Goal: Transaction & Acquisition: Purchase product/service

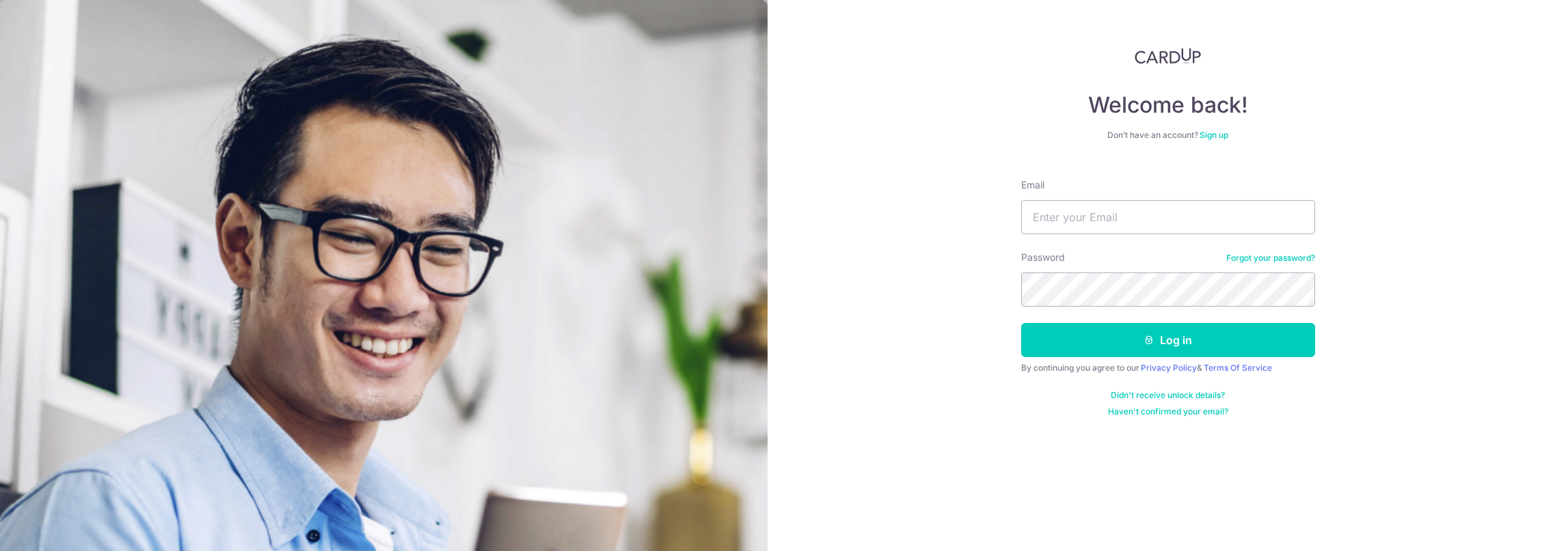
type input "r"
type input "[EMAIL_ADDRESS][DOMAIN_NAME]"
click at [1230, 346] on button "Log in" at bounding box center [1168, 340] width 294 height 34
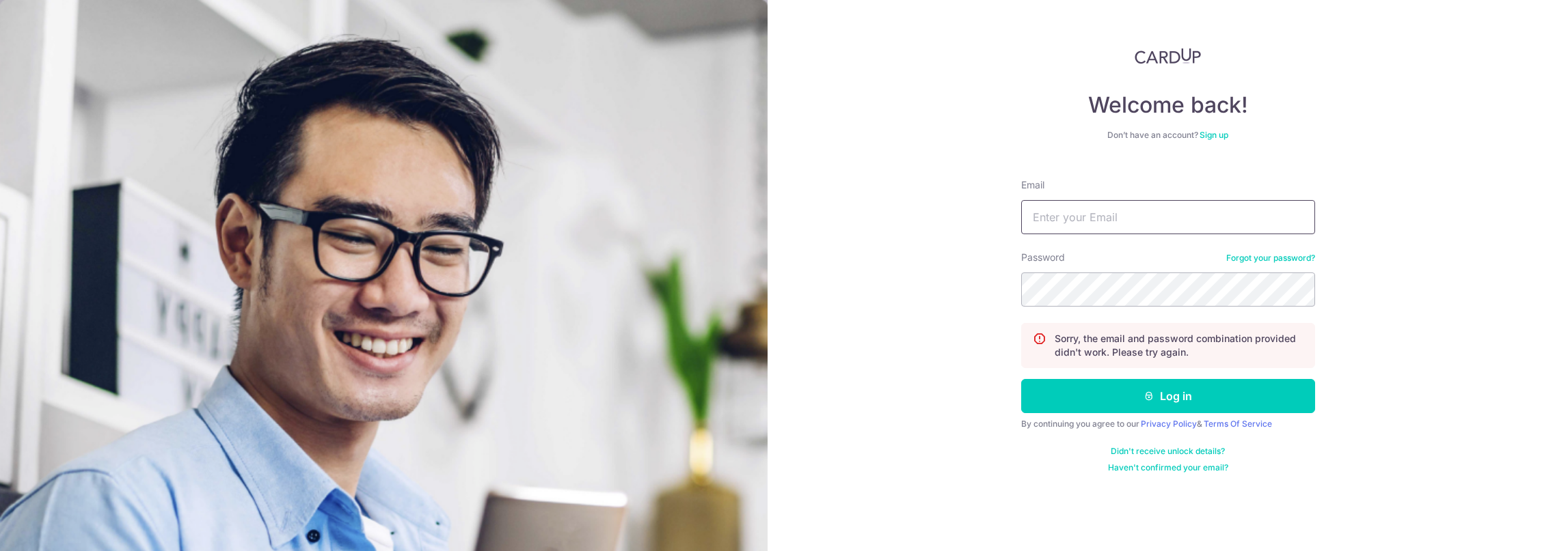
click at [1091, 216] on input "Email" at bounding box center [1168, 217] width 294 height 34
type input "bradjose0"
click at [1407, 304] on div "Welcome back! Don’t have an account? Sign up Email bradjose0 Password Forgot yo…" at bounding box center [1168, 276] width 801 height 551
click at [1297, 259] on link "Forgot your password?" at bounding box center [1271, 258] width 89 height 11
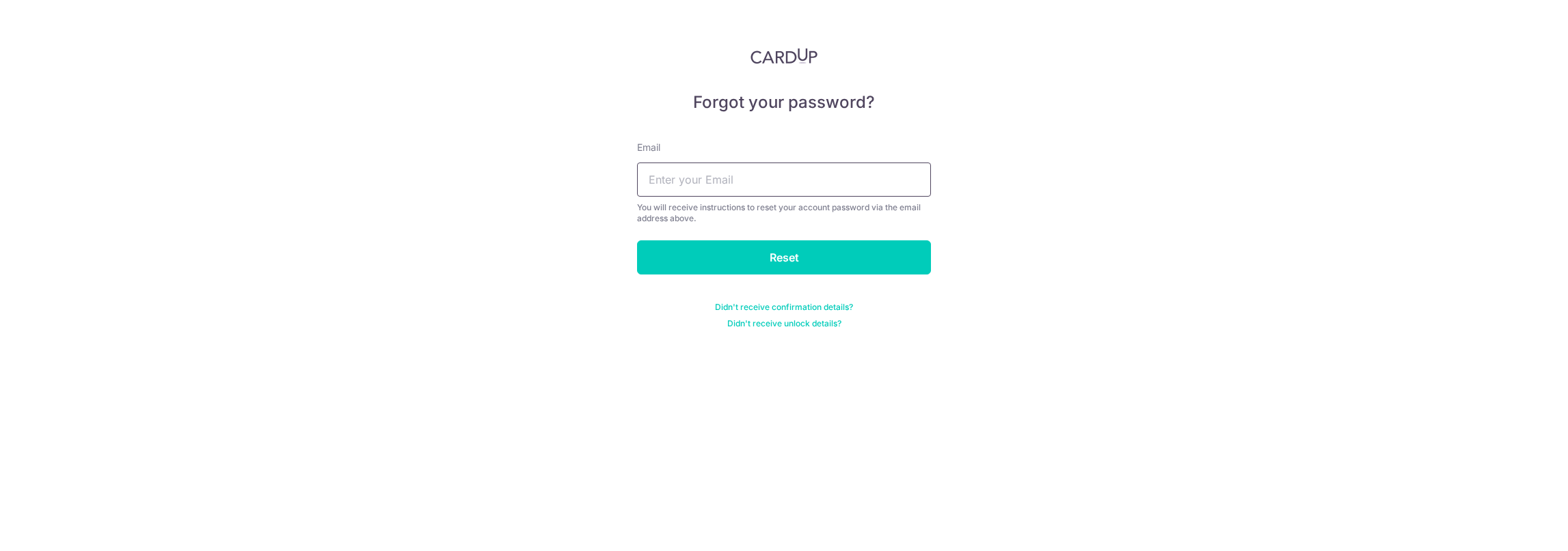
click at [835, 185] on input "text" at bounding box center [784, 180] width 294 height 34
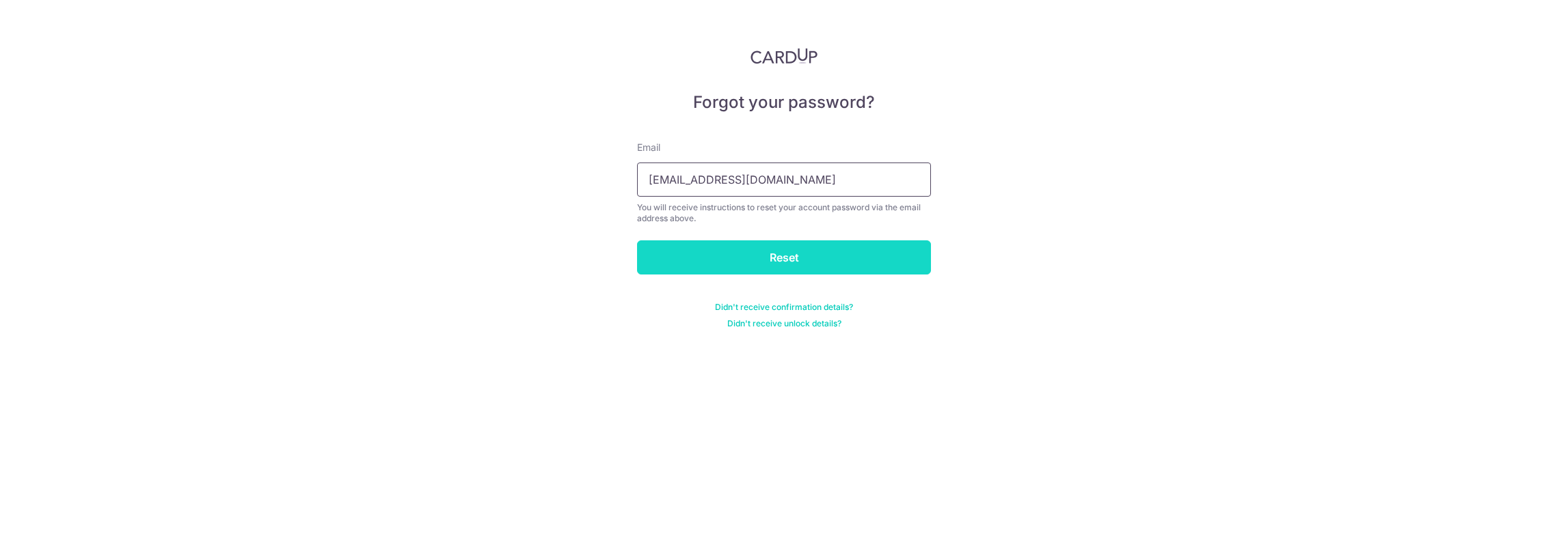
type input "[EMAIL_ADDRESS][DOMAIN_NAME]"
click at [788, 264] on input "Reset" at bounding box center [784, 257] width 294 height 34
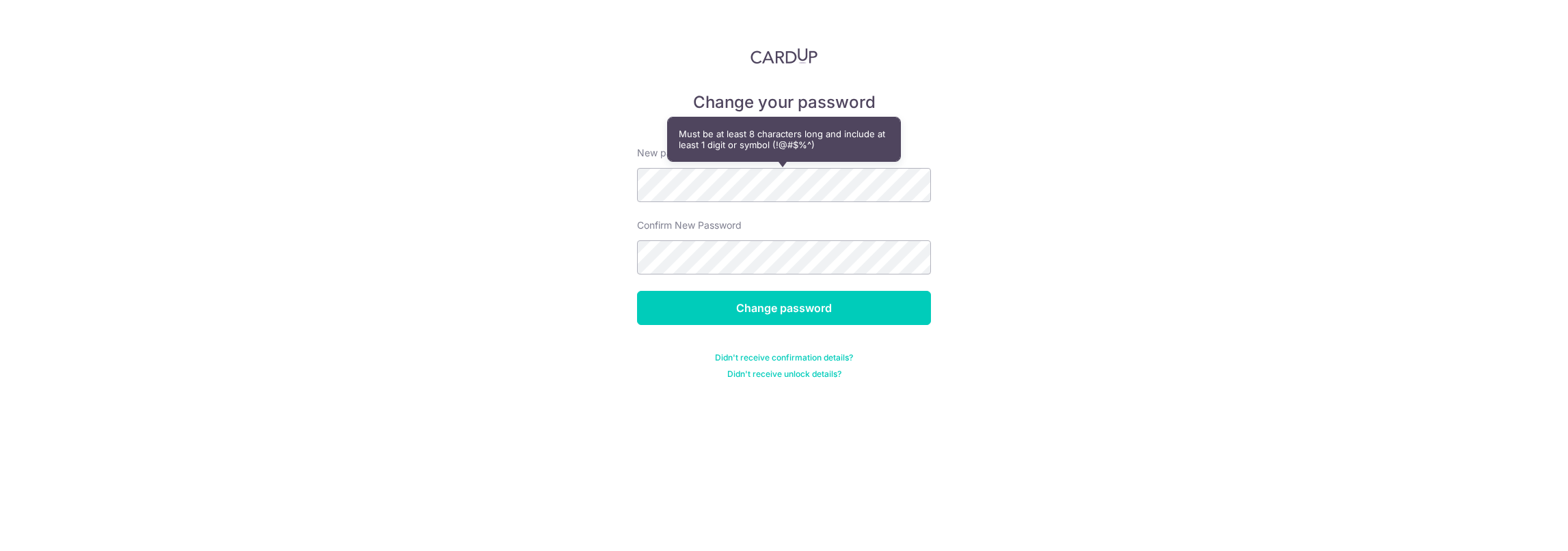
click at [1048, 133] on div "Change your password New password Confirm New Password Change password Didn't r…" at bounding box center [784, 276] width 1568 height 551
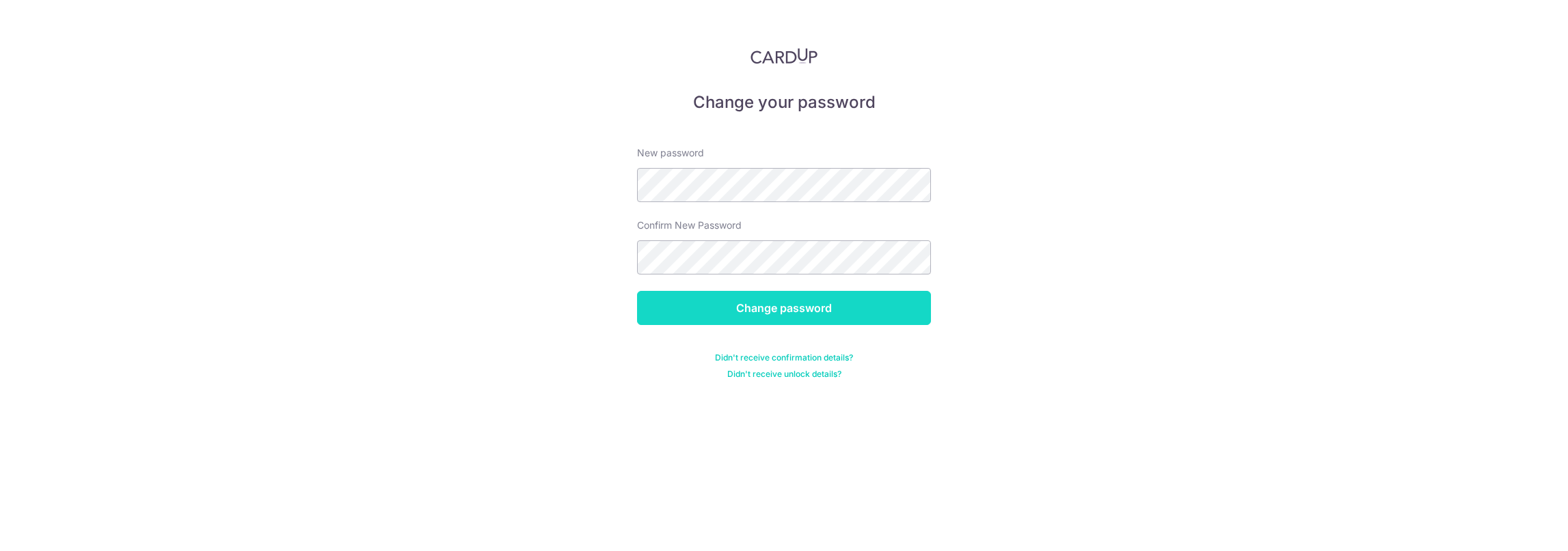
click at [778, 304] on input "Change password" at bounding box center [784, 308] width 294 height 34
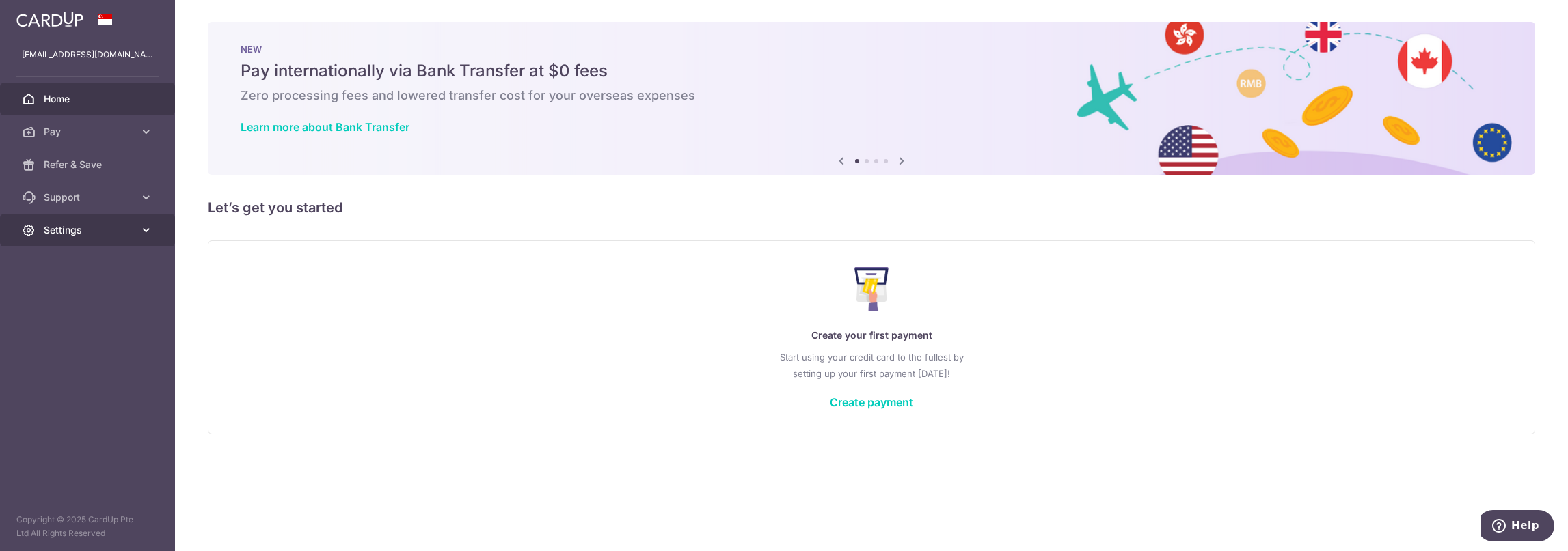
click at [88, 223] on span "Settings" at bounding box center [88, 230] width 90 height 14
click at [80, 262] on span "Account" at bounding box center [88, 263] width 90 height 14
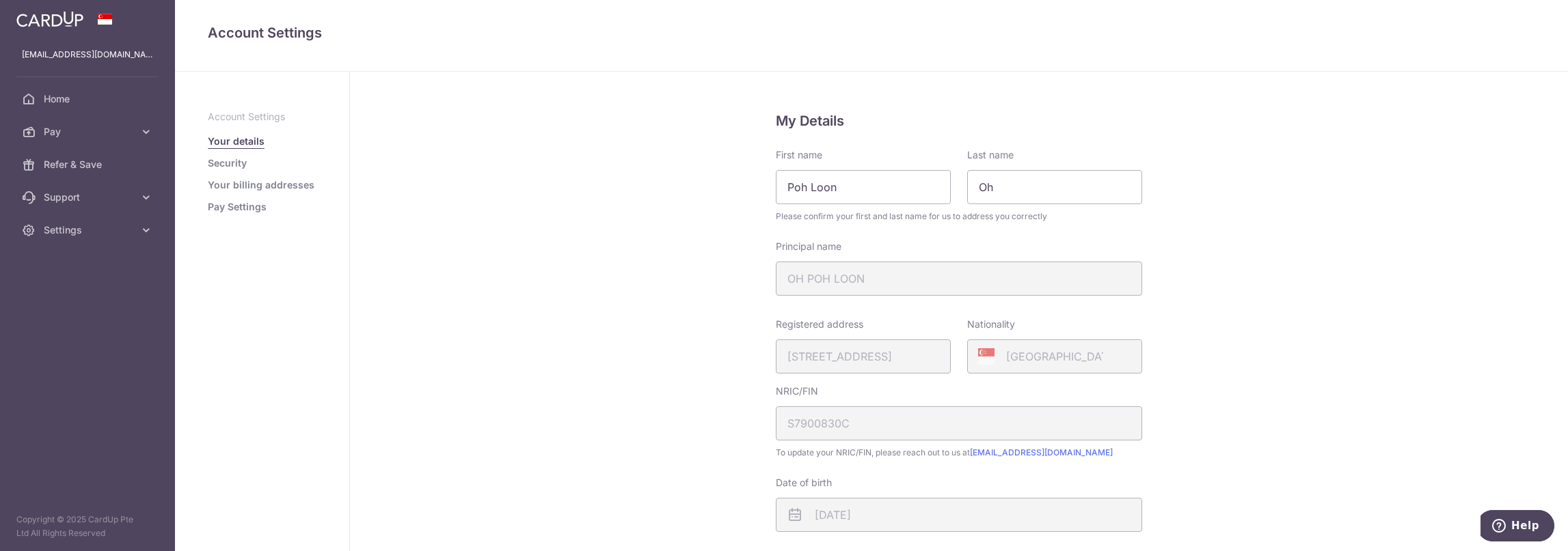
scroll to position [324, 0]
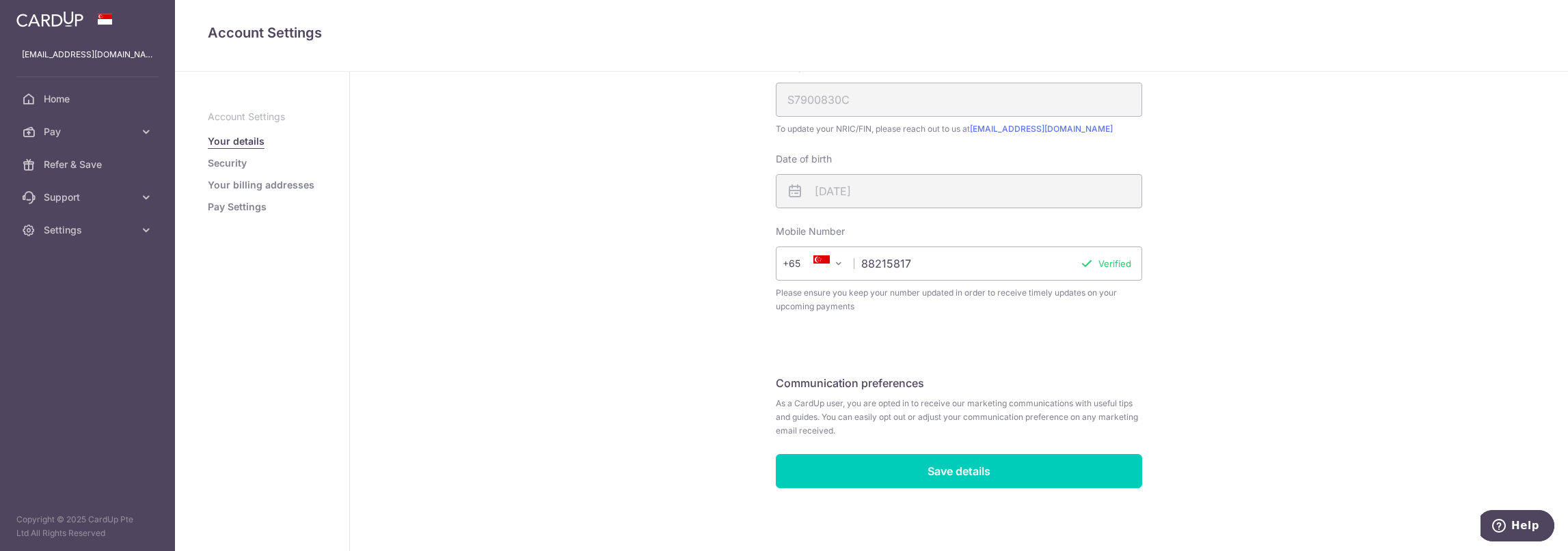
click at [229, 164] on link "Security" at bounding box center [227, 163] width 39 height 14
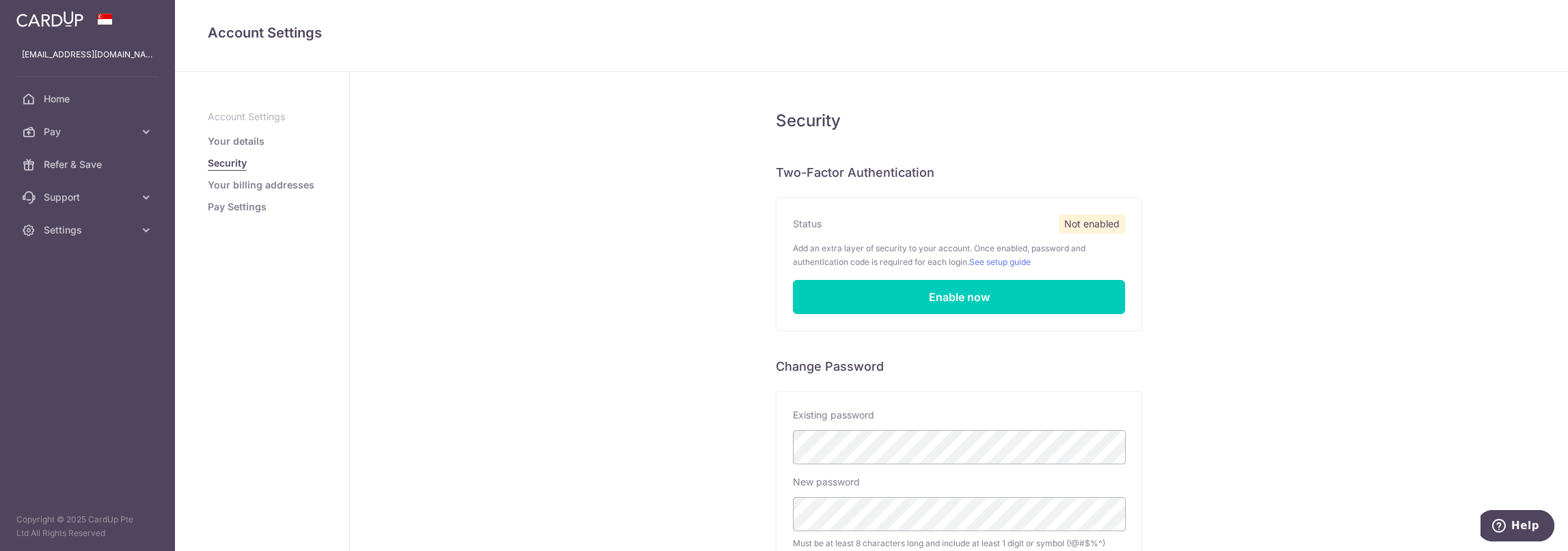
click at [287, 189] on link "Your billing addresses" at bounding box center [261, 185] width 107 height 14
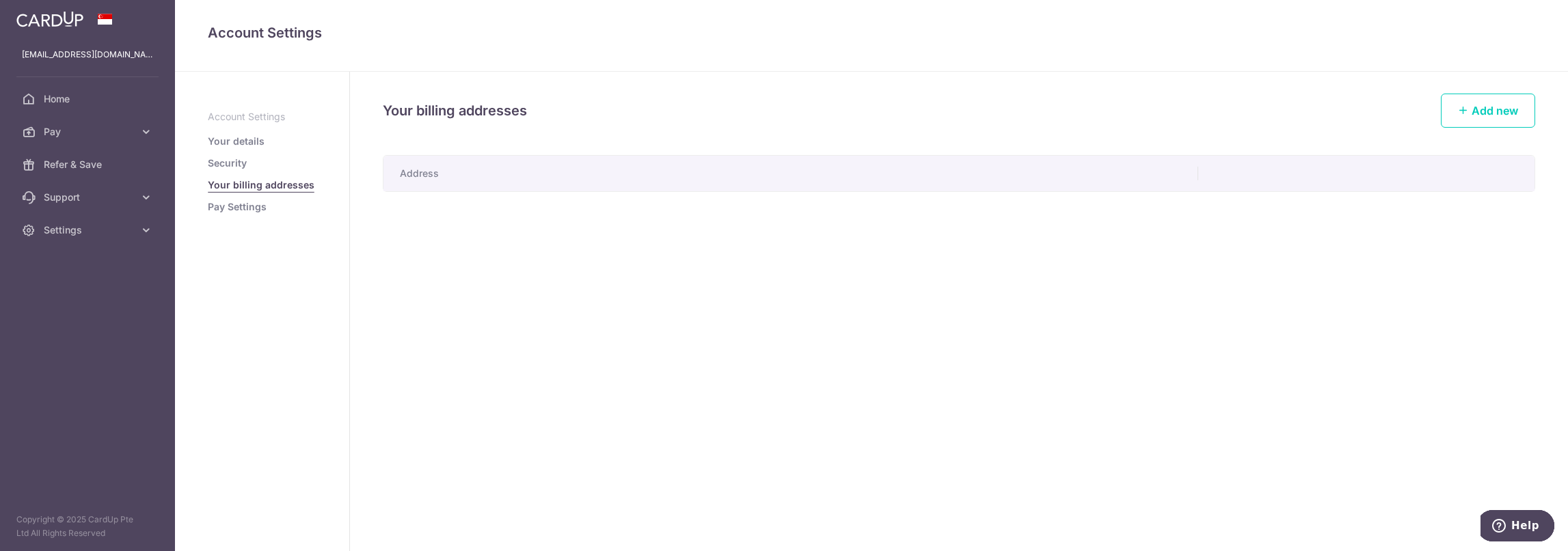
click at [484, 173] on th "Address" at bounding box center [790, 173] width 815 height 35
click at [1472, 114] on span "Add new" at bounding box center [1495, 110] width 46 height 14
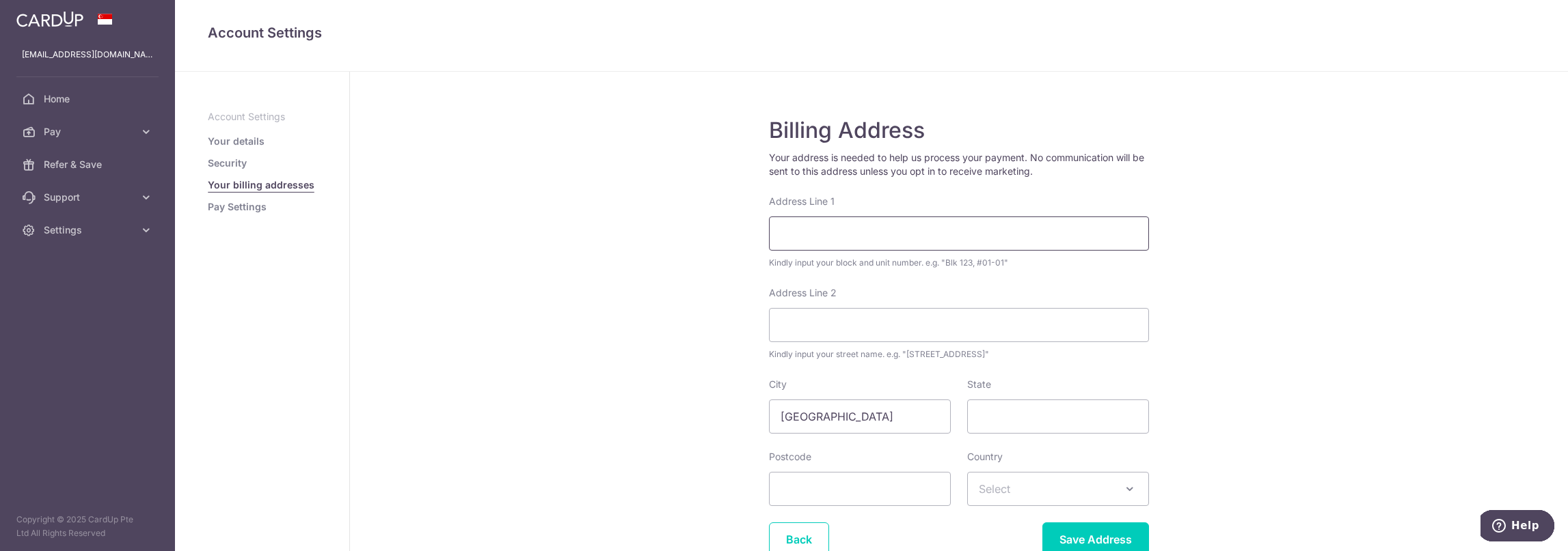
click at [891, 234] on input "Address Line 1" at bounding box center [959, 234] width 380 height 34
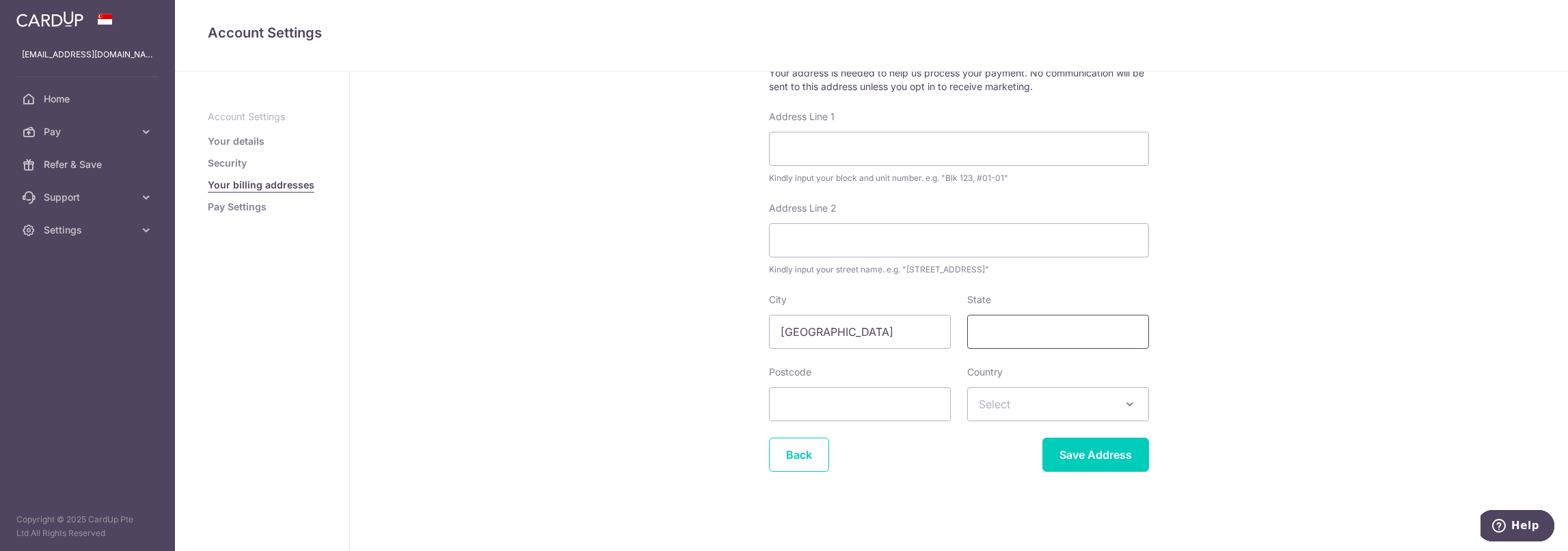
click at [1048, 326] on input "State" at bounding box center [1058, 331] width 182 height 34
click at [1028, 397] on span "Select" at bounding box center [1058, 404] width 181 height 33
type input "sing"
select select "199"
click at [898, 413] on input "Postcode" at bounding box center [860, 404] width 182 height 34
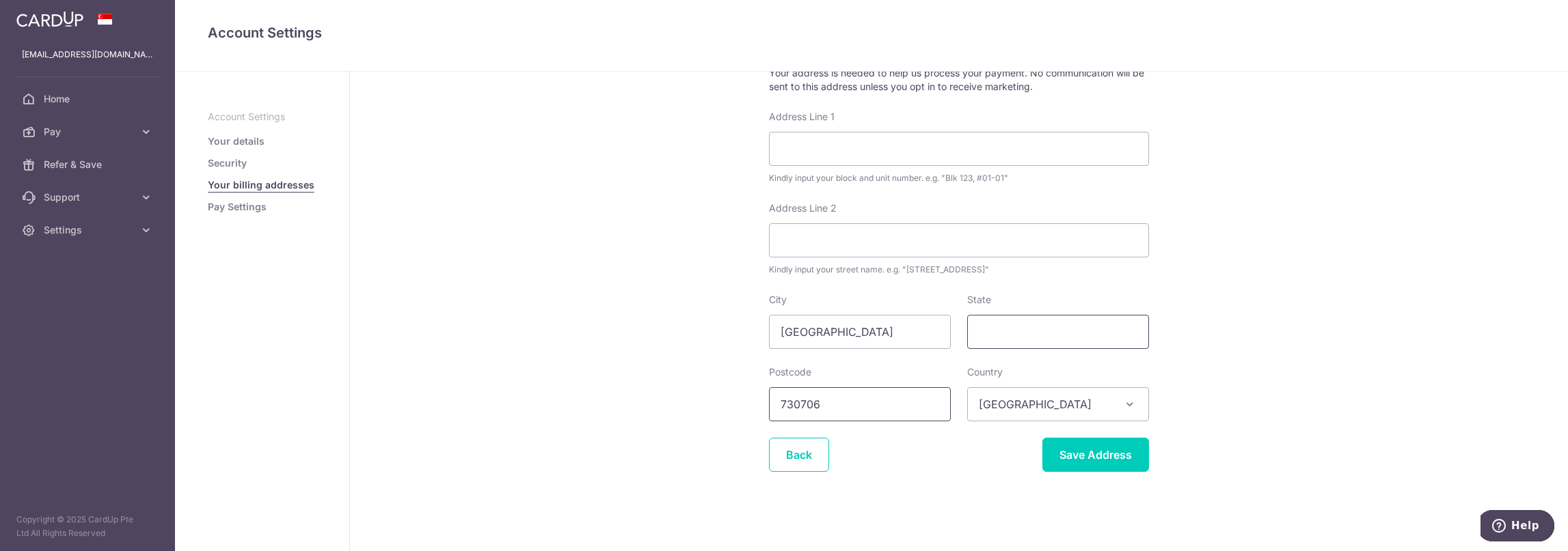
type input "730706"
click at [1022, 331] on input "State" at bounding box center [1058, 331] width 182 height 34
click at [975, 243] on input "Address Line 2" at bounding box center [959, 240] width 380 height 34
click at [890, 158] on input "Address Line 1" at bounding box center [959, 149] width 380 height 34
type input "7"
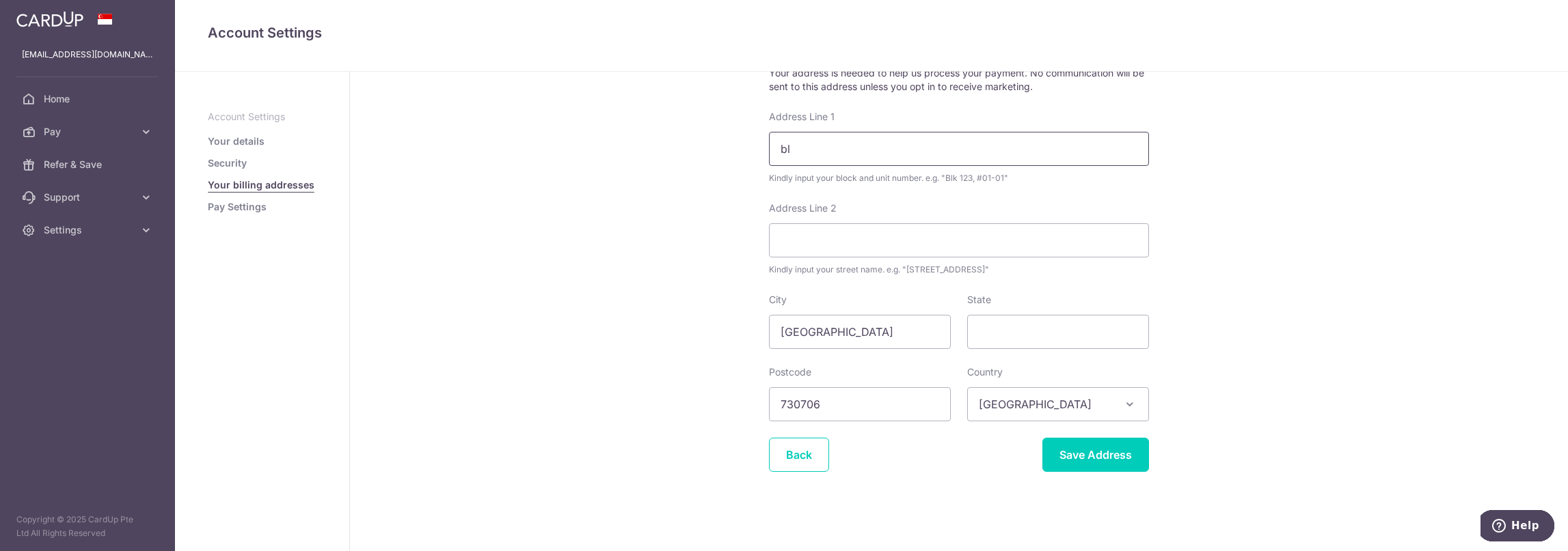
type input "b"
type input "Blk 706"
click at [888, 246] on input "Address Line 2" at bounding box center [959, 240] width 380 height 34
type input "Woodlands Drive 40"
click at [950, 151] on input "Blk 706" at bounding box center [959, 149] width 380 height 34
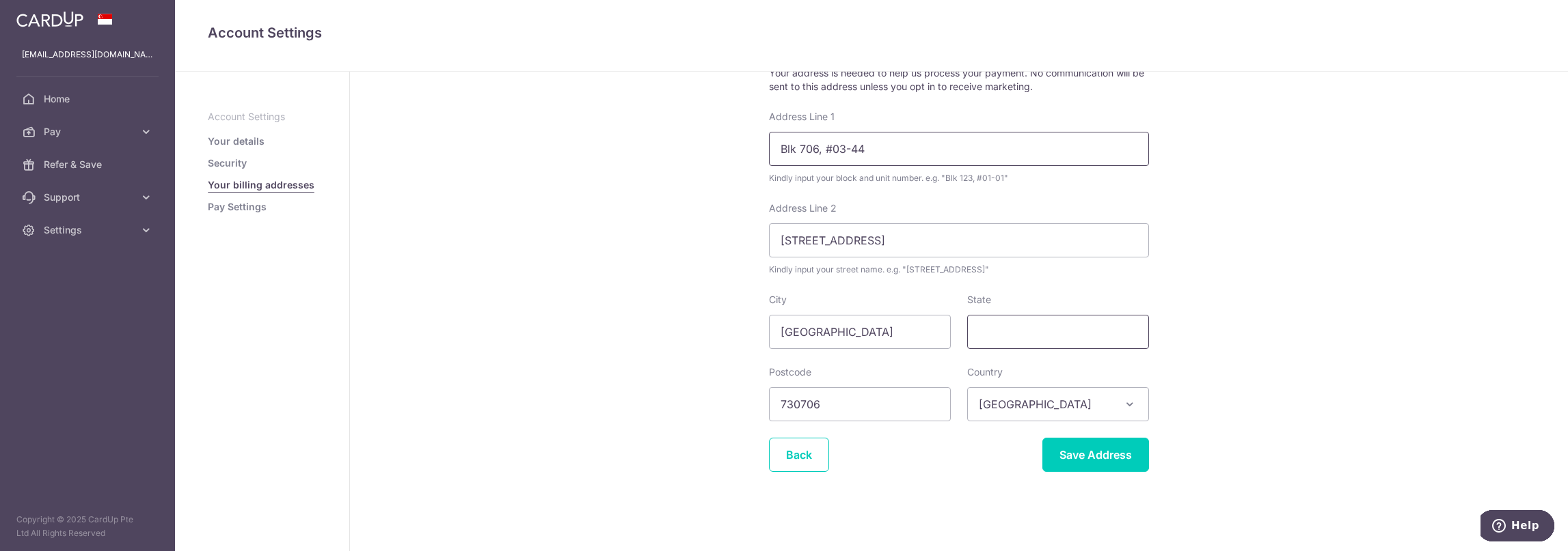
type input "Blk 706, #03-44"
click at [1047, 330] on input "State" at bounding box center [1058, 331] width 182 height 34
type input "Singapore"
click at [1094, 466] on input "Save Address" at bounding box center [1095, 455] width 107 height 34
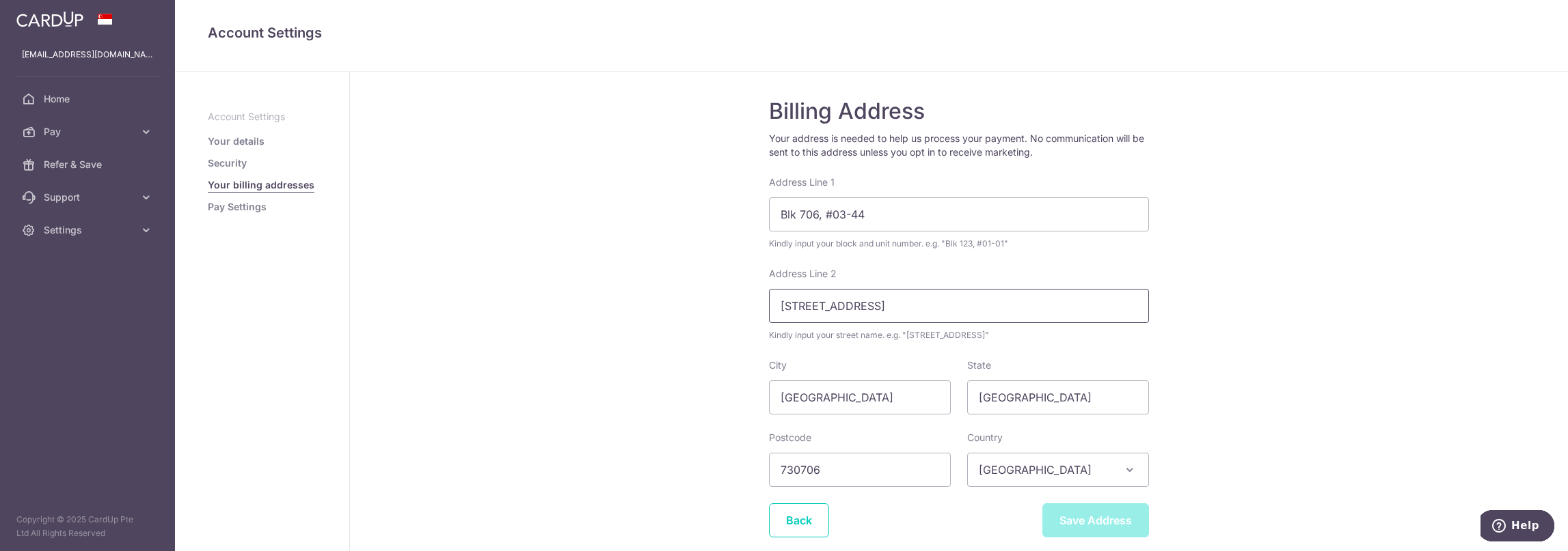
scroll to position [0, 0]
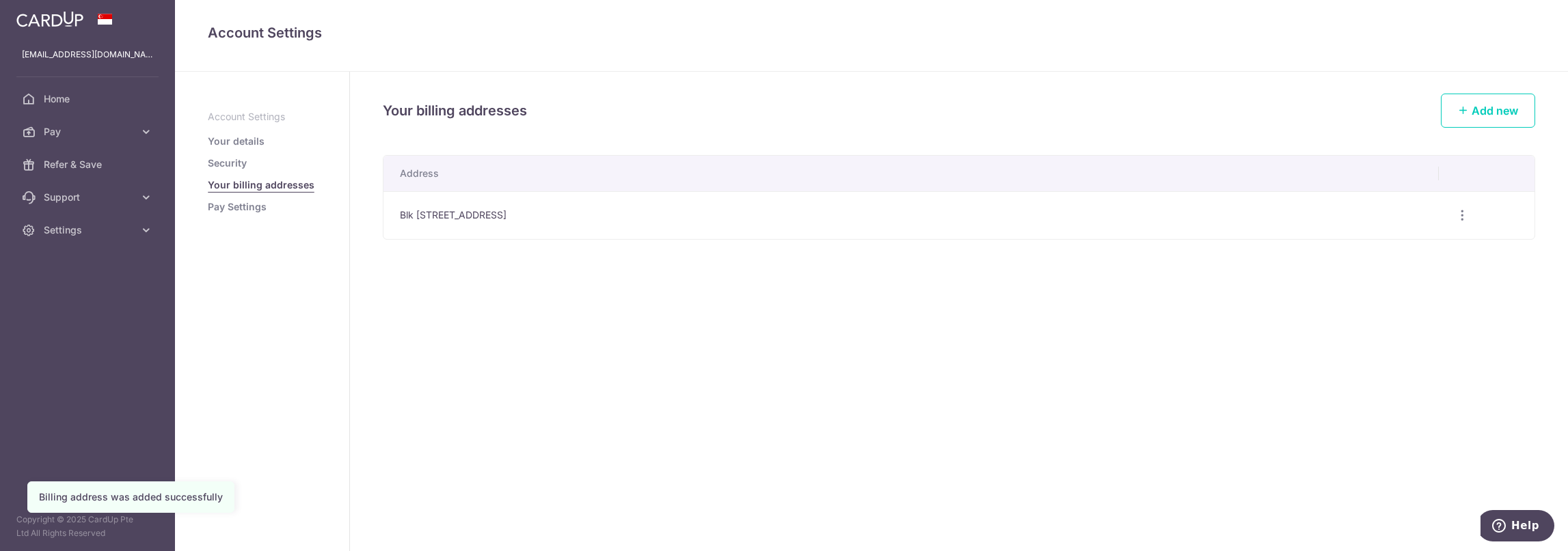
click at [241, 206] on link "Pay Settings" at bounding box center [237, 207] width 59 height 14
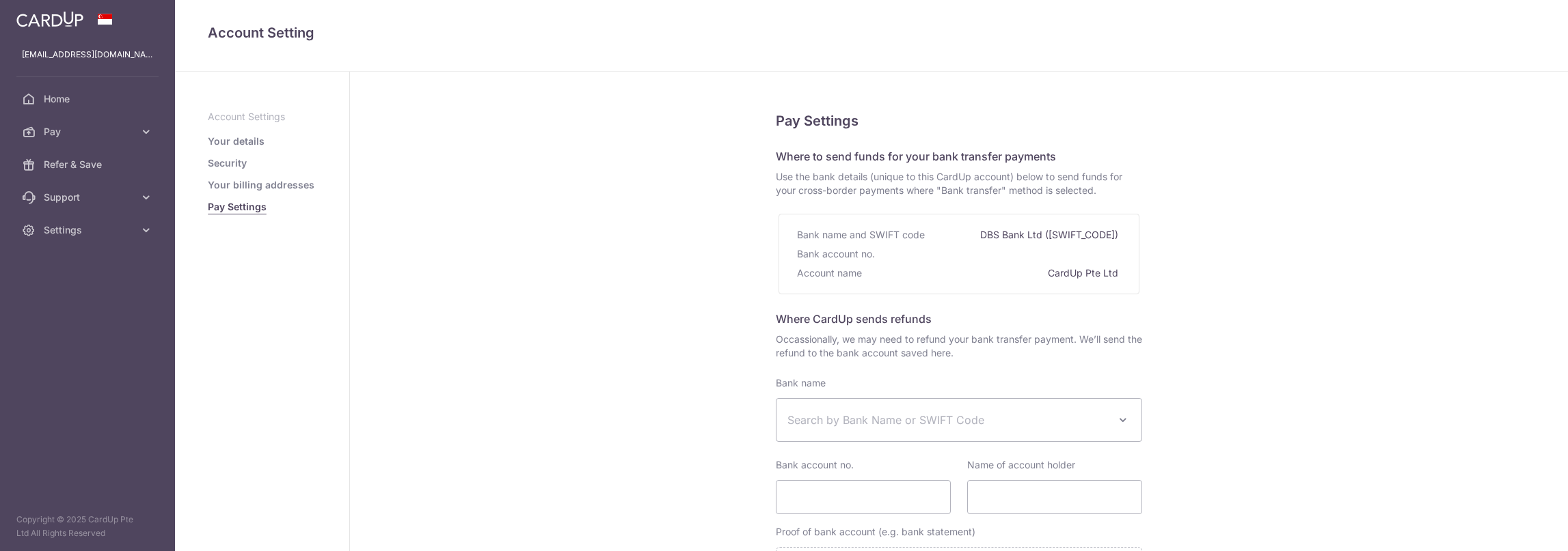
select select
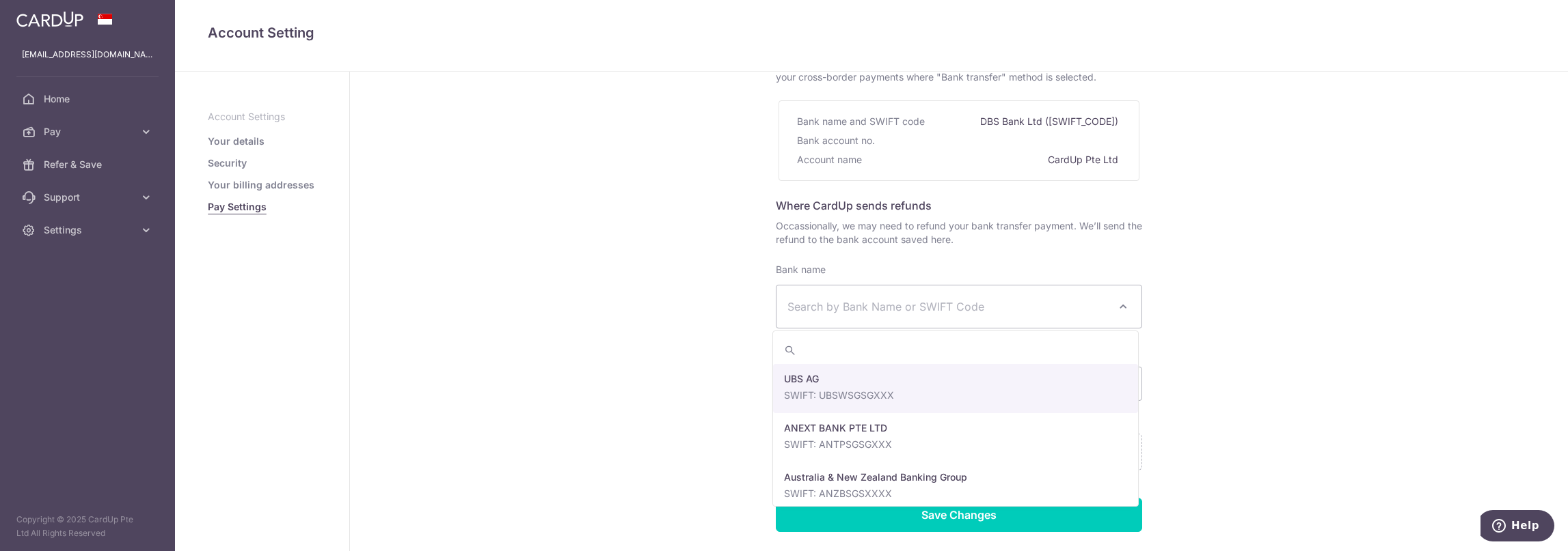
click at [1122, 308] on span at bounding box center [1123, 306] width 16 height 16
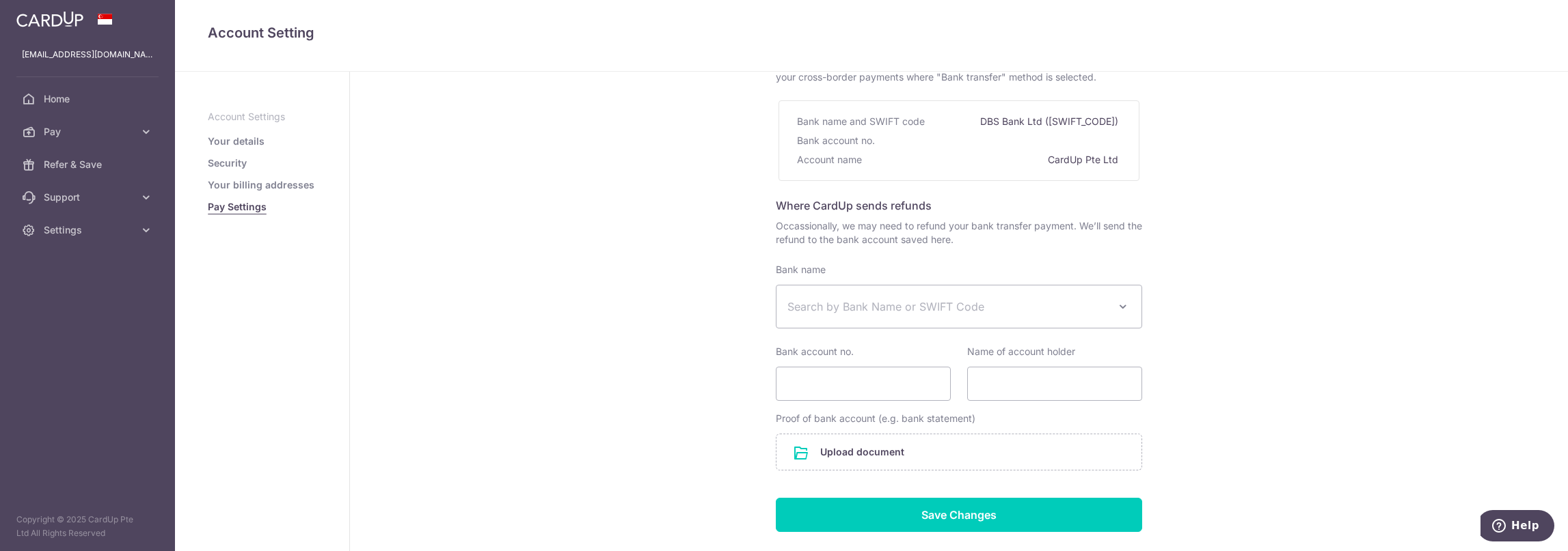
click at [1001, 303] on span "Search by Bank Name or SWIFT Code" at bounding box center [948, 306] width 321 height 16
click at [993, 306] on span "Search by Bank Name or SWIFT Code" at bounding box center [948, 306] width 321 height 16
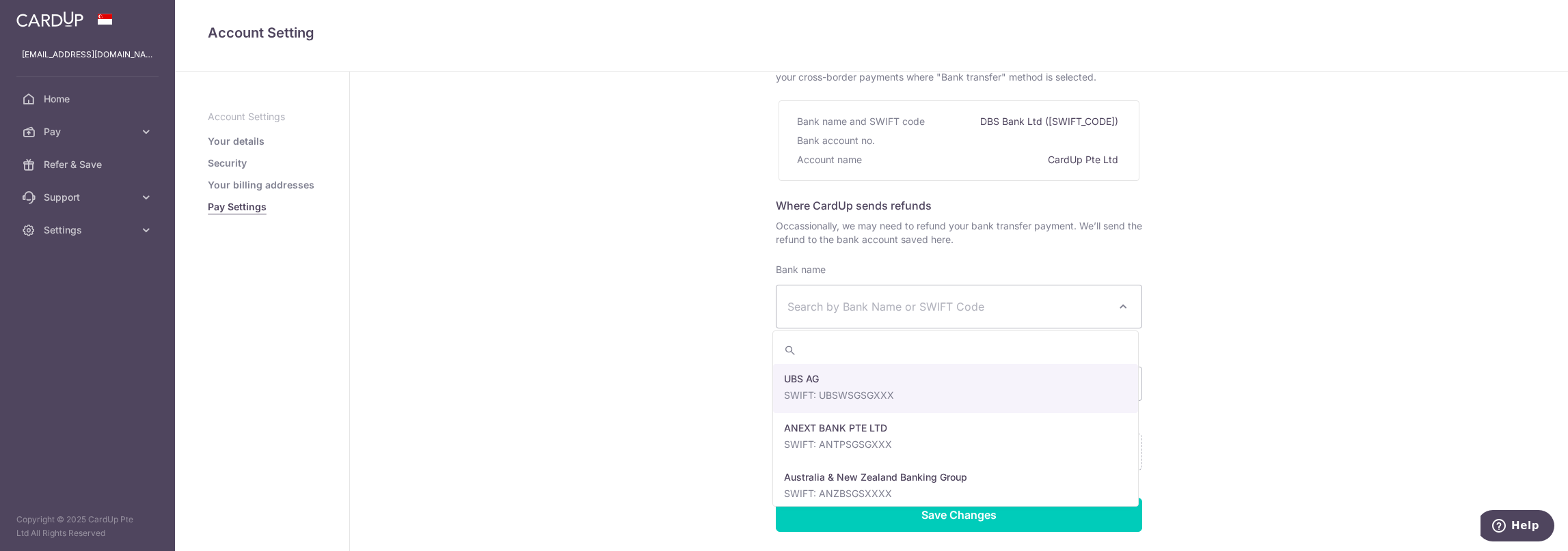
click at [1275, 264] on div "Pay Settings Where to send funds for your bank transfer payments Use the bank d…" at bounding box center [959, 296] width 1218 height 676
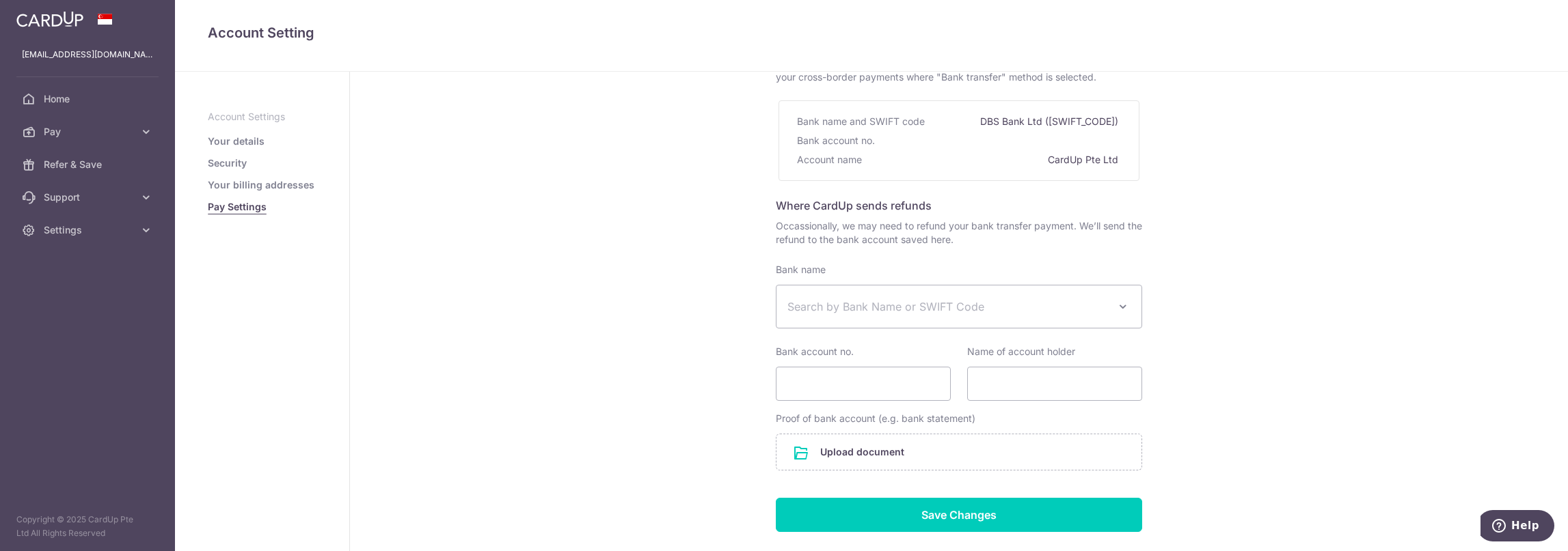
click at [1086, 316] on span "Search by Bank Name or SWIFT Code" at bounding box center [958, 306] width 365 height 42
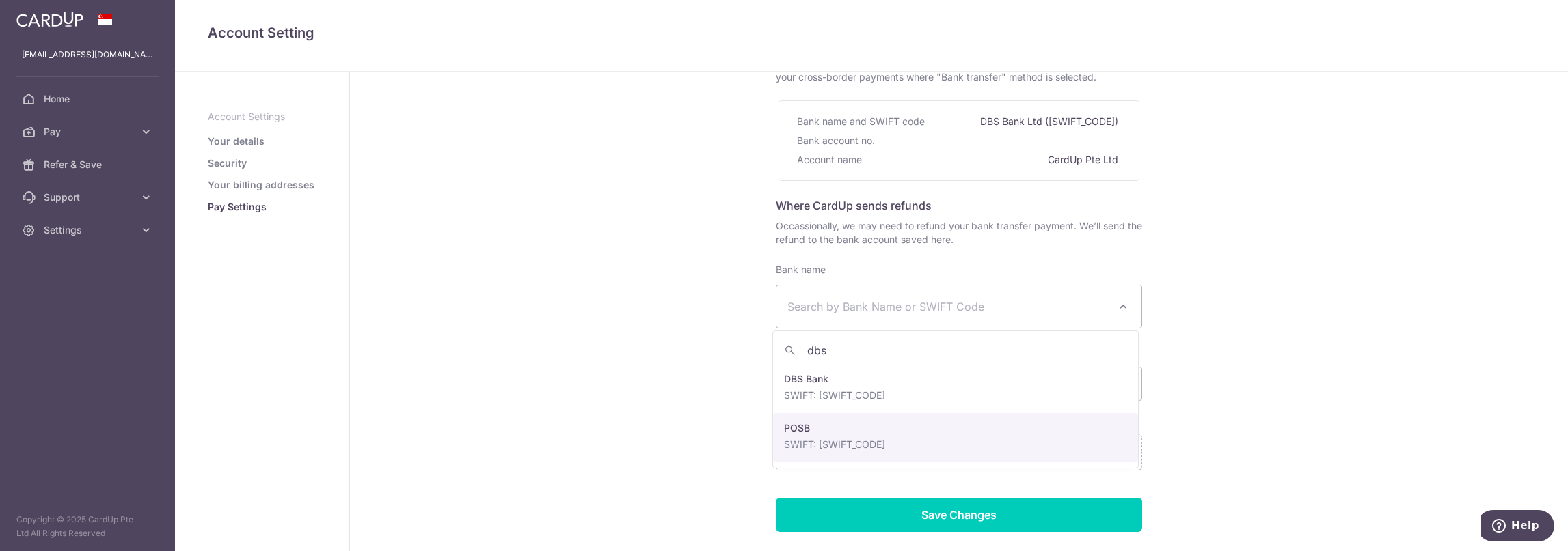
type input "dbs"
select select "19"
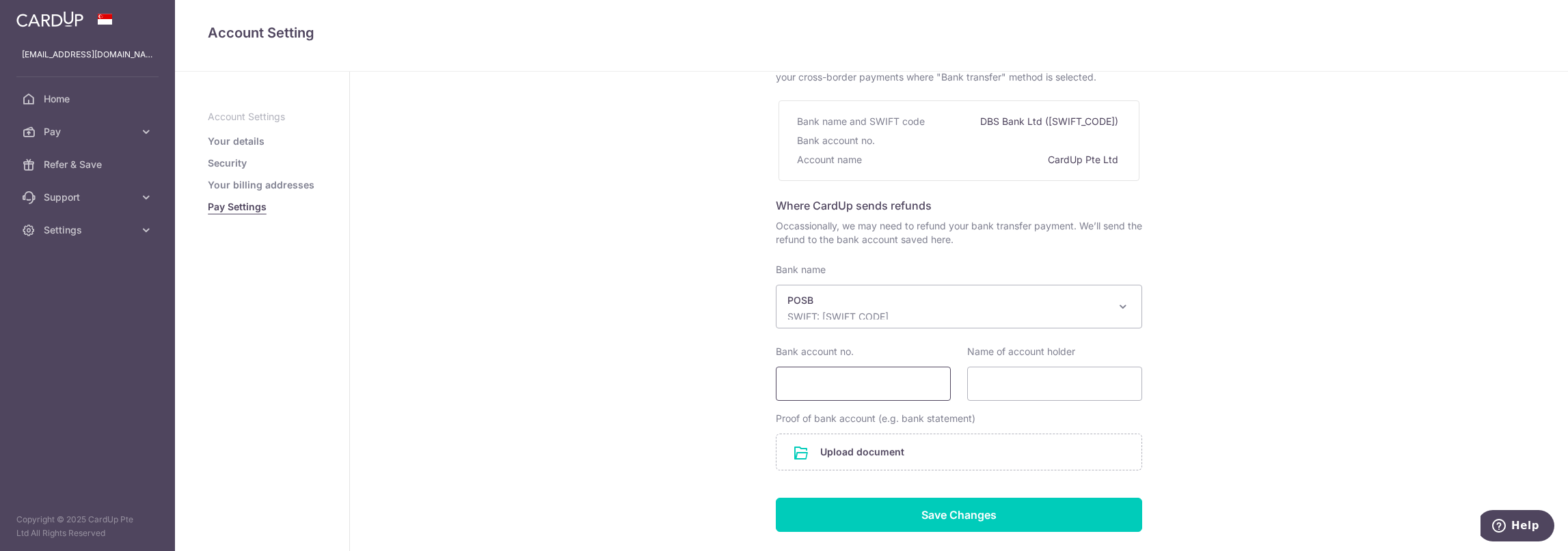
click at [835, 382] on input "Bank account no." at bounding box center [863, 384] width 175 height 34
drag, startPoint x: 804, startPoint y: 387, endPoint x: 746, endPoint y: 381, distance: 58.3
click at [746, 381] on div "Pay Settings Where to send funds for your bank transfer payments Use the bank d…" at bounding box center [959, 296] width 1218 height 676
drag, startPoint x: 820, startPoint y: 384, endPoint x: 804, endPoint y: 382, distance: 16.1
click at [804, 382] on input "030132530" at bounding box center [863, 384] width 175 height 34
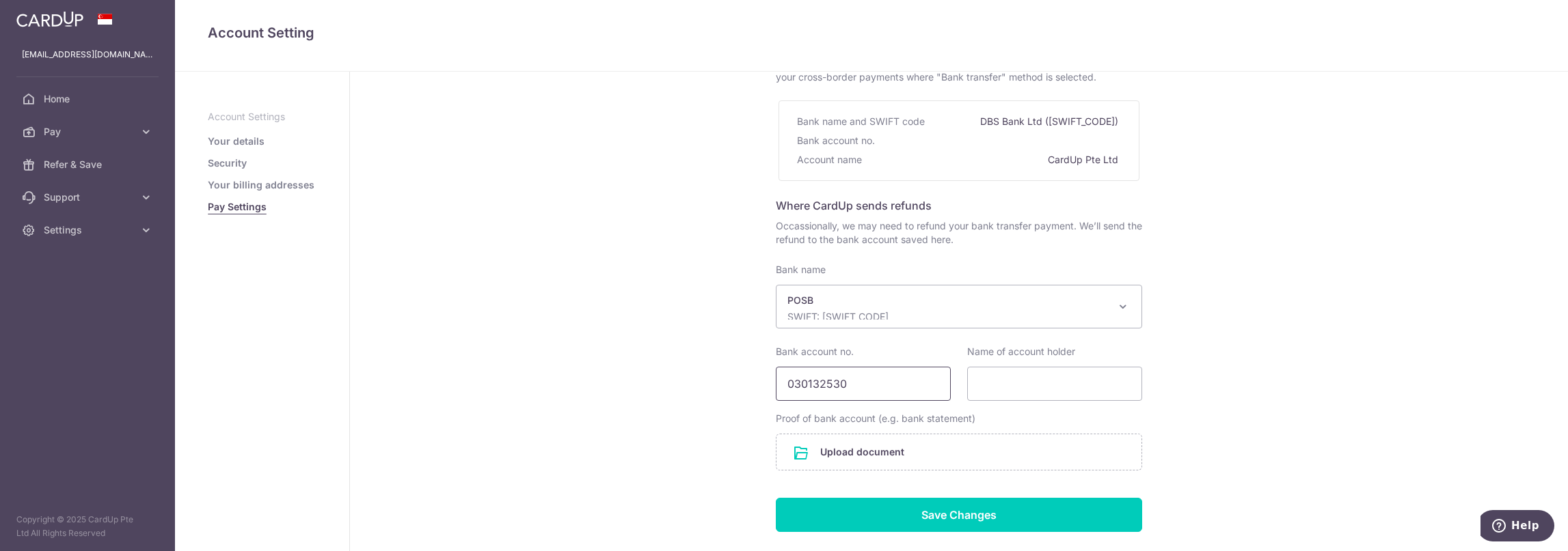
drag, startPoint x: 867, startPoint y: 384, endPoint x: 823, endPoint y: 383, distance: 44.0
click at [823, 383] on input "030132530" at bounding box center [863, 384] width 175 height 34
type input "030132530"
click at [1059, 382] on input "Name of account holder" at bounding box center [1054, 384] width 175 height 34
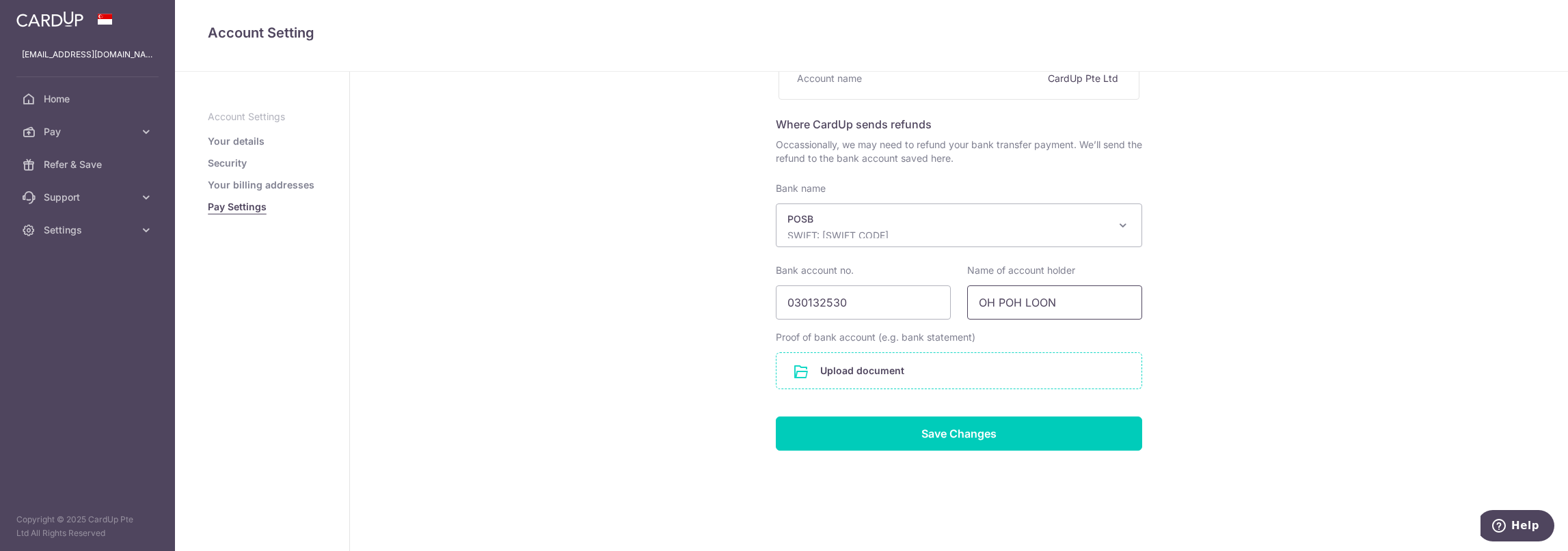
type input "OH POH LOON"
click at [899, 375] on input "file" at bounding box center [958, 371] width 365 height 35
click at [886, 368] on input "file" at bounding box center [958, 371] width 365 height 35
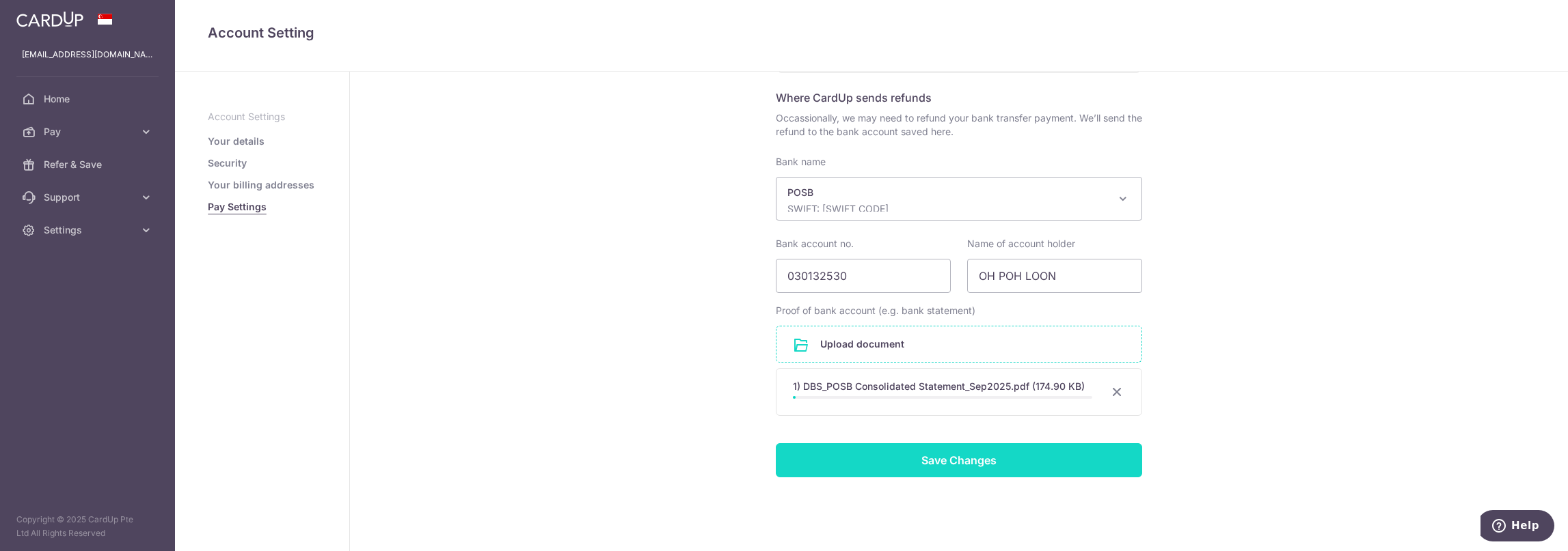
scroll to position [248, 0]
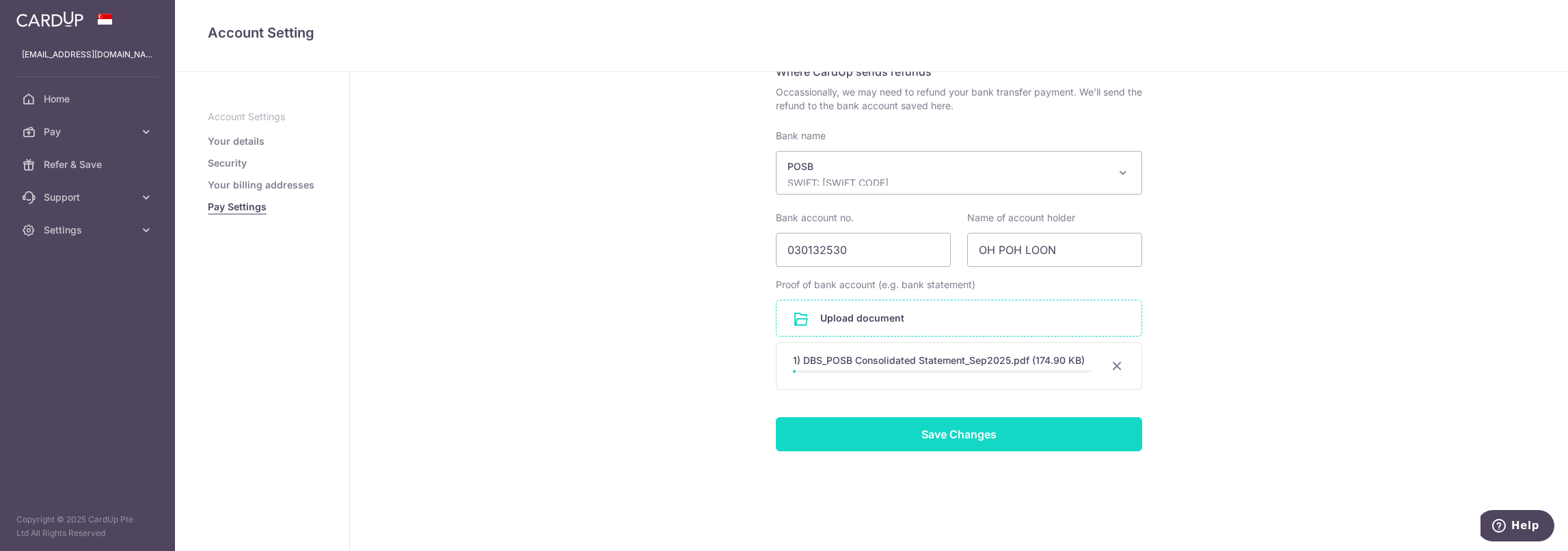
click at [988, 425] on input "Save Changes" at bounding box center [959, 435] width 366 height 34
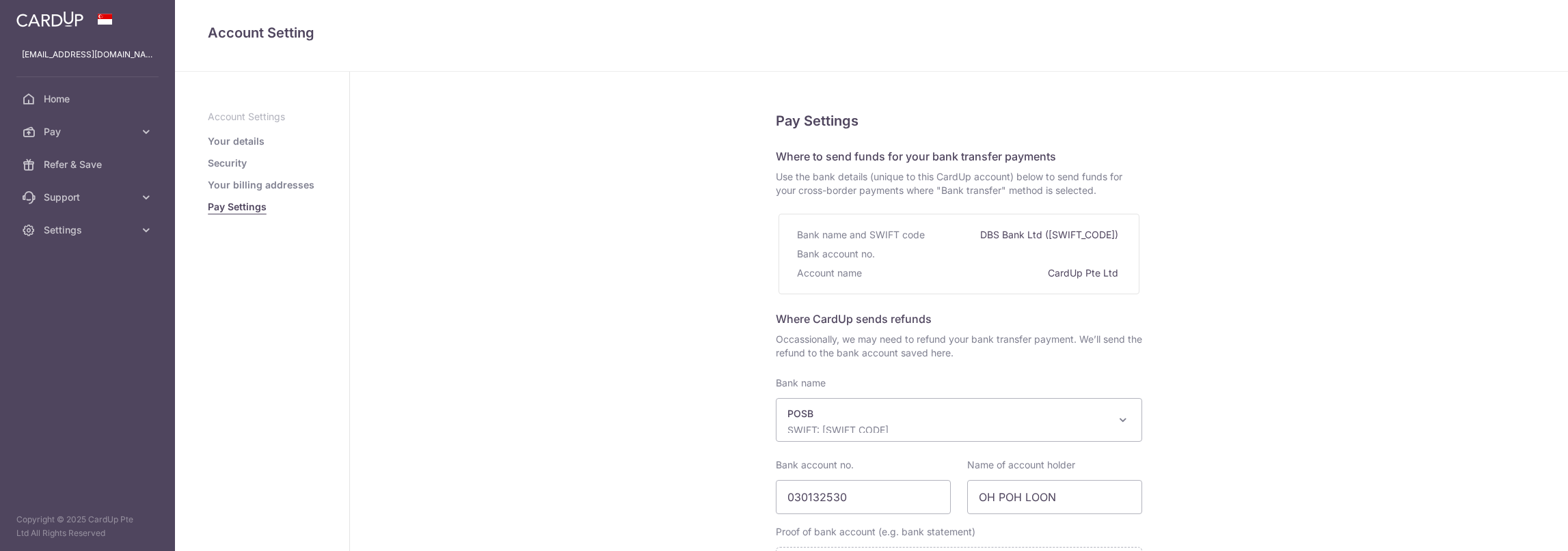
select select "19"
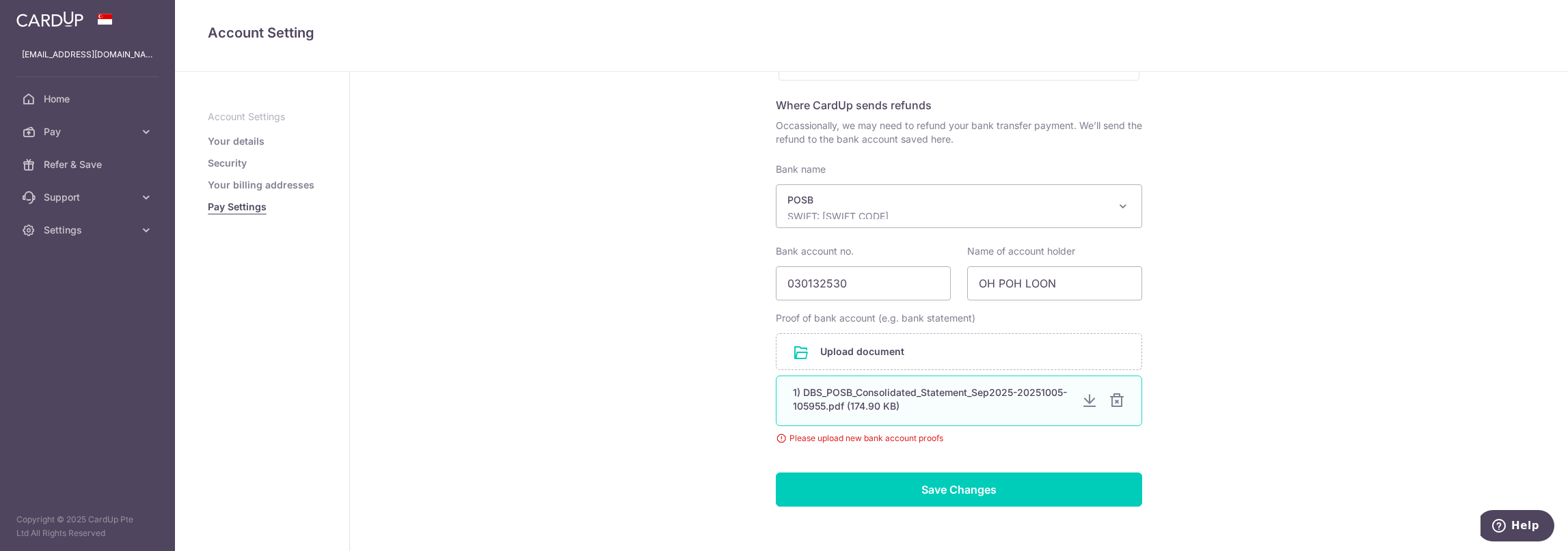
click at [1121, 400] on div at bounding box center [1117, 401] width 16 height 16
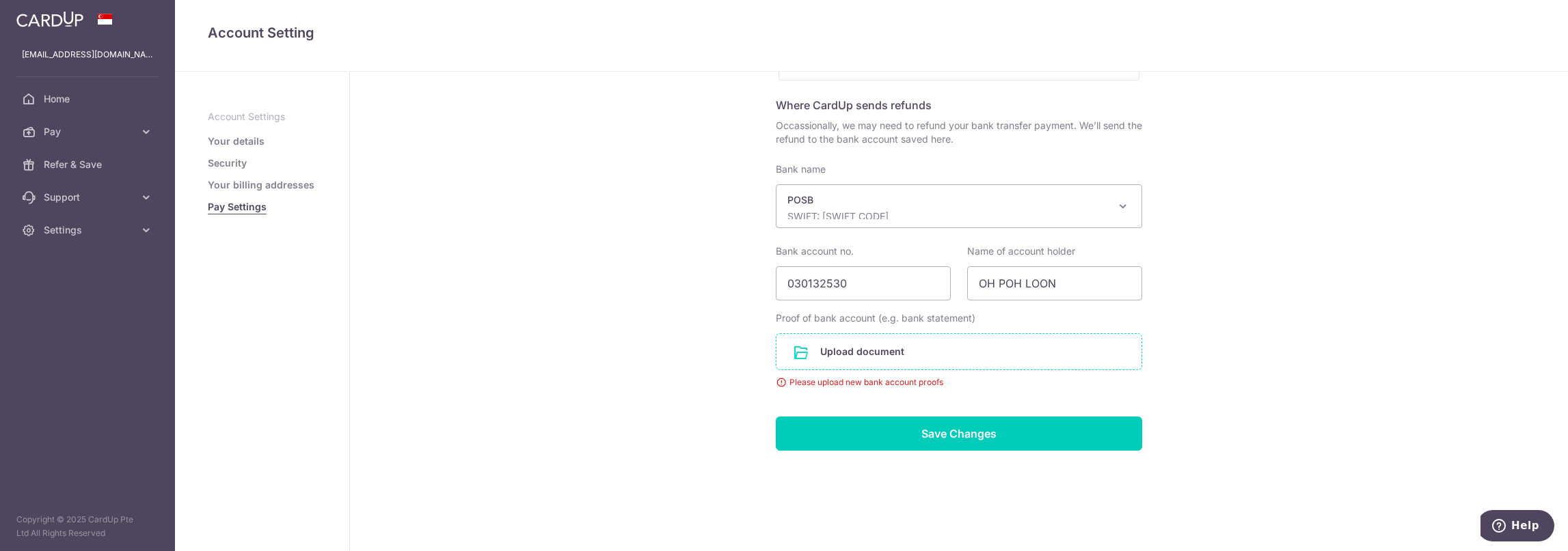
click at [891, 354] on input "file" at bounding box center [958, 351] width 365 height 35
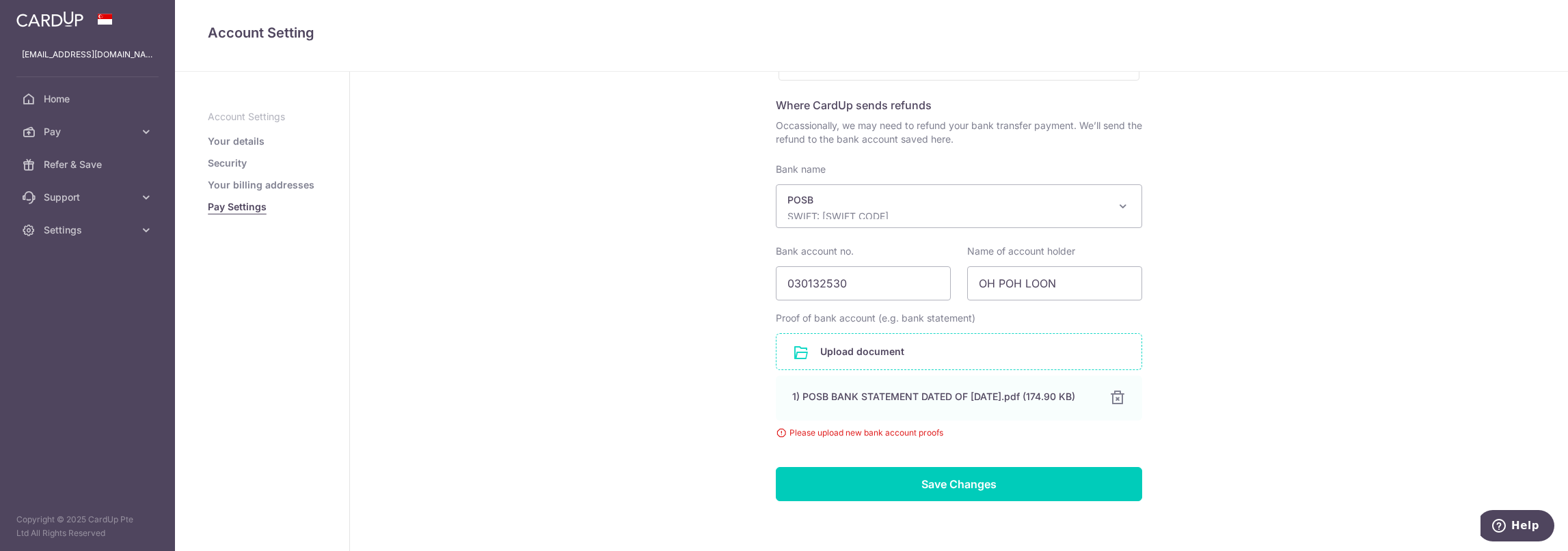
scroll to position [271, 0]
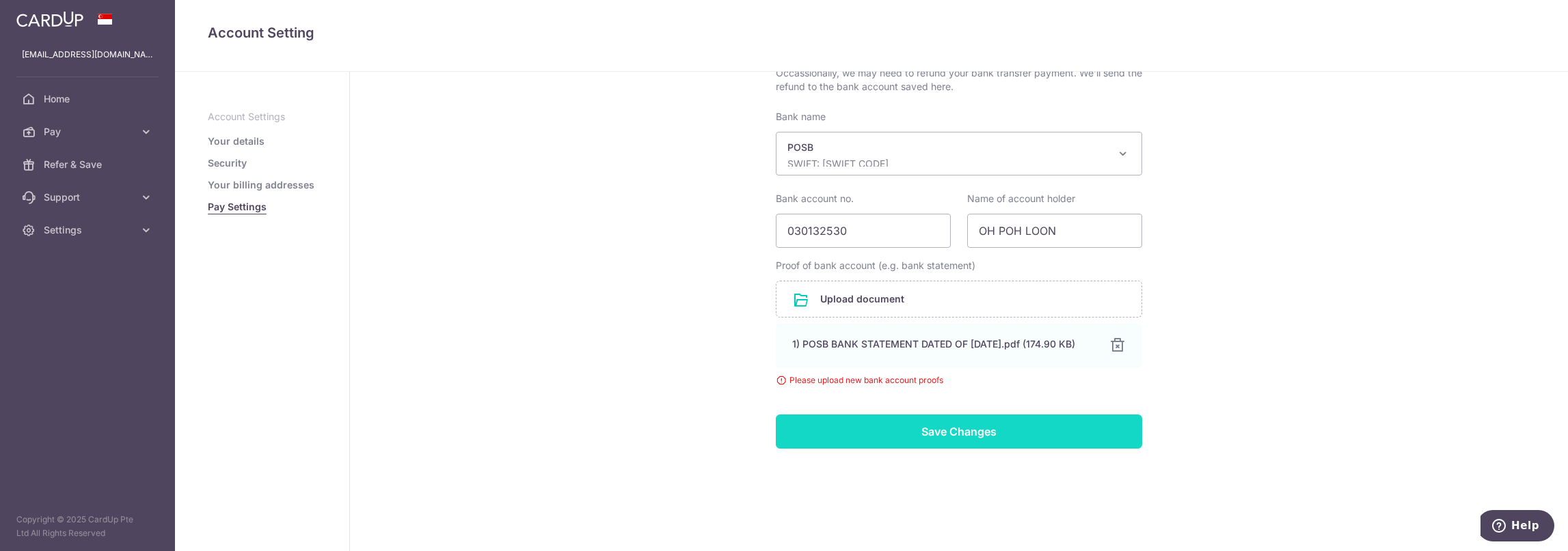
click at [927, 423] on input "Save Changes" at bounding box center [959, 432] width 366 height 34
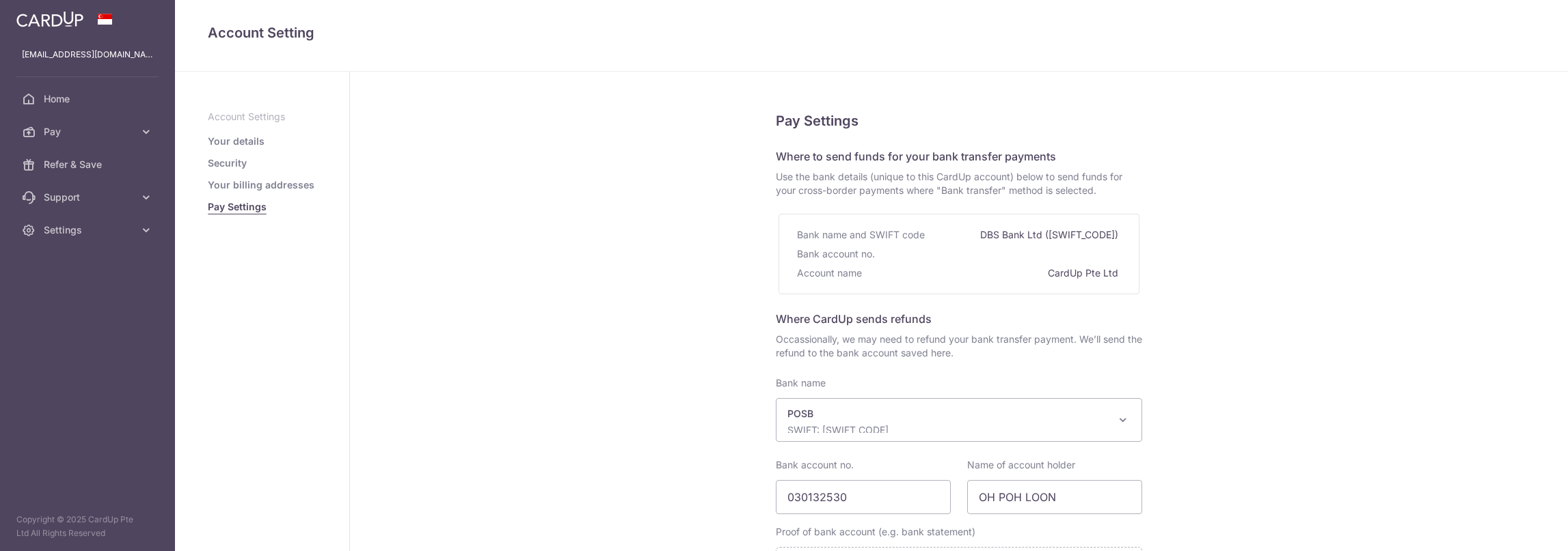
select select "19"
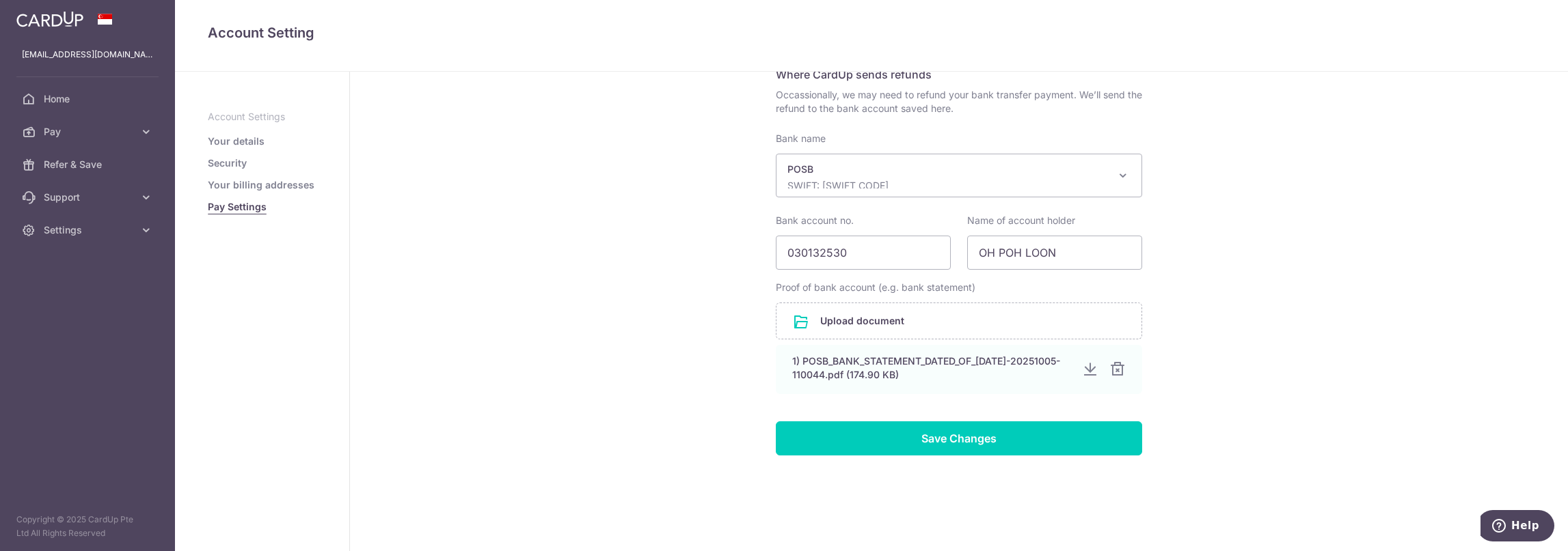
scroll to position [249, 0]
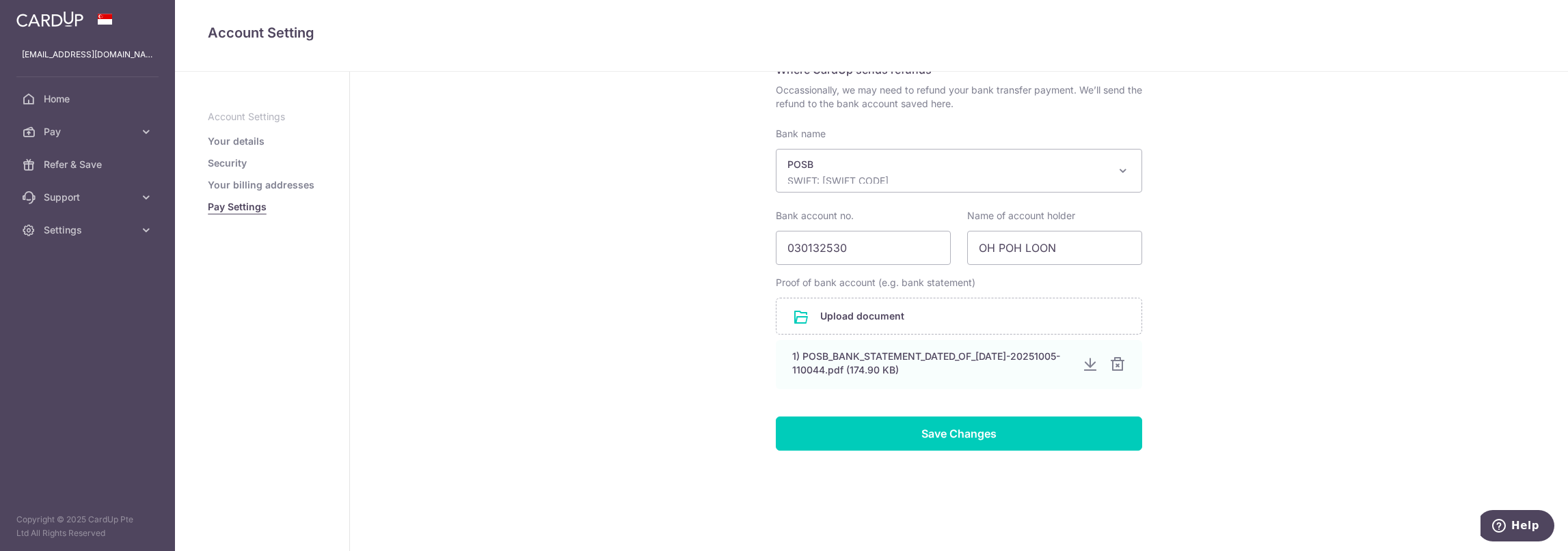
click at [280, 189] on link "Your billing addresses" at bounding box center [261, 185] width 107 height 14
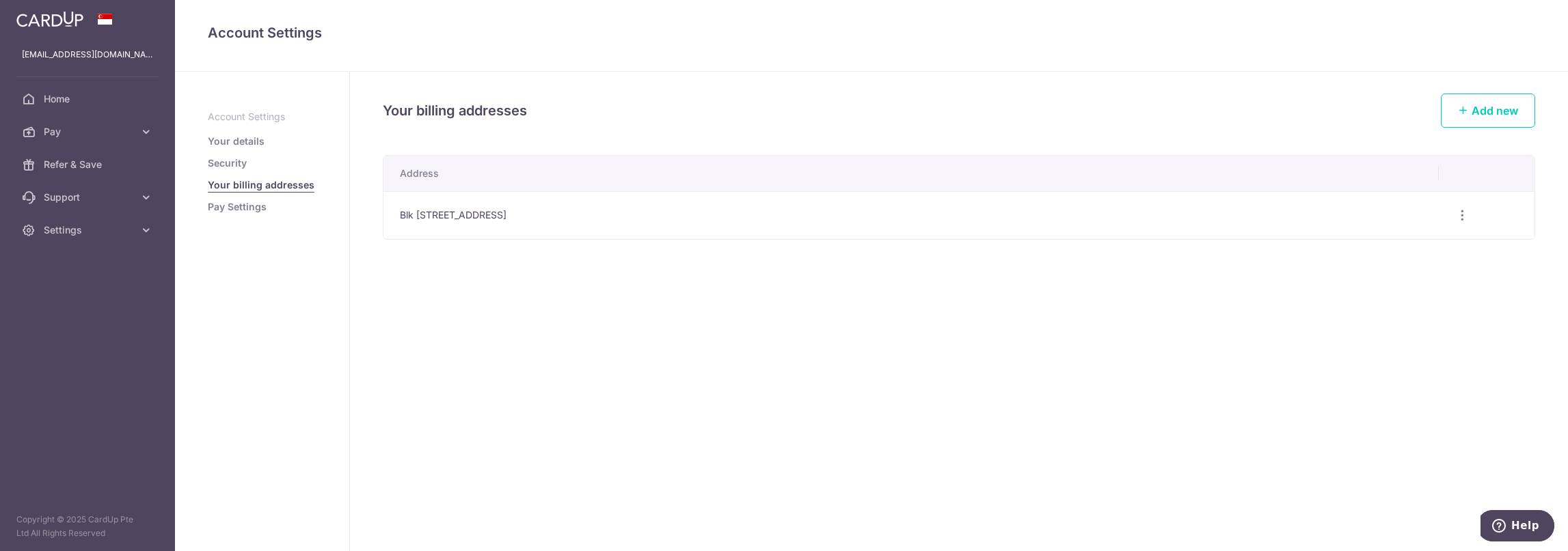
click at [235, 164] on link "Security" at bounding box center [227, 163] width 39 height 14
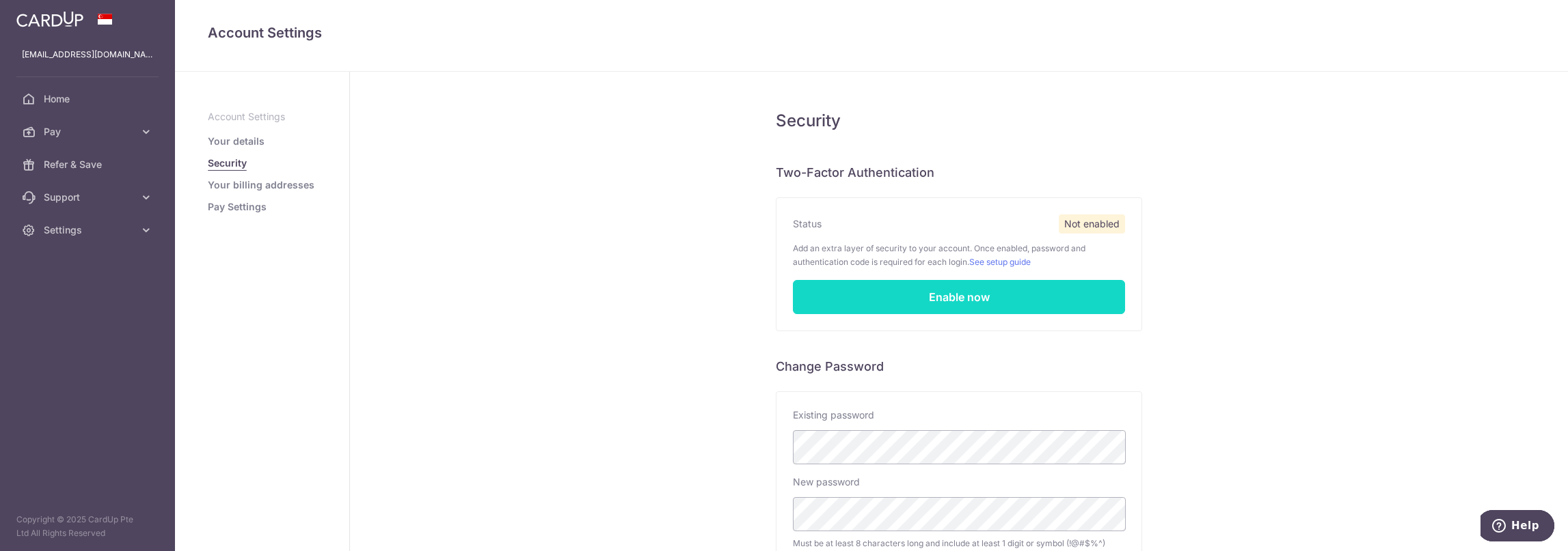
click at [969, 297] on link "Enable now" at bounding box center [959, 297] width 332 height 34
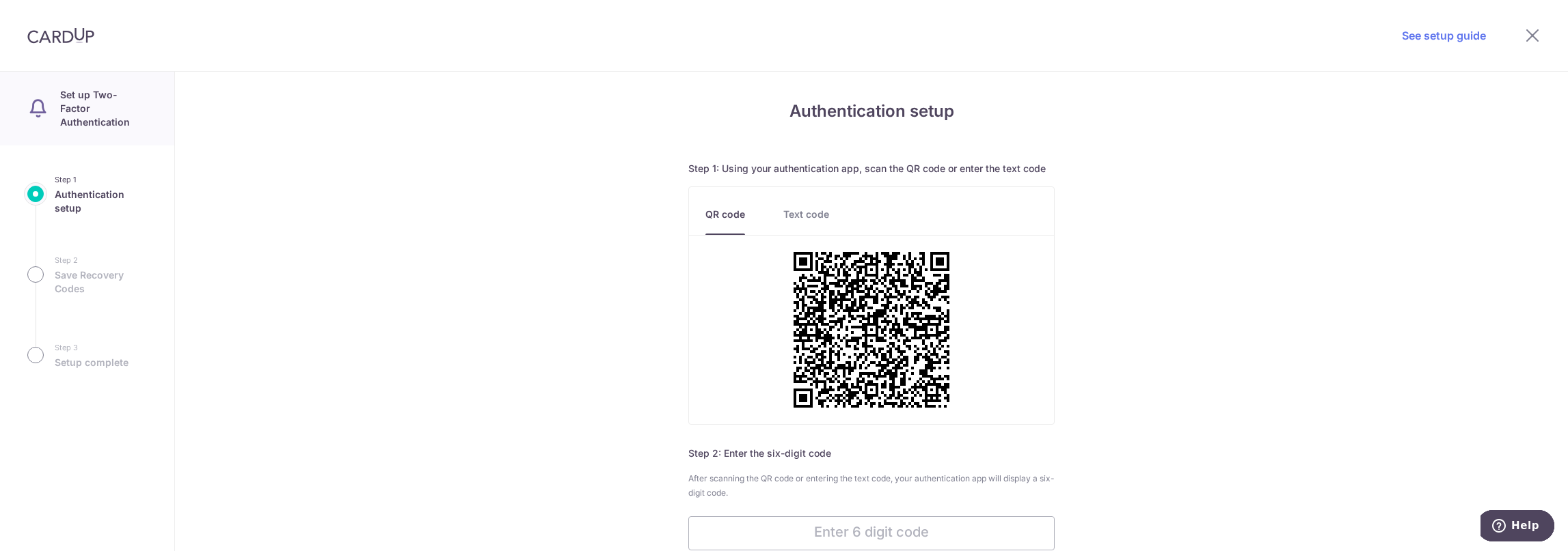
scroll to position [113, 0]
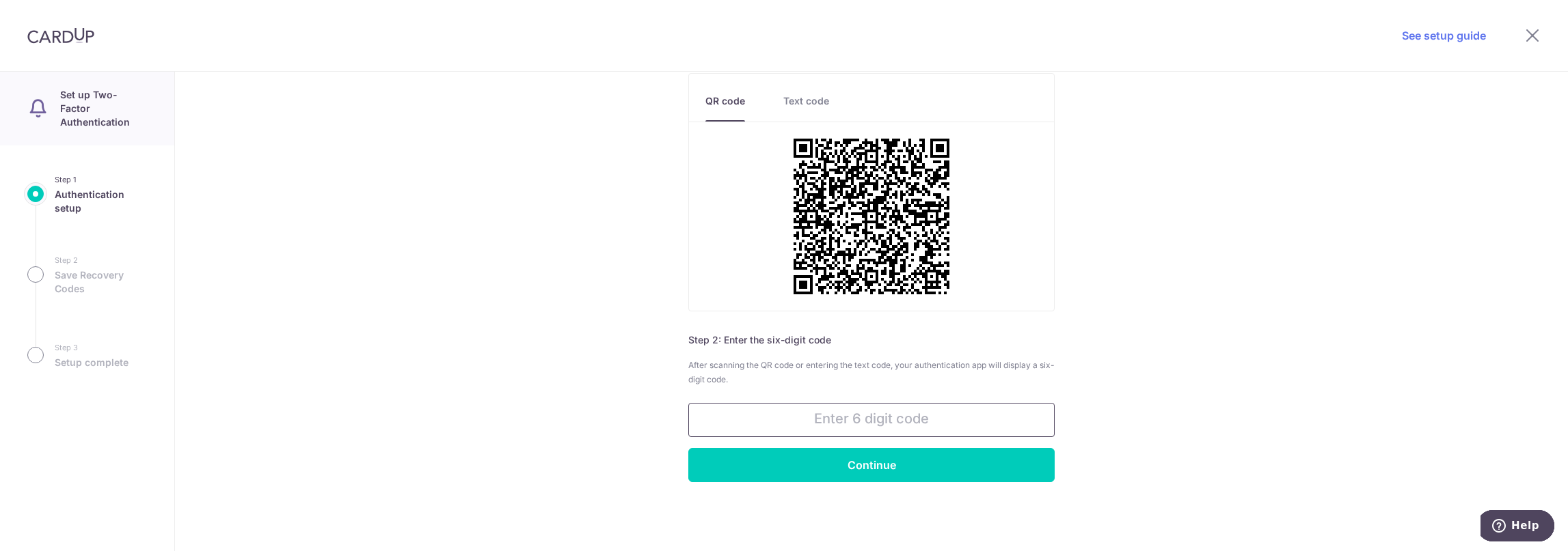
click at [896, 412] on input "text" at bounding box center [871, 420] width 366 height 34
drag, startPoint x: 916, startPoint y: 425, endPoint x: 717, endPoint y: 426, distance: 199.0
click at [644, 409] on div "Authentication setup Step 1: Using your authentication app, scan the QR code or…" at bounding box center [871, 311] width 1393 height 480
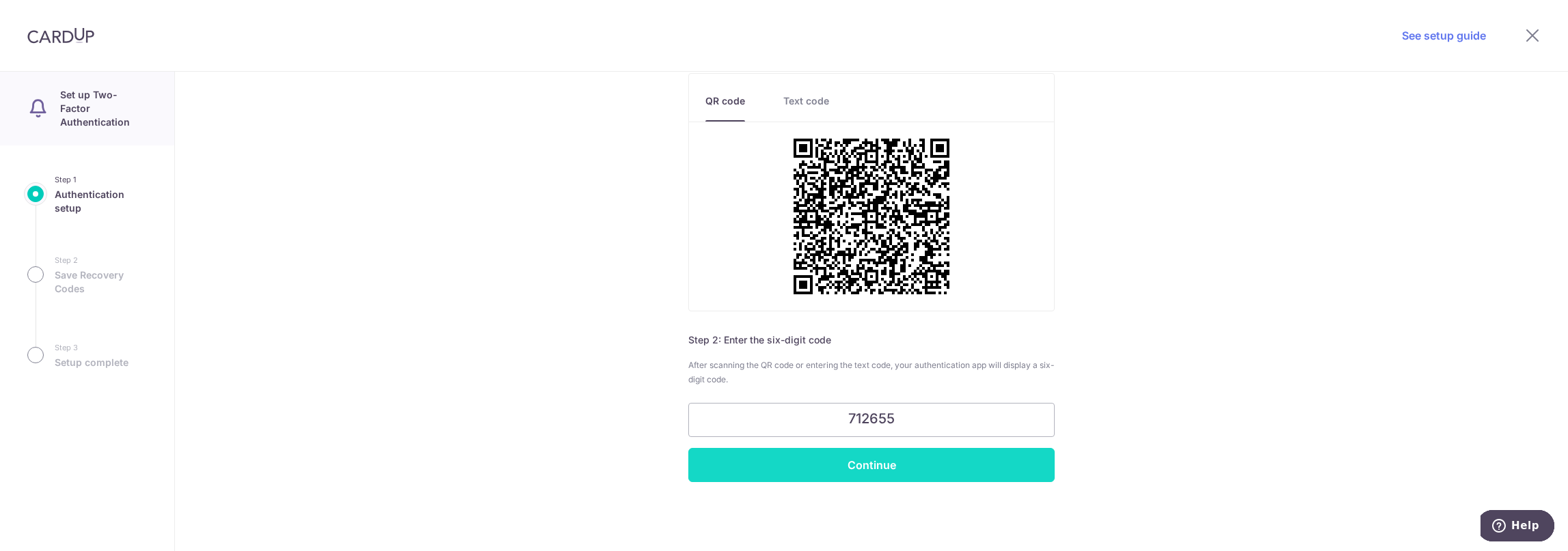
type input "712655"
click at [938, 463] on input "Continue" at bounding box center [871, 465] width 366 height 34
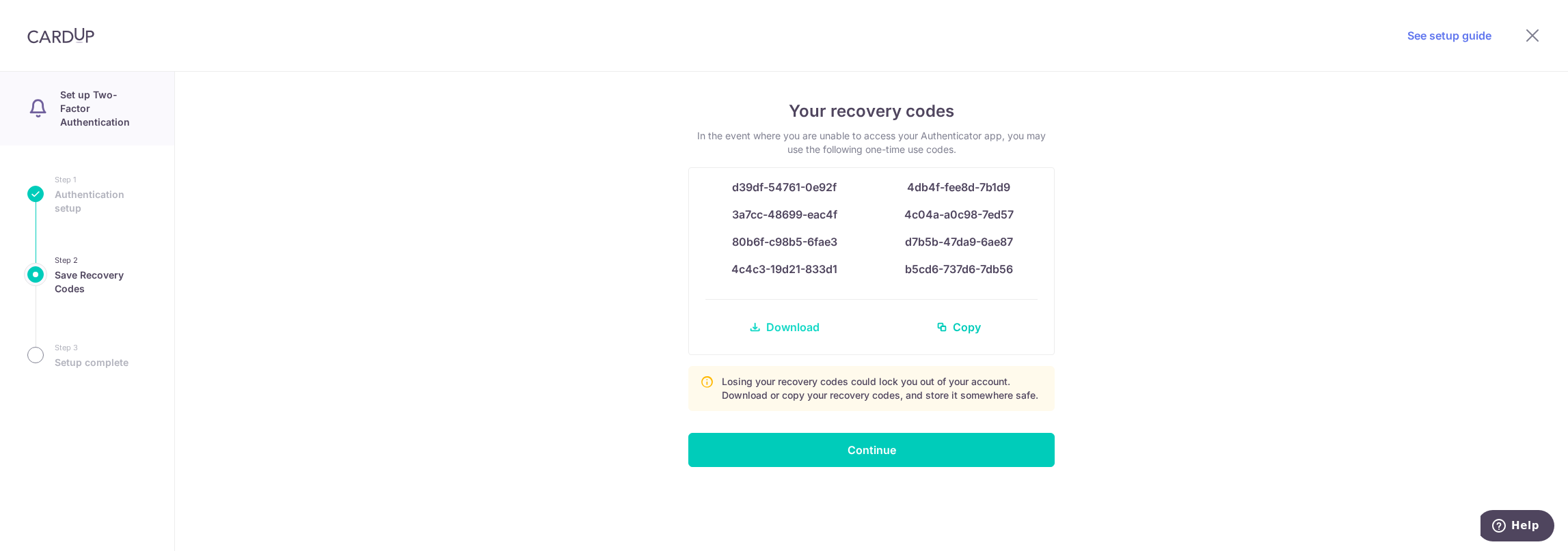
click at [795, 326] on span "Download" at bounding box center [793, 327] width 53 height 16
click at [1115, 256] on div "Your recovery codes In the event where you are unable to access your Authentica…" at bounding box center [871, 311] width 1393 height 480
click at [915, 442] on input "Continue" at bounding box center [871, 450] width 366 height 34
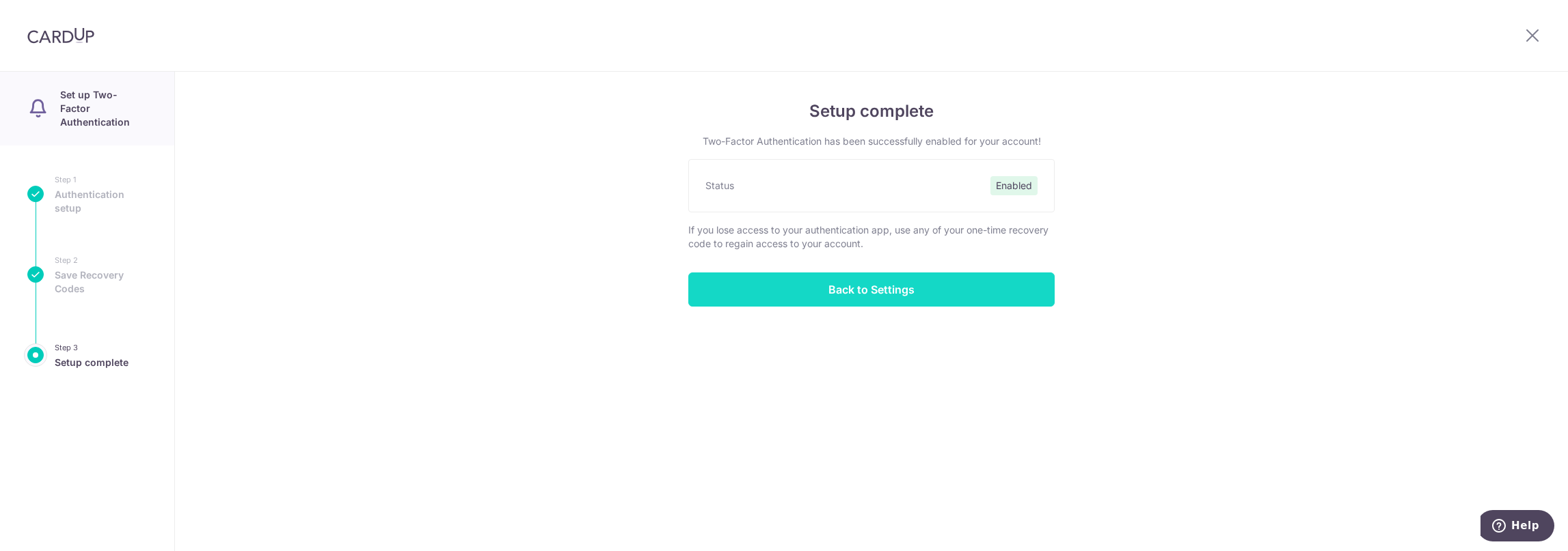
click at [877, 297] on input "Back to Settings" at bounding box center [871, 289] width 366 height 34
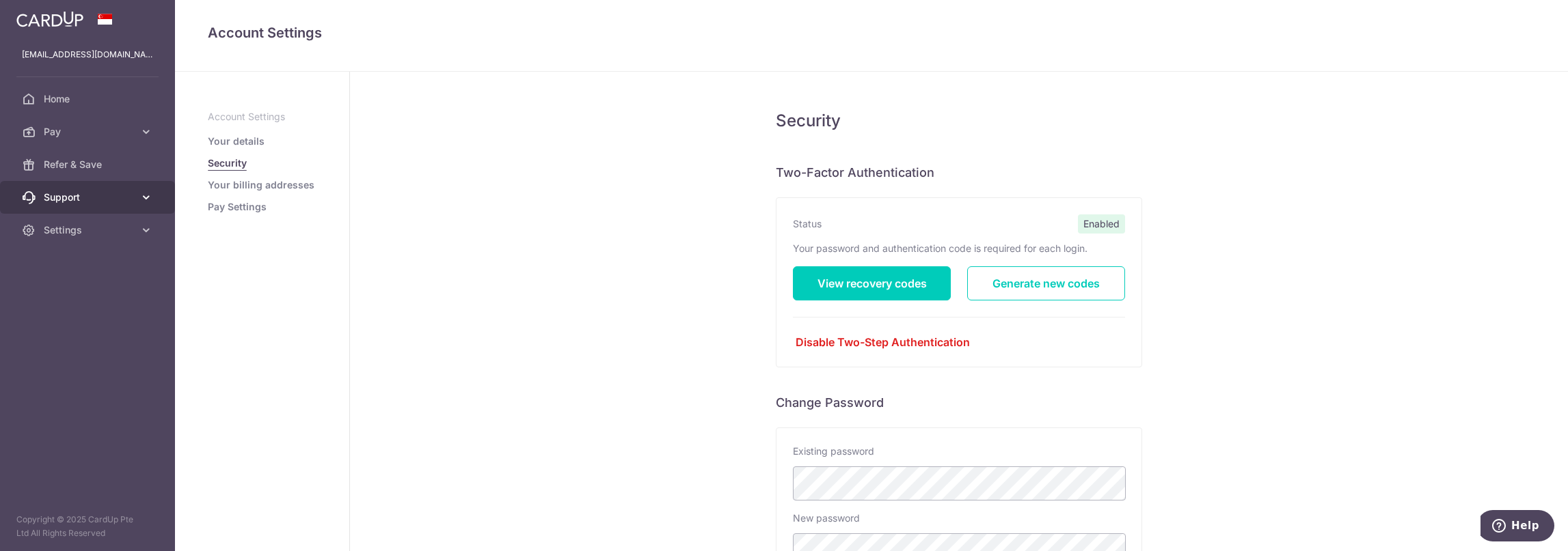
click at [133, 202] on span "Support" at bounding box center [88, 197] width 90 height 14
click at [136, 312] on link "Settings" at bounding box center [87, 312] width 175 height 33
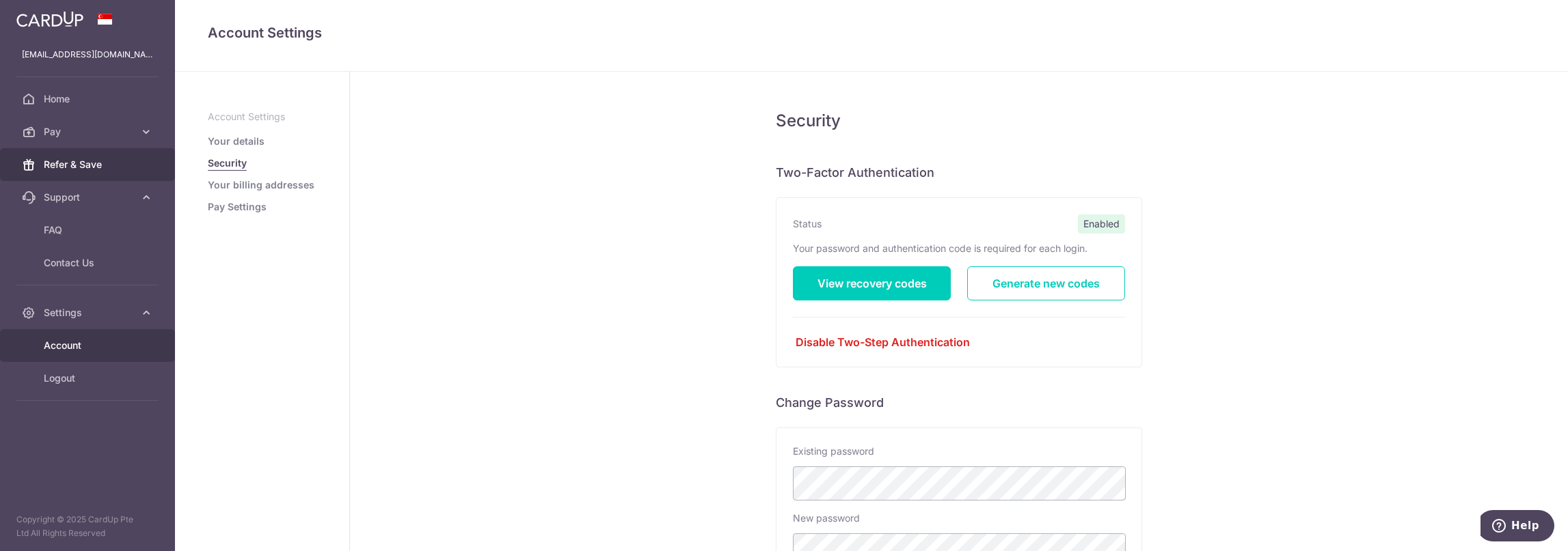
click at [106, 167] on span "Refer & Save" at bounding box center [88, 164] width 90 height 14
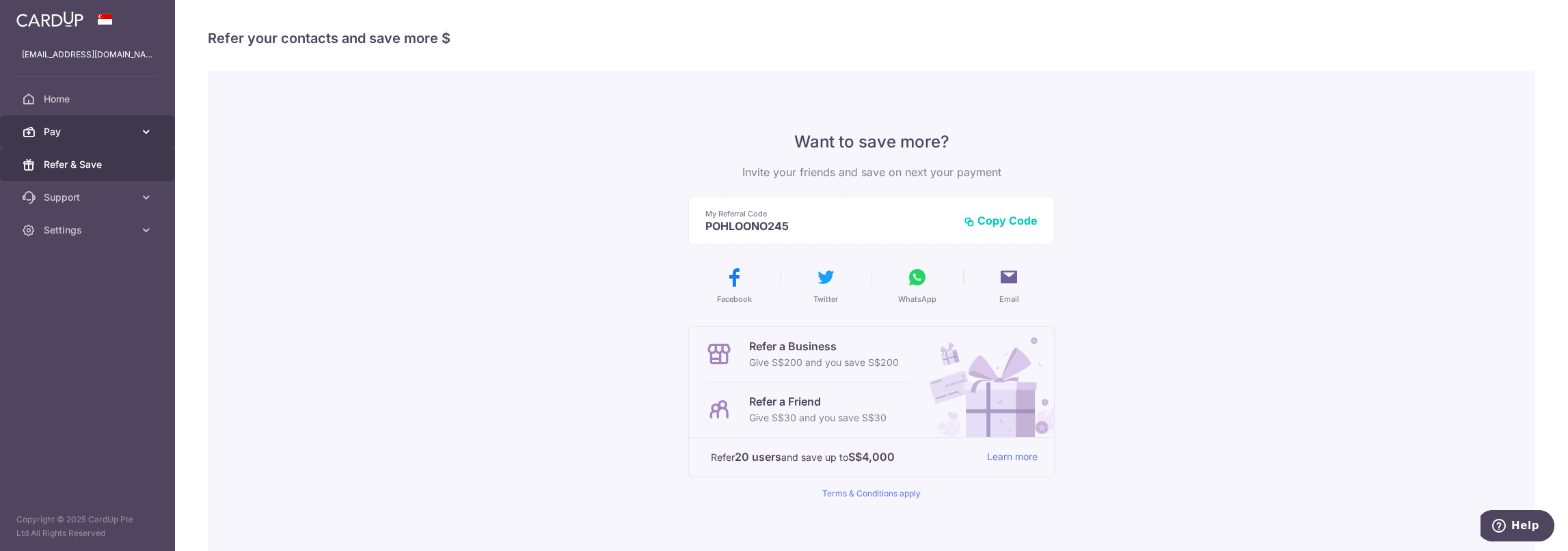
click at [92, 126] on span "Pay" at bounding box center [88, 132] width 90 height 14
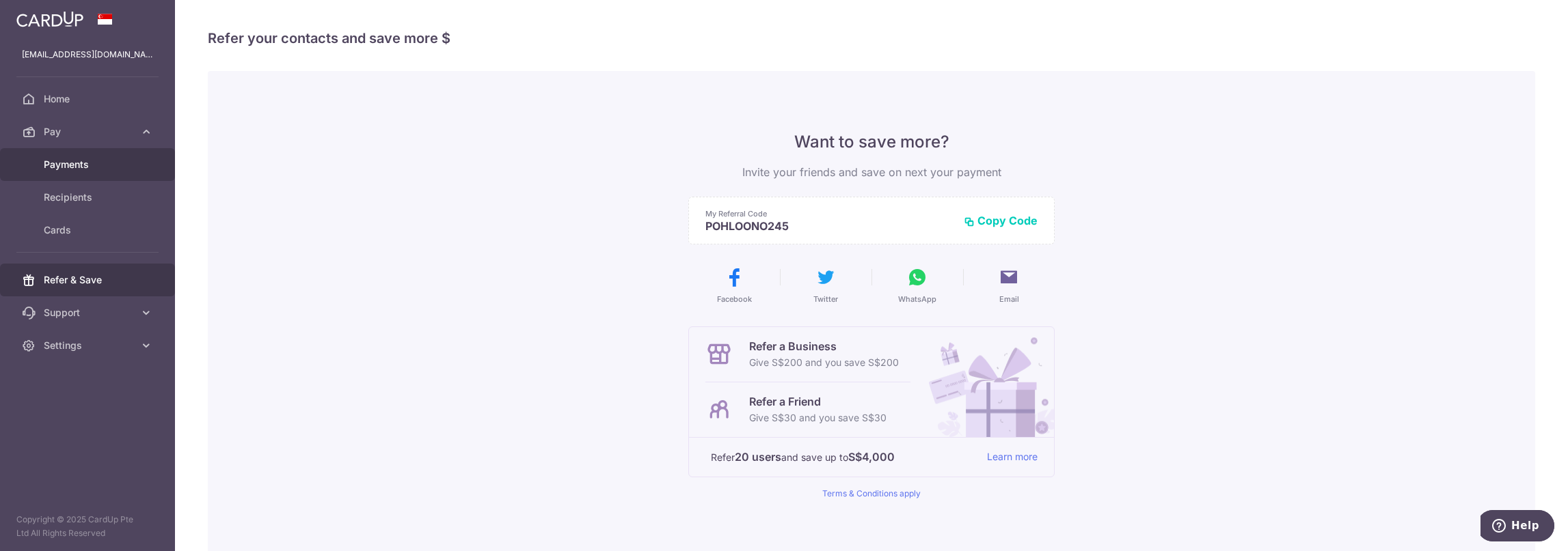
click at [93, 165] on span "Payments" at bounding box center [88, 164] width 90 height 14
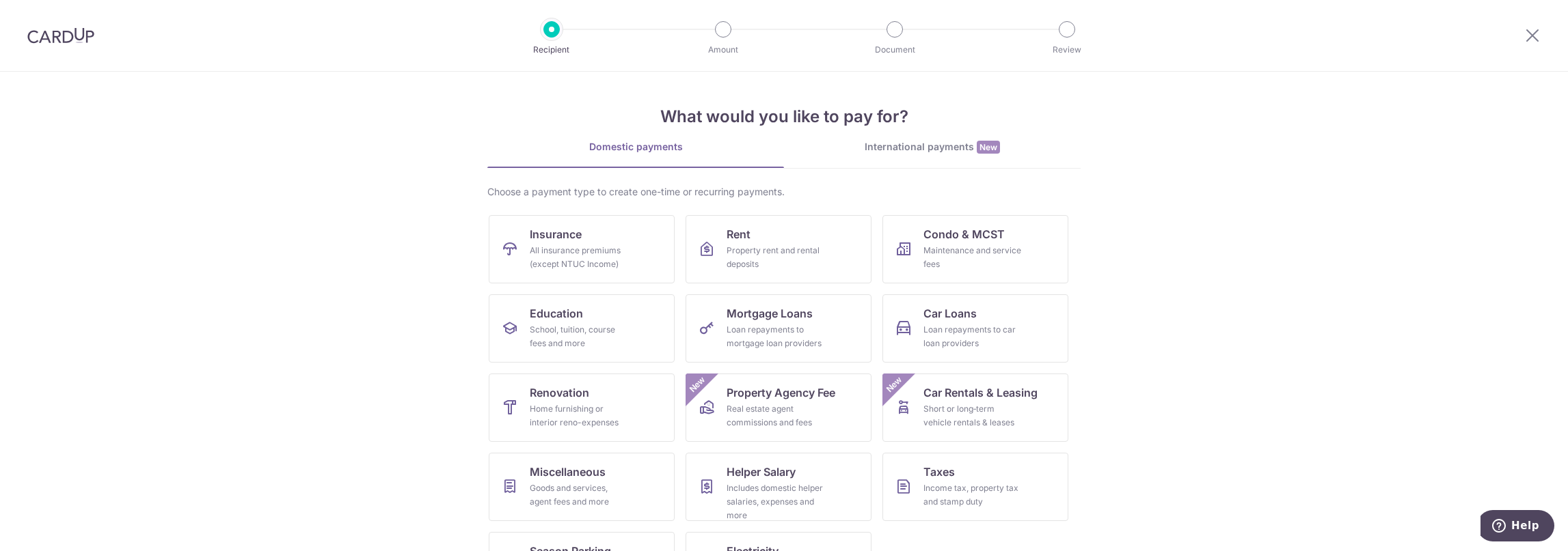
scroll to position [59, 0]
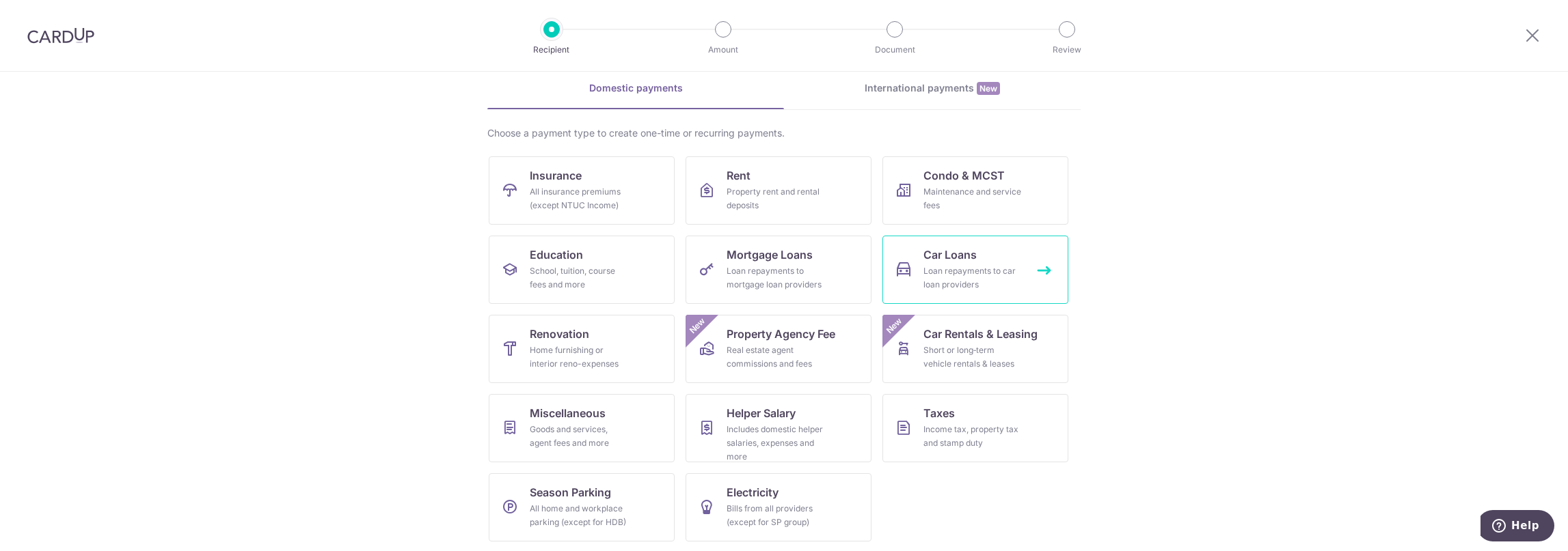
click at [983, 247] on link "Car Loans Loan repayments to car loan providers" at bounding box center [975, 270] width 186 height 69
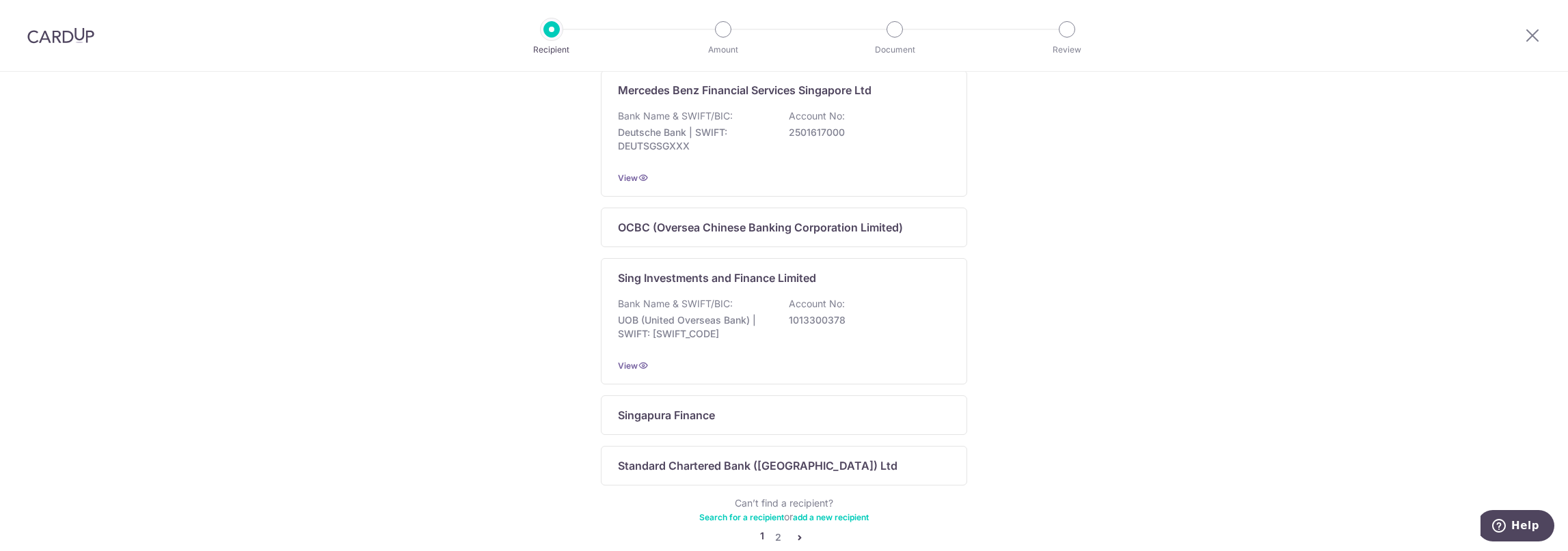
scroll to position [867, 0]
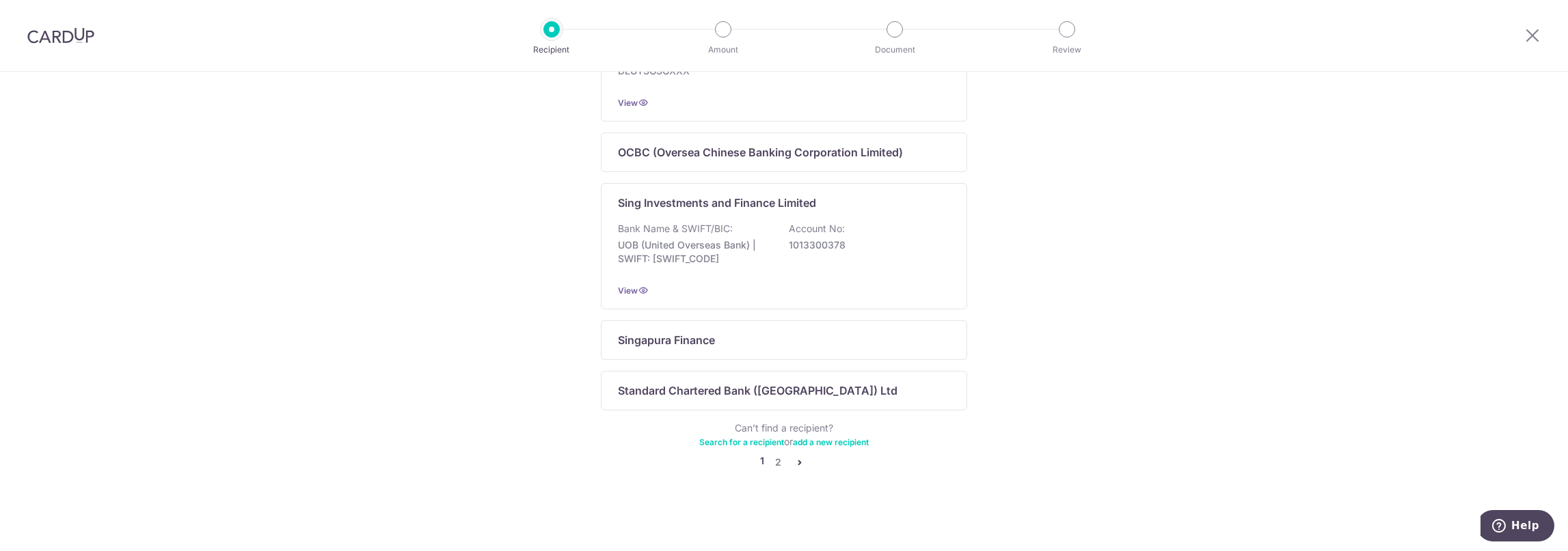
click at [719, 443] on link "Search for a recipient" at bounding box center [742, 442] width 85 height 10
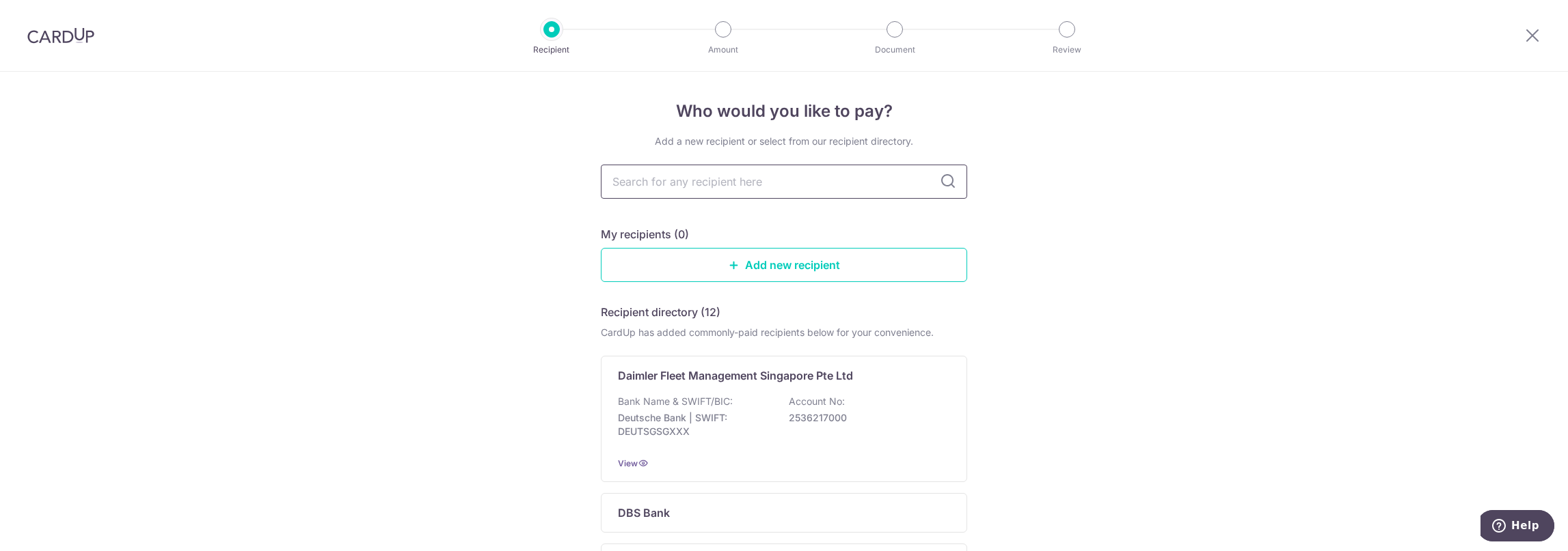
click at [719, 181] on input "text" at bounding box center [784, 181] width 366 height 34
click at [752, 190] on input "text" at bounding box center [784, 181] width 366 height 34
type input "AUTO"
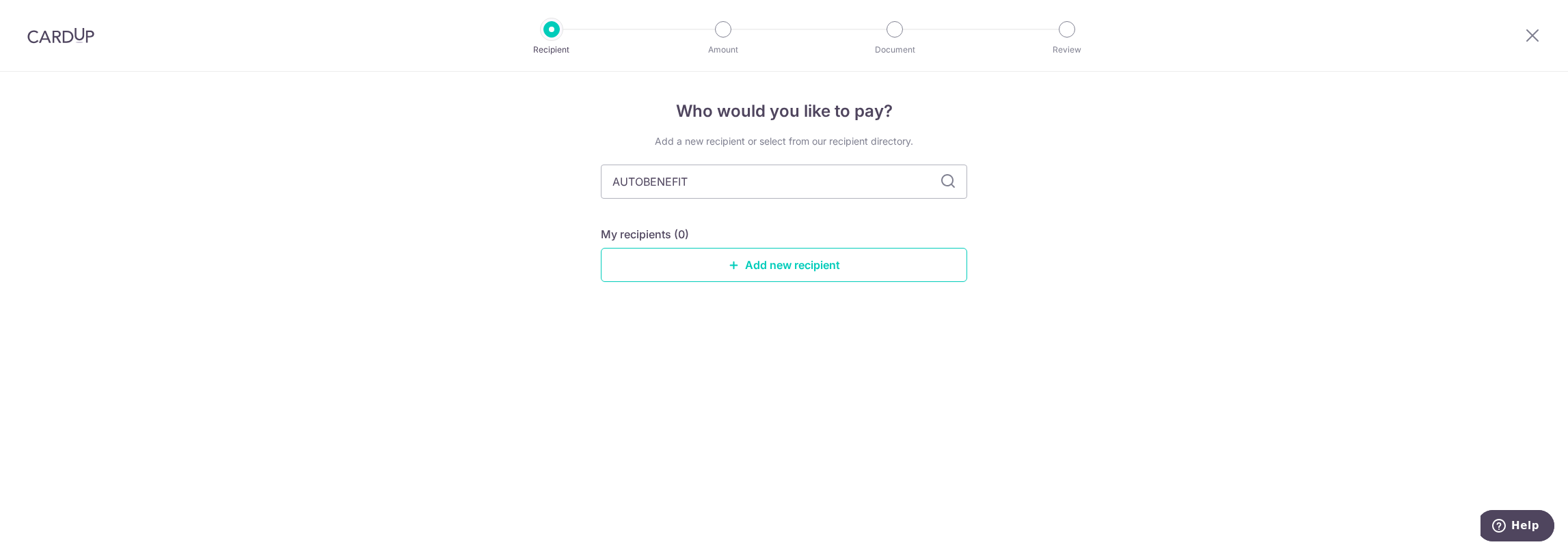
type input "AUTOBENEFIT"
click at [948, 183] on icon at bounding box center [948, 182] width 16 height 16
click at [947, 183] on icon at bounding box center [948, 182] width 16 height 16
drag, startPoint x: 686, startPoint y: 181, endPoint x: 708, endPoint y: 183, distance: 22.1
click at [687, 181] on input "AUTOBENEFIT" at bounding box center [784, 181] width 366 height 34
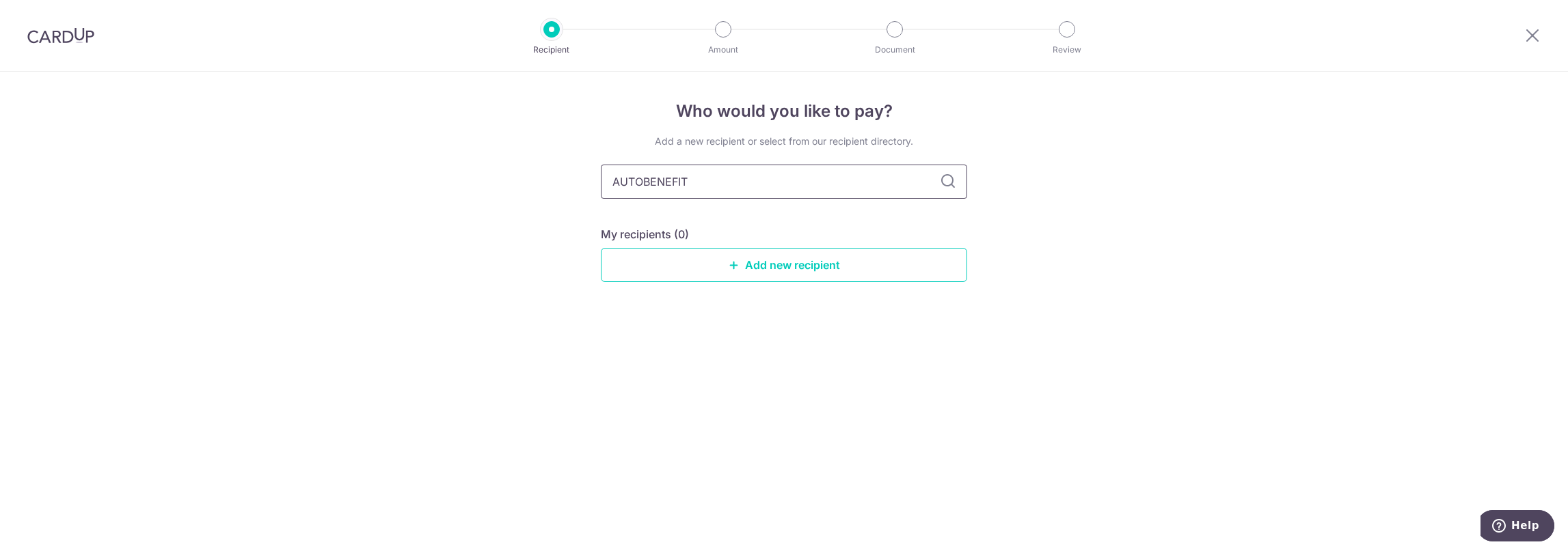
drag, startPoint x: 711, startPoint y: 181, endPoint x: 532, endPoint y: 183, distance: 179.0
click at [532, 183] on div "Who would you like to pay? Add a new recipient or select from our recipient dir…" at bounding box center [784, 311] width 1568 height 480
type input "AUTO"
click at [933, 178] on input "AUTO" at bounding box center [784, 181] width 366 height 34
click at [951, 180] on icon at bounding box center [948, 182] width 16 height 16
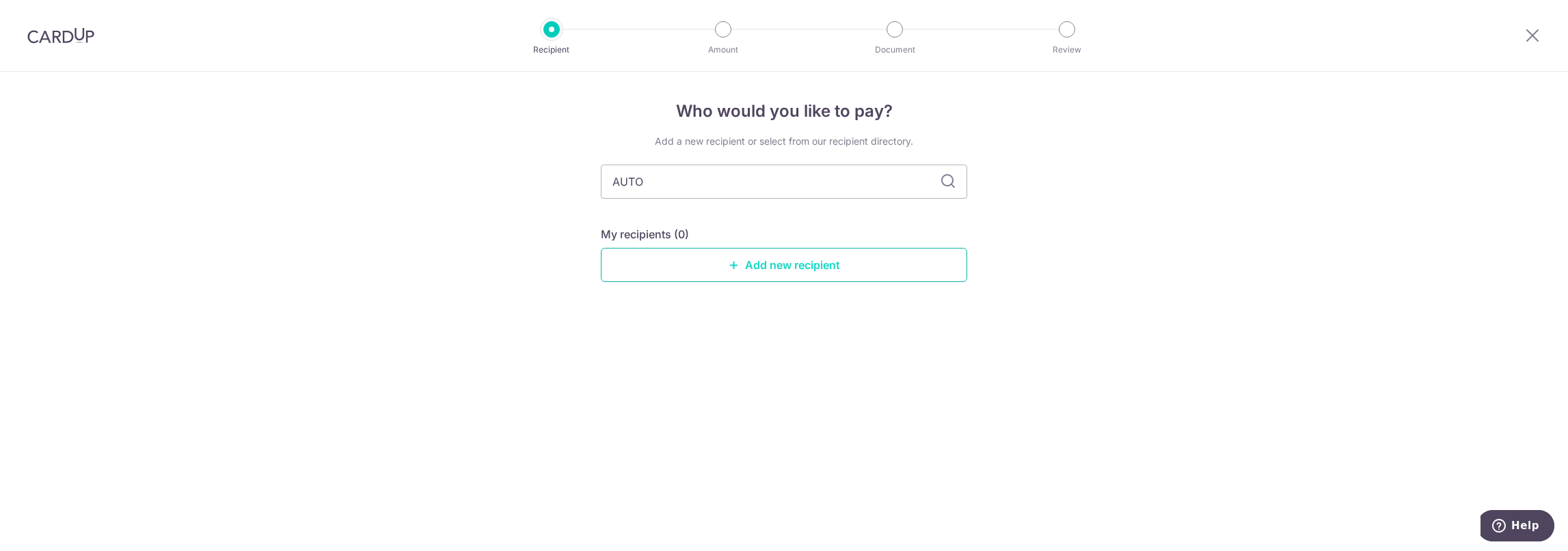
click at [782, 267] on link "Add new recipient" at bounding box center [784, 265] width 366 height 34
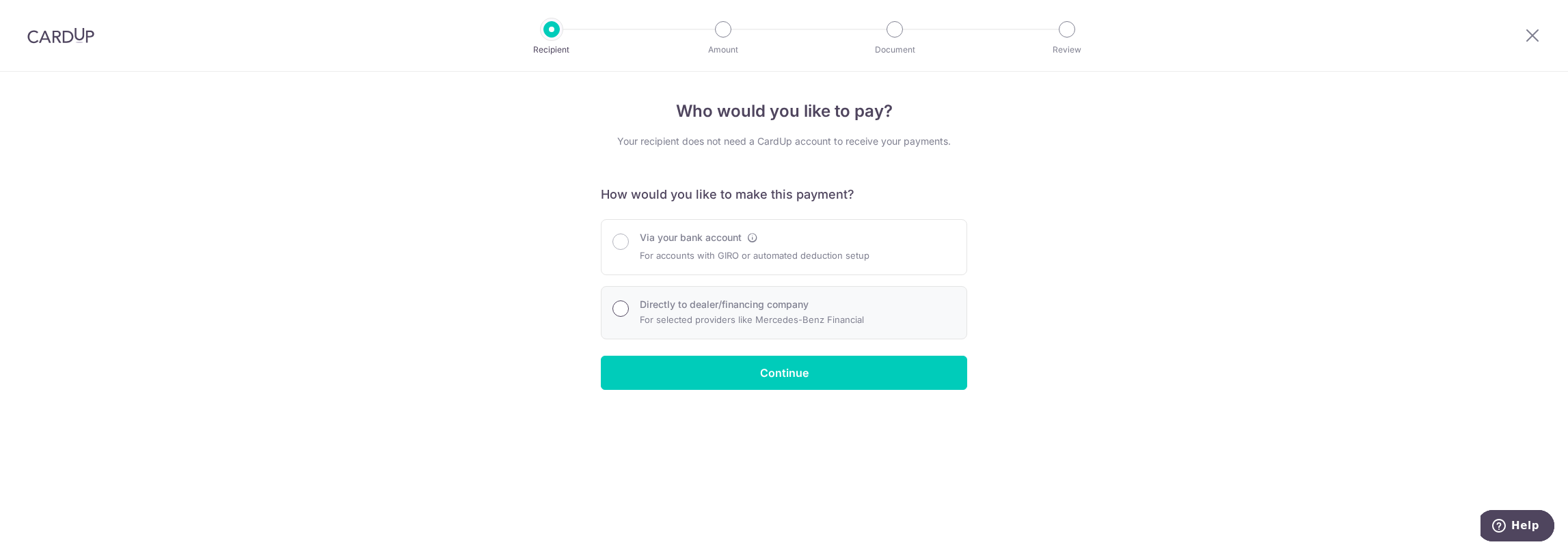
click at [621, 312] on input "Directly to dealer/financing company" at bounding box center [621, 309] width 16 height 16
radio input "true"
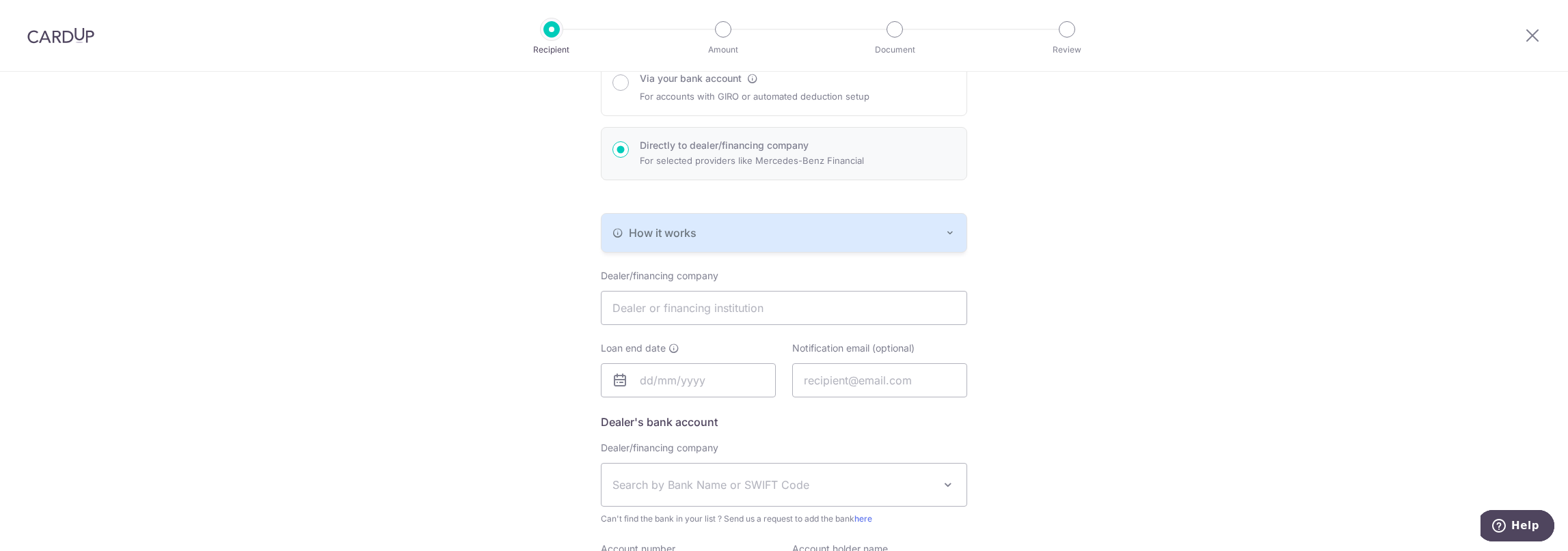
scroll to position [228, 0]
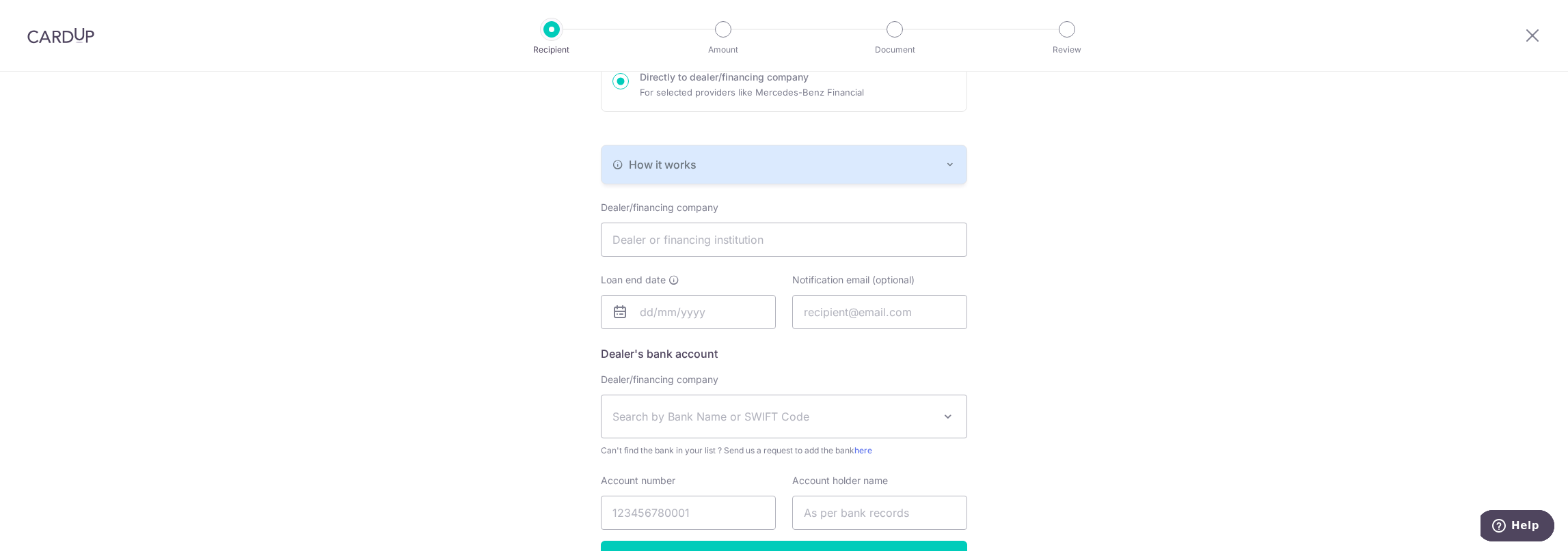
click at [935, 410] on span "Search by Bank Name or SWIFT Code" at bounding box center [784, 416] width 365 height 42
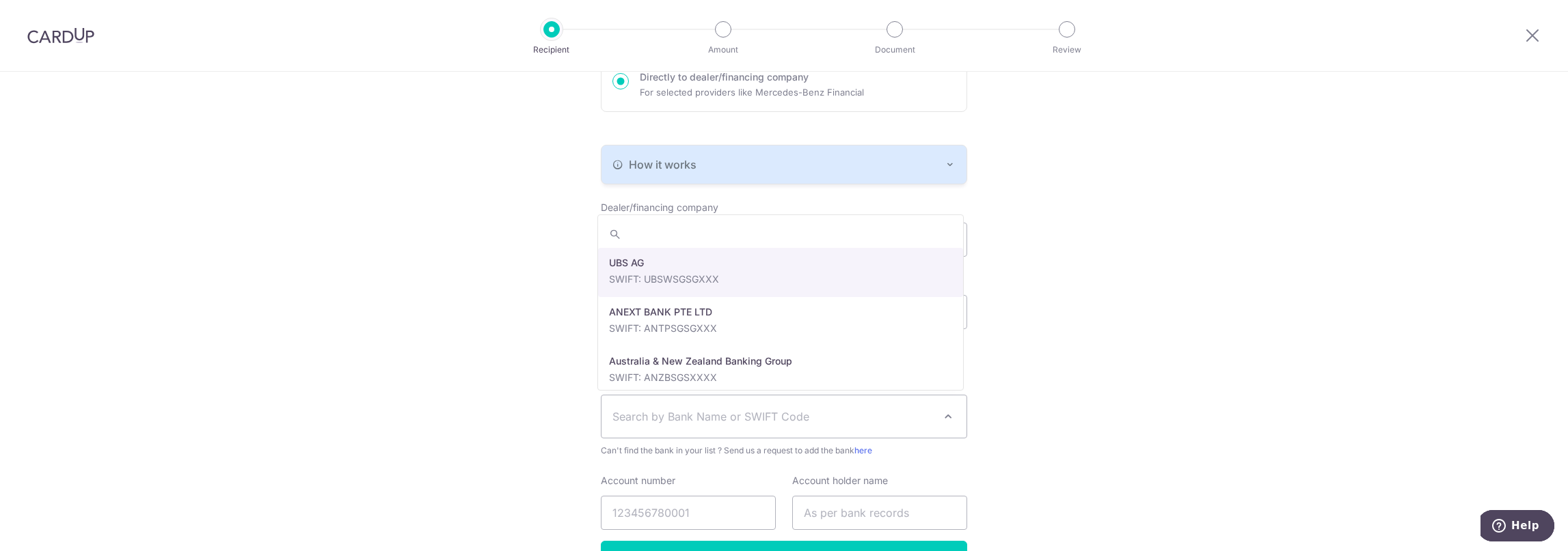
click at [743, 414] on span "Search by Bank Name or SWIFT Code" at bounding box center [773, 417] width 321 height 16
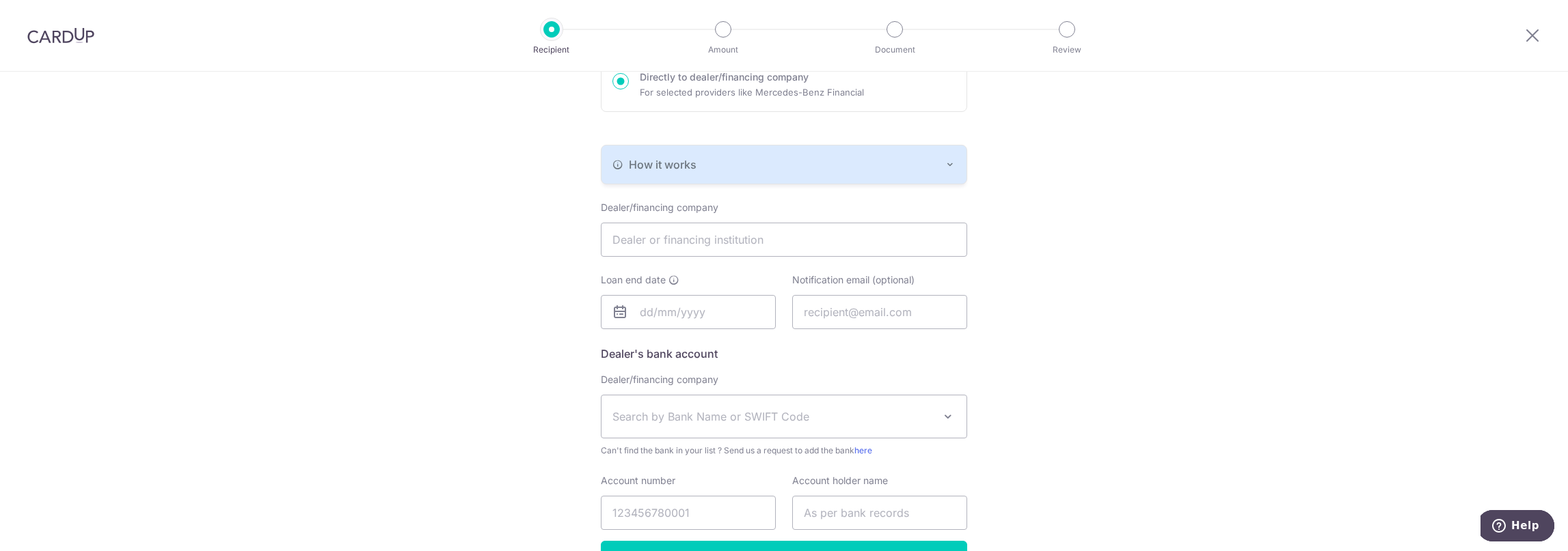
click at [1072, 344] on div "Who would you like to pay? Your recipient does not need a CardUp account to rec…" at bounding box center [784, 242] width 1568 height 795
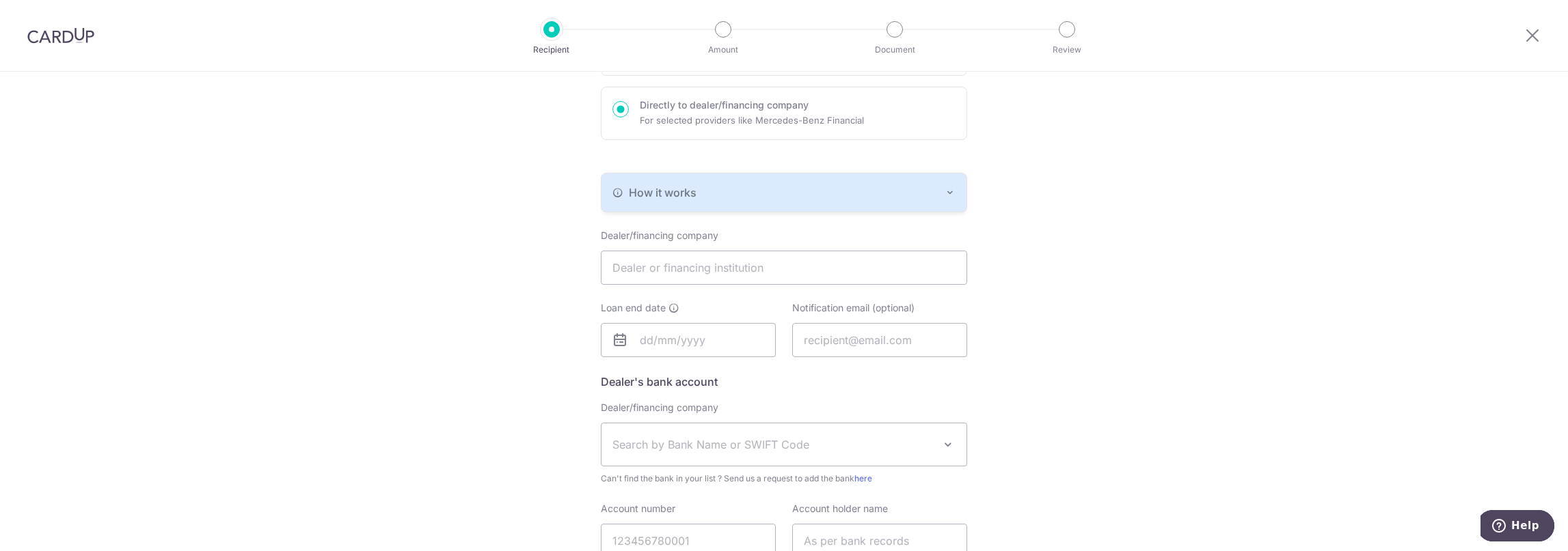
scroll to position [0, 0]
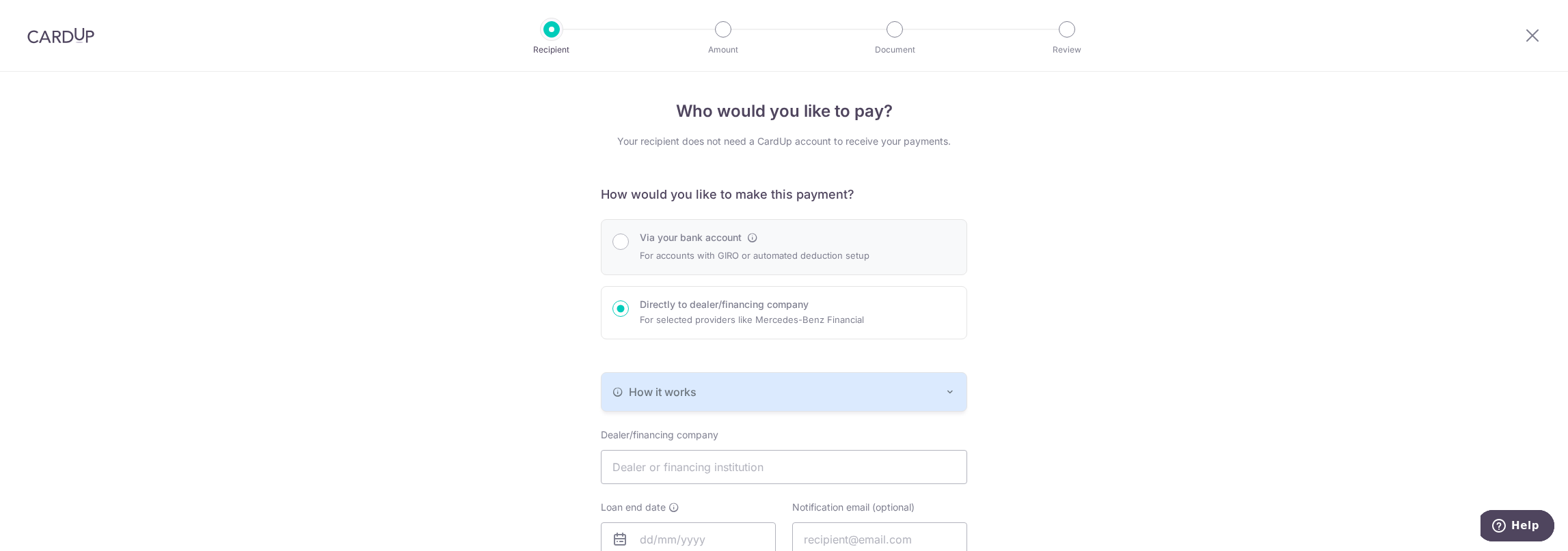
click at [744, 262] on p "For accounts with GIRO or automated deduction setup" at bounding box center [755, 256] width 230 height 16
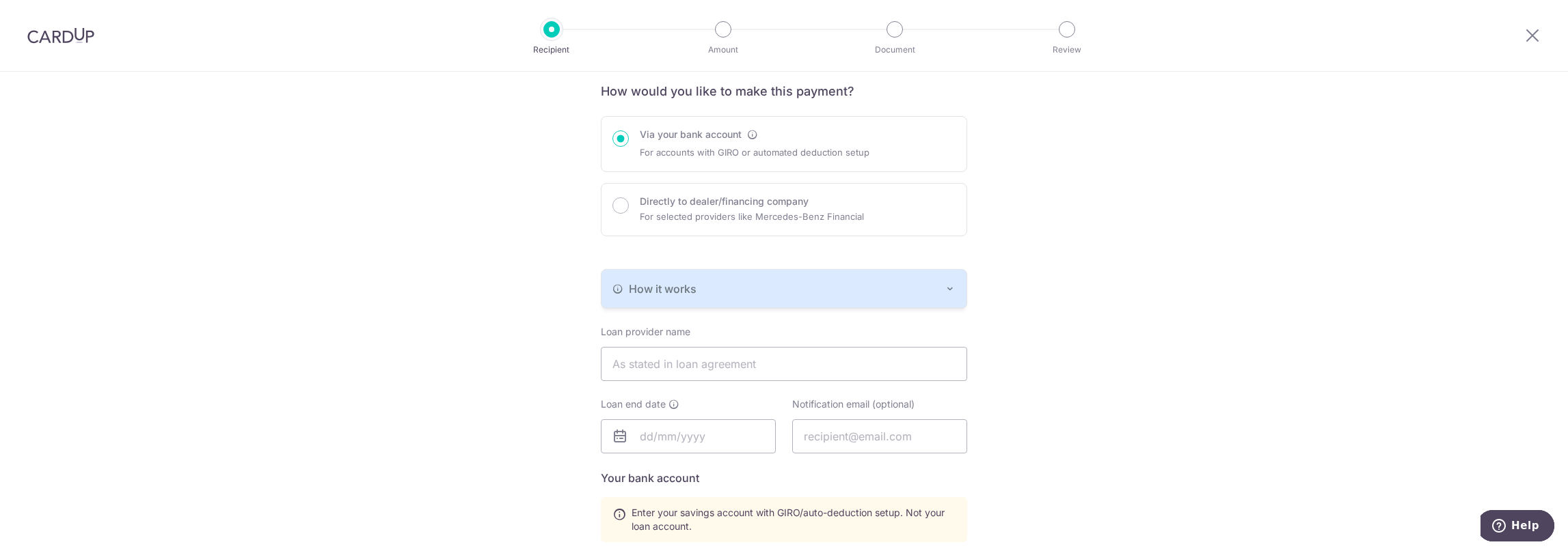
scroll to position [113, 0]
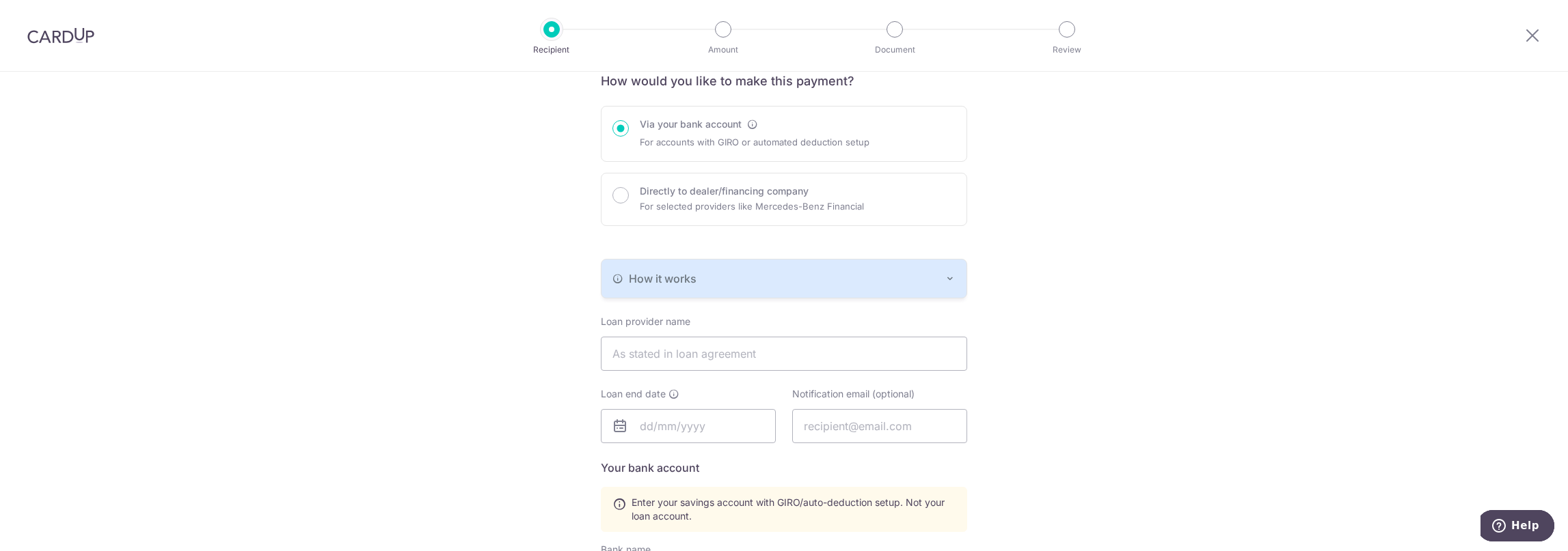
click at [952, 276] on icon "button" at bounding box center [950, 278] width 11 height 11
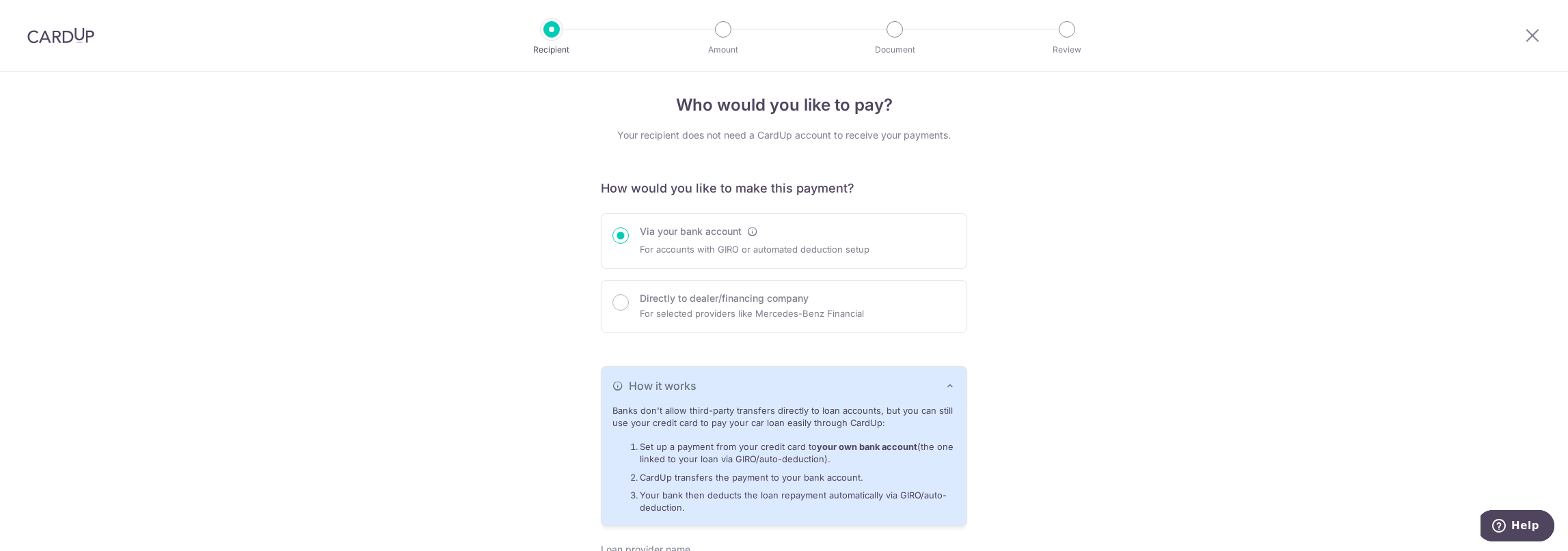
scroll to position [0, 0]
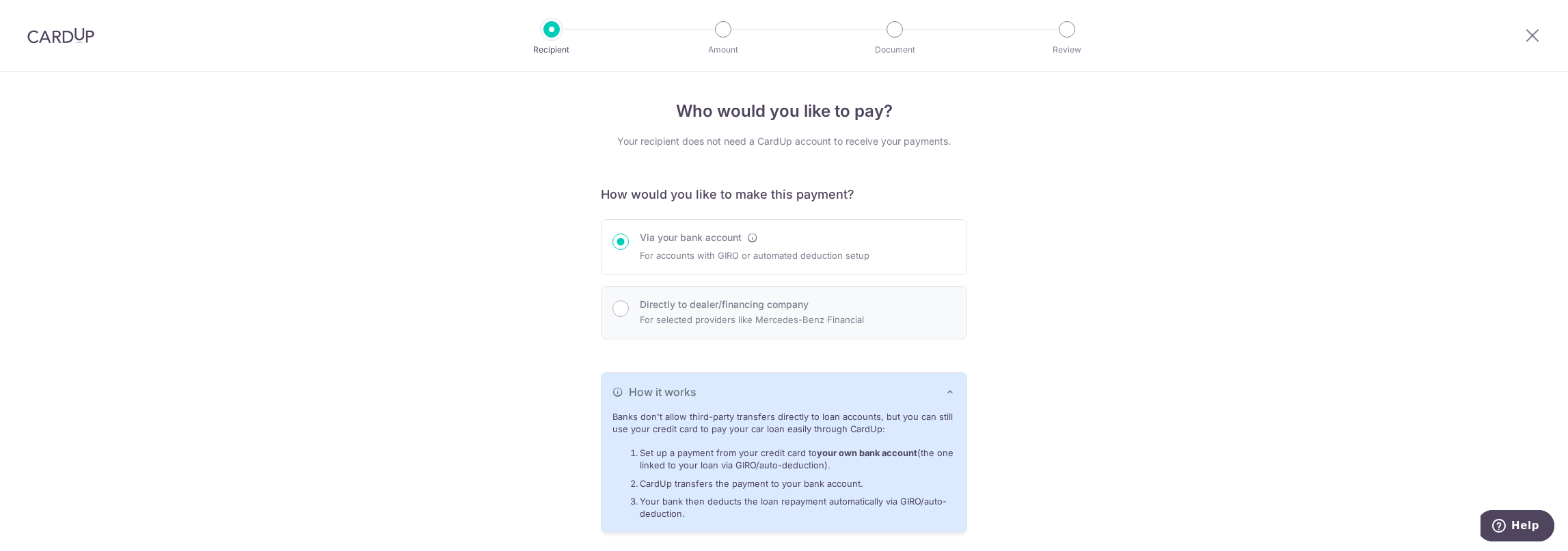
click at [607, 317] on div "Directly to dealer/financing company For selected providers like Mercedes-Benz …" at bounding box center [784, 313] width 366 height 53
radio input "false"
radio input "true"
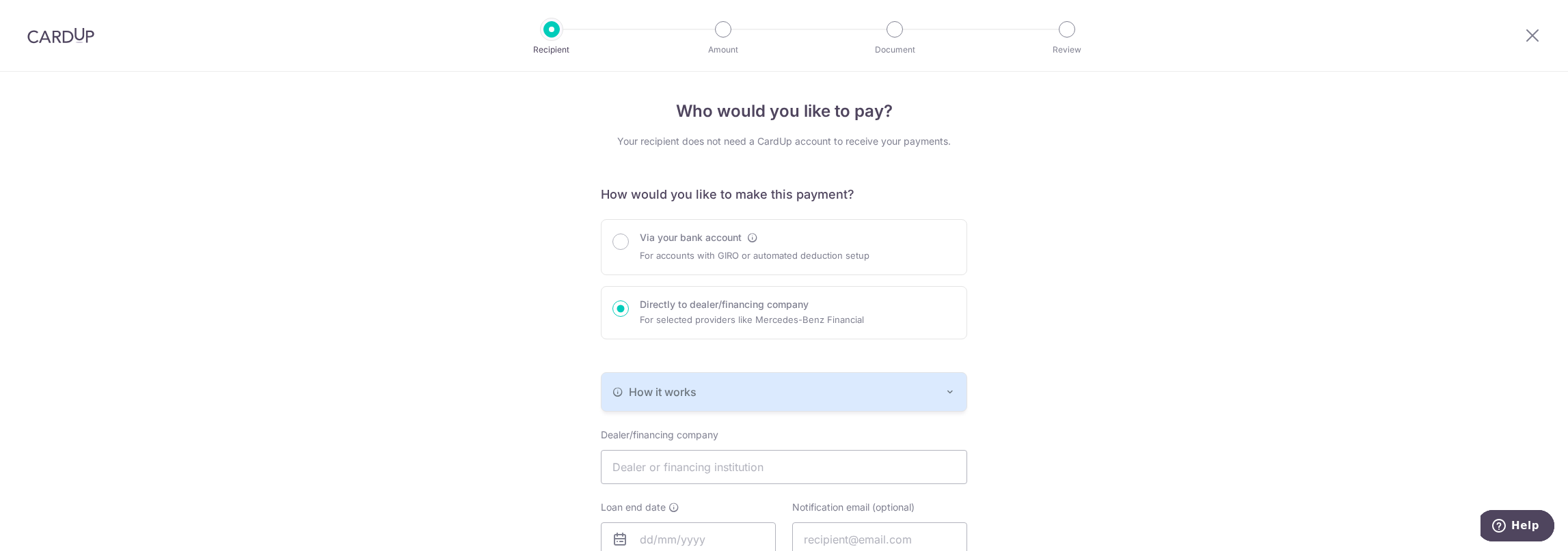
scroll to position [113, 0]
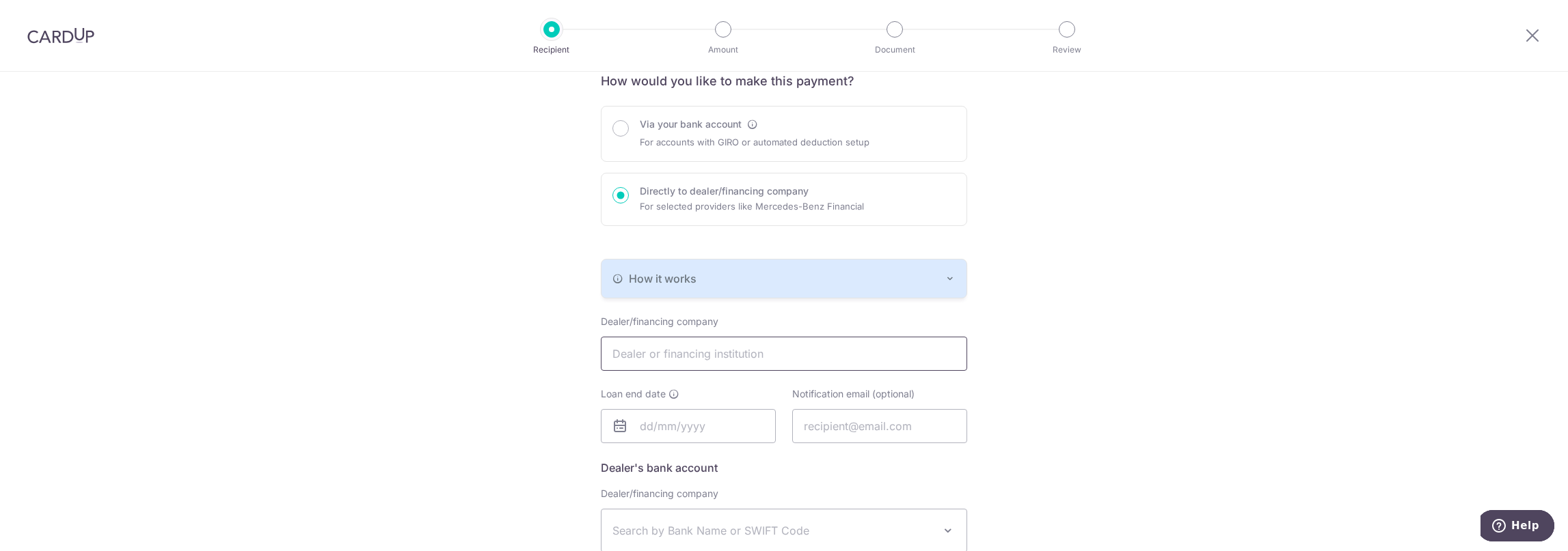
click at [696, 348] on input "text" at bounding box center [784, 354] width 366 height 34
click at [849, 427] on input "text" at bounding box center [879, 426] width 175 height 34
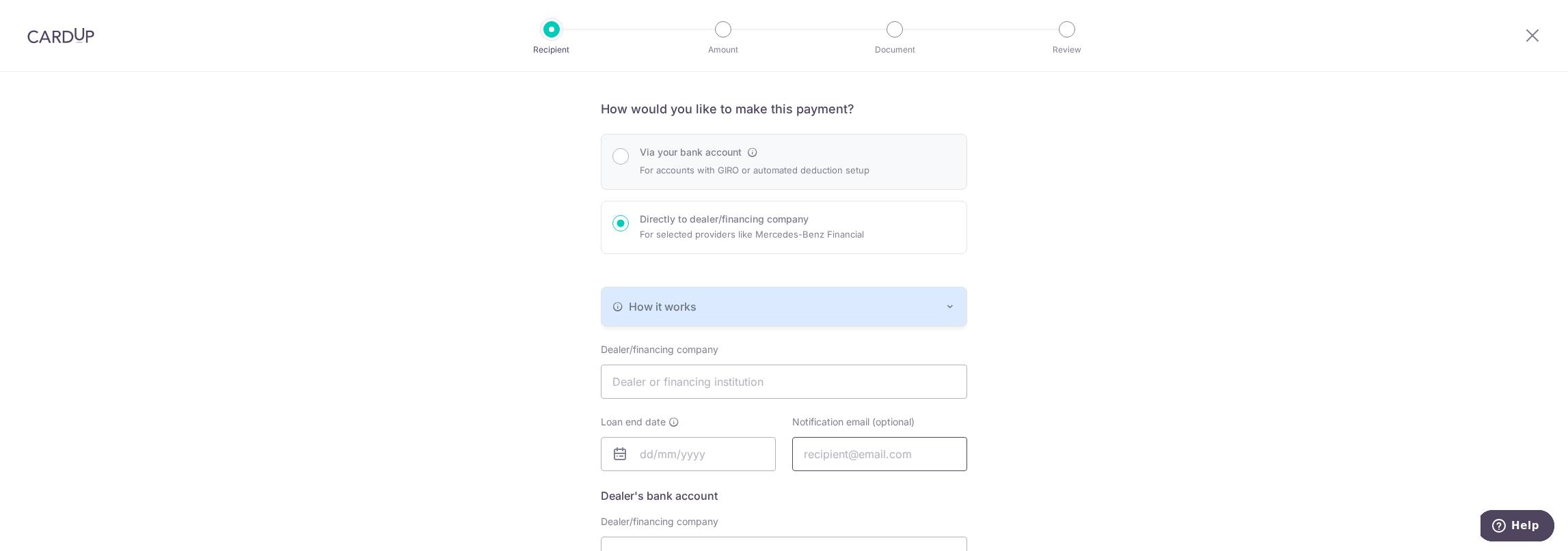
scroll to position [0, 0]
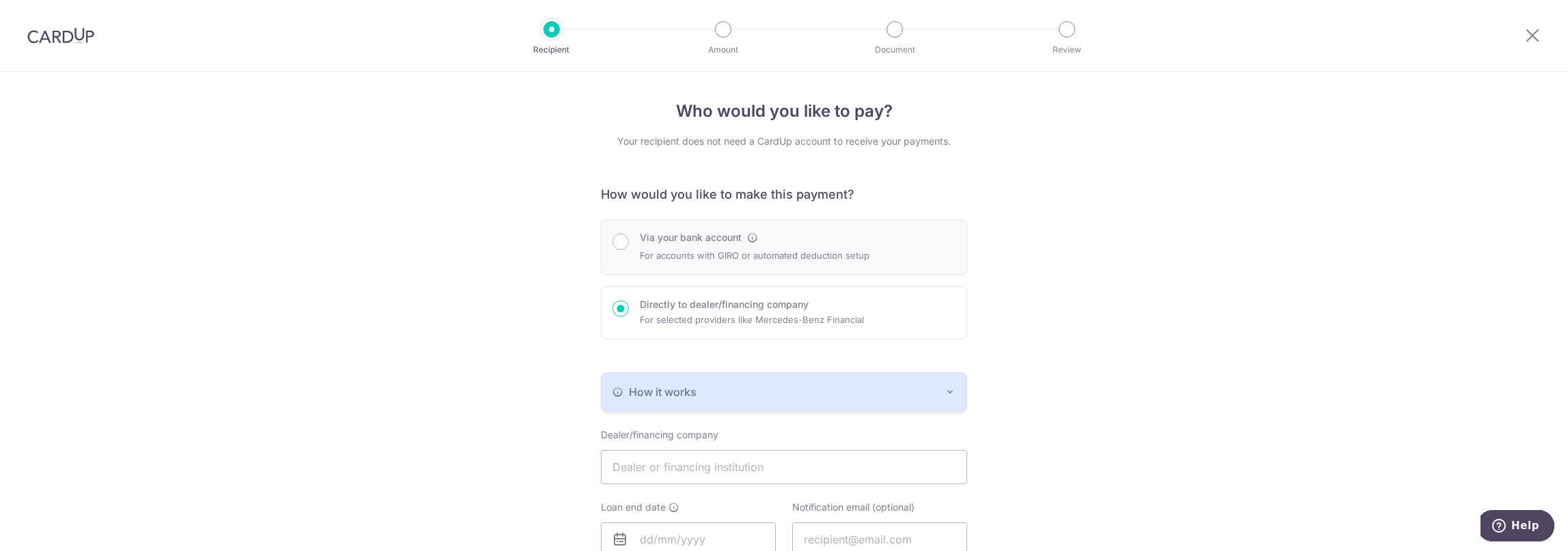
click at [739, 256] on p "For accounts with GIRO or automated deduction setup" at bounding box center [755, 256] width 230 height 16
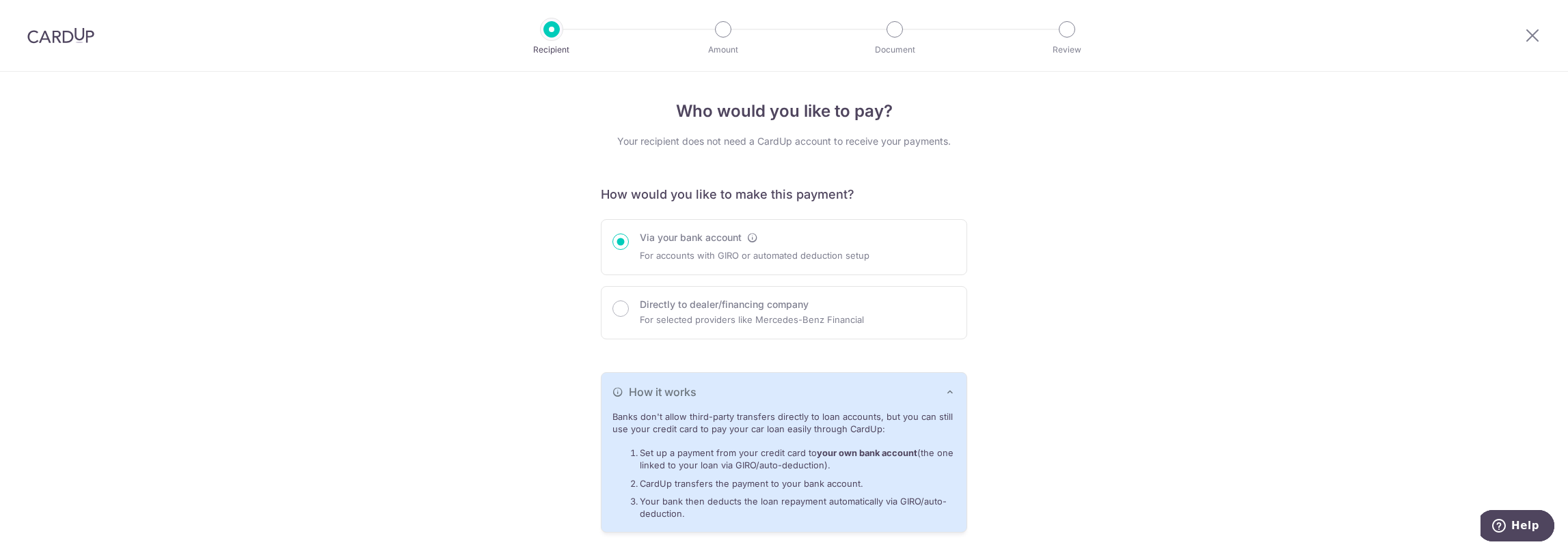
scroll to position [113, 0]
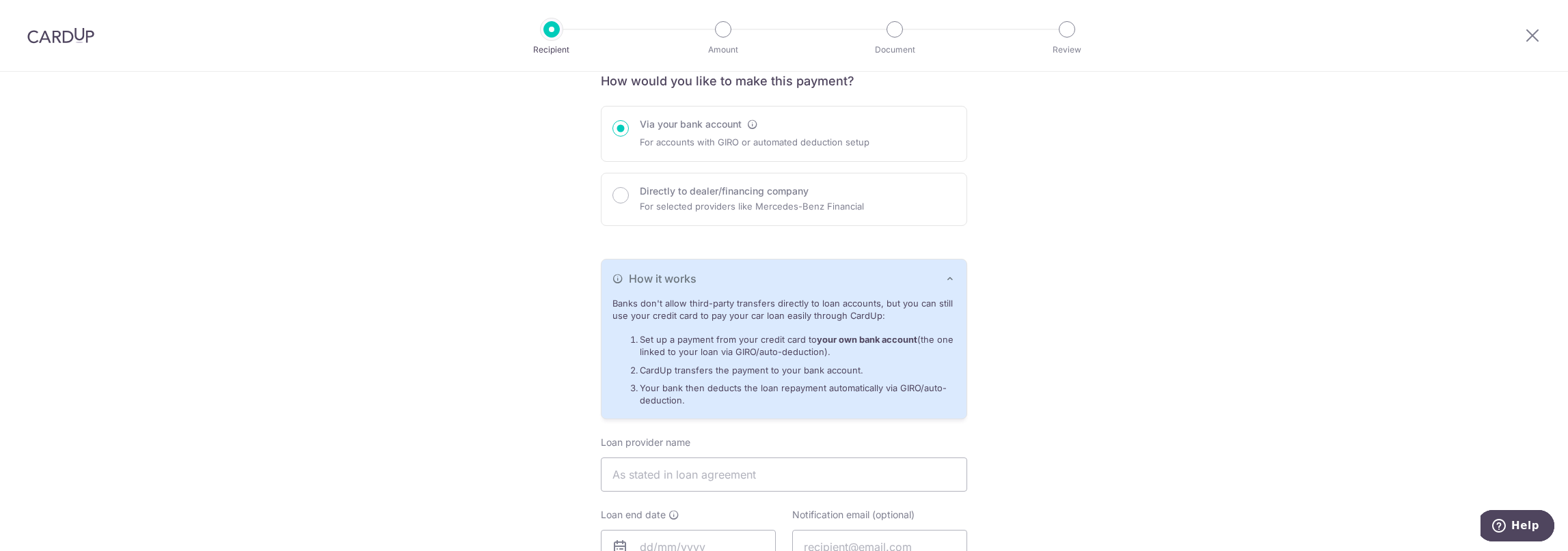
click at [1056, 194] on div "Who would you like to pay? Your recipient does not need a CardUp account to rec…" at bounding box center [784, 494] width 1568 height 1072
click at [1048, 234] on div "Who would you like to pay? Your recipient does not need a CardUp account to rec…" at bounding box center [784, 494] width 1568 height 1072
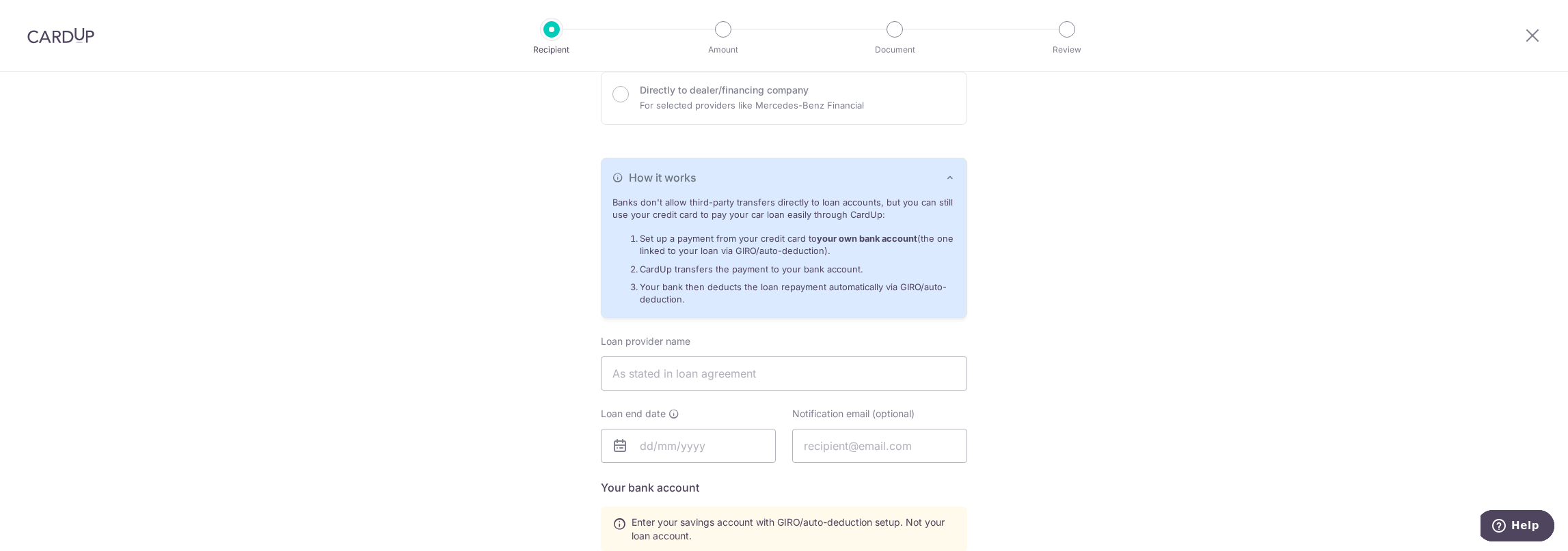
scroll to position [228, 0]
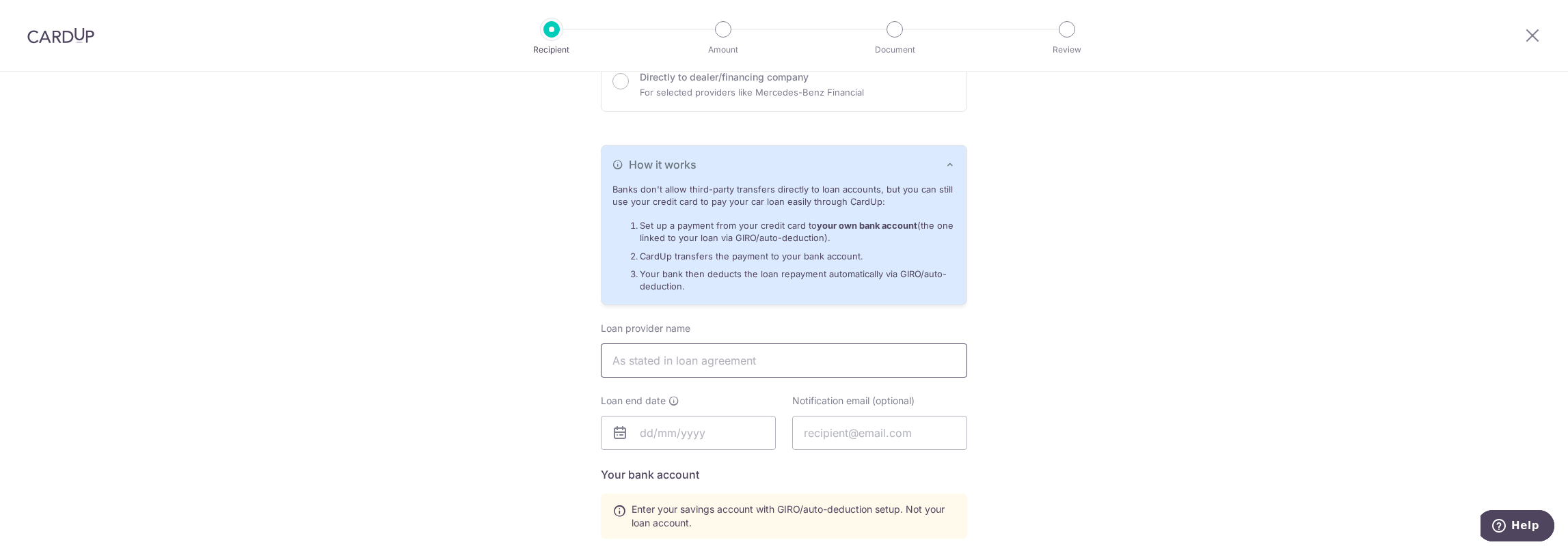
click at [727, 357] on input "text" at bounding box center [784, 360] width 366 height 34
click at [730, 365] on input "text" at bounding box center [784, 360] width 366 height 34
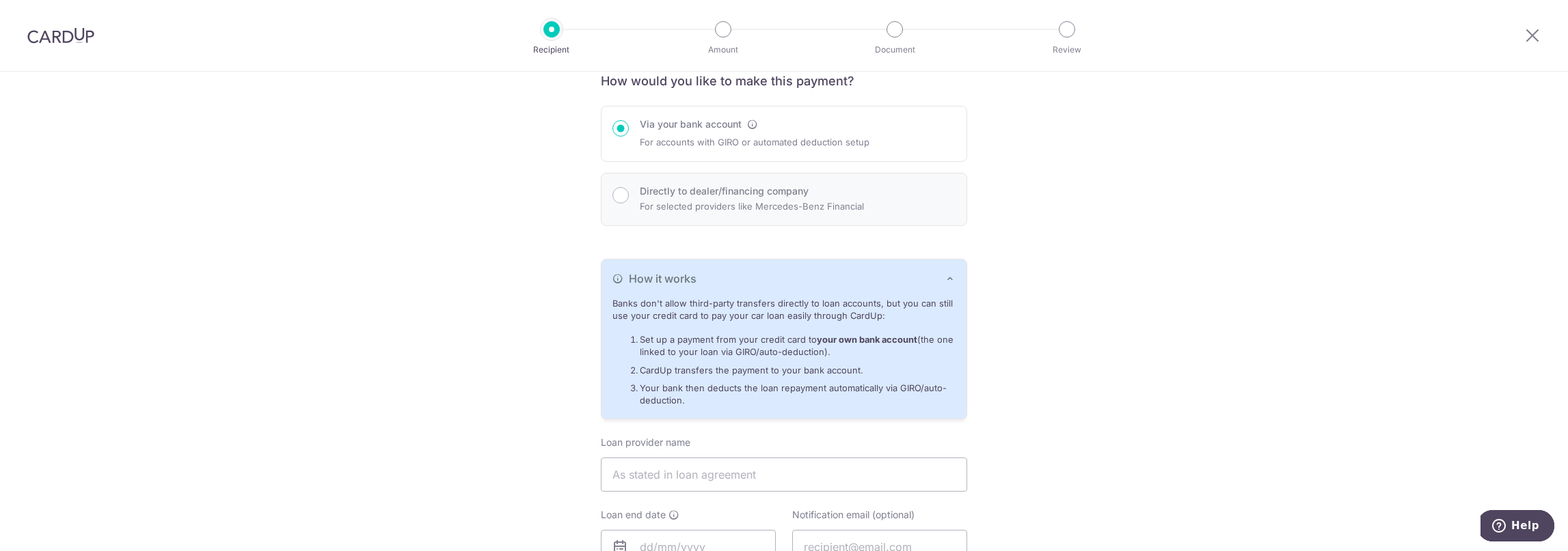
click at [726, 201] on p "For selected providers like Mercedes-Benz Financial" at bounding box center [752, 206] width 224 height 16
radio input "false"
radio input "true"
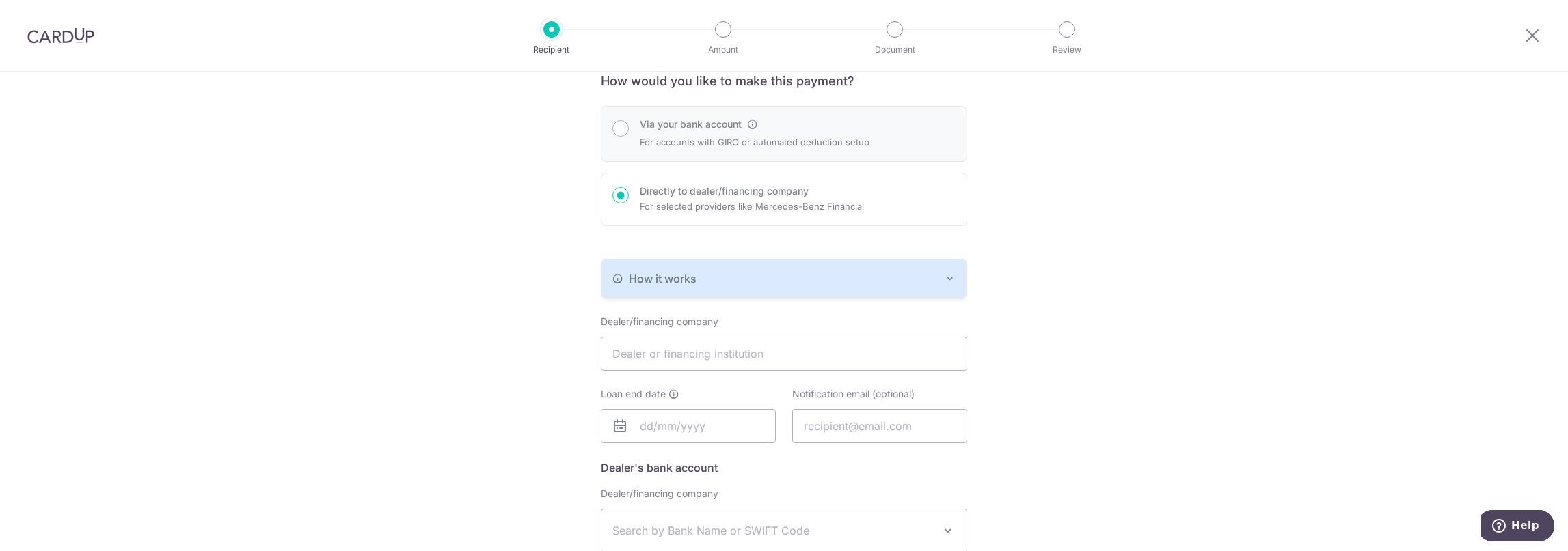
click at [689, 140] on p "For accounts with GIRO or automated deduction setup" at bounding box center [755, 142] width 230 height 16
radio input "true"
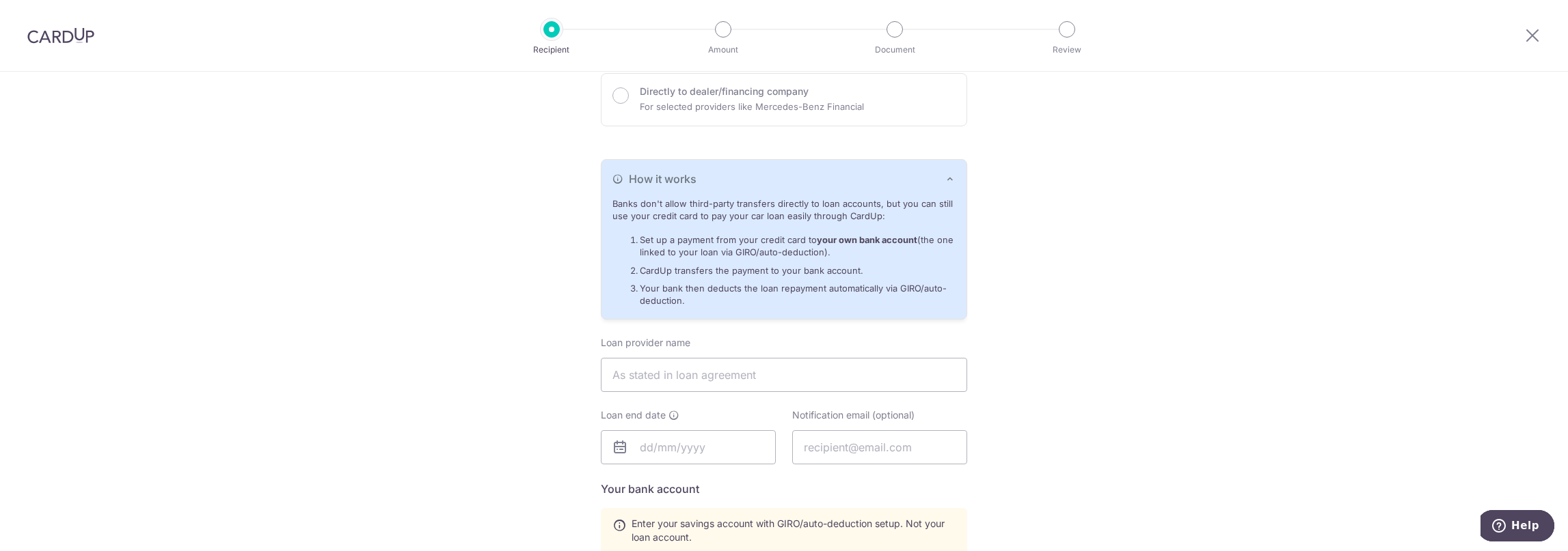
scroll to position [228, 0]
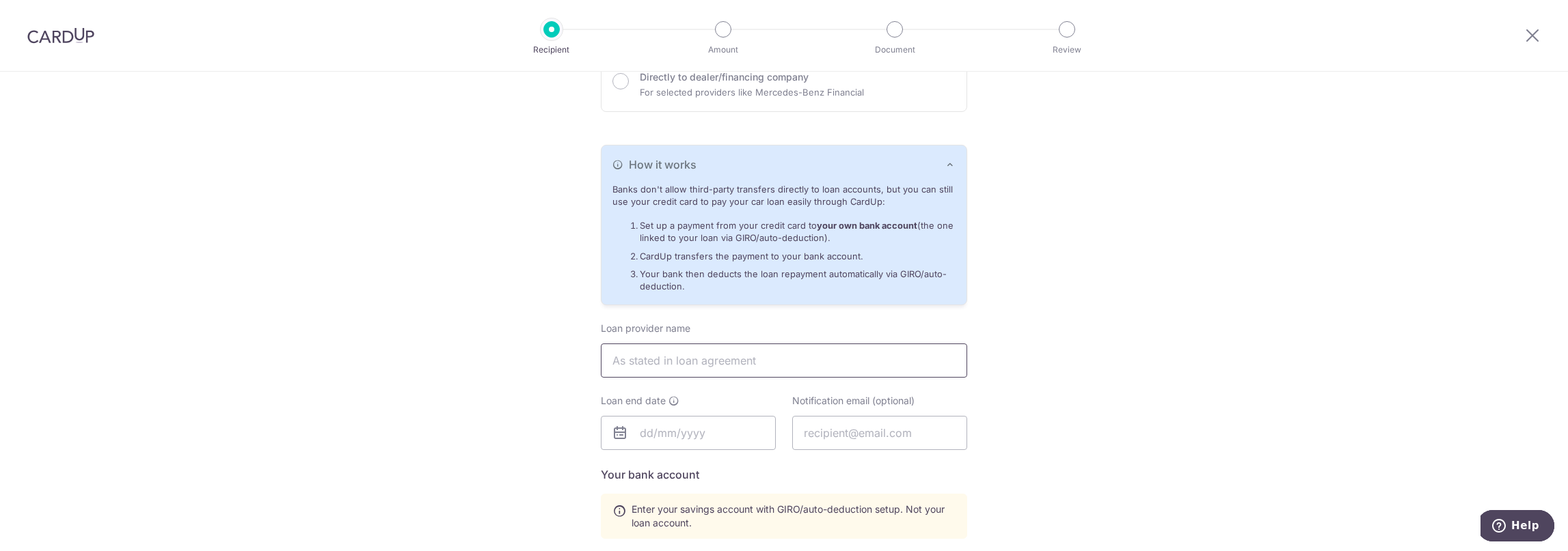
click at [701, 356] on input "text" at bounding box center [784, 360] width 366 height 34
click at [716, 360] on input "text" at bounding box center [784, 360] width 366 height 34
type input "BENEFIT AUTO ENTERPRISE PTE LTD"
click at [669, 434] on input "text" at bounding box center [688, 433] width 175 height 34
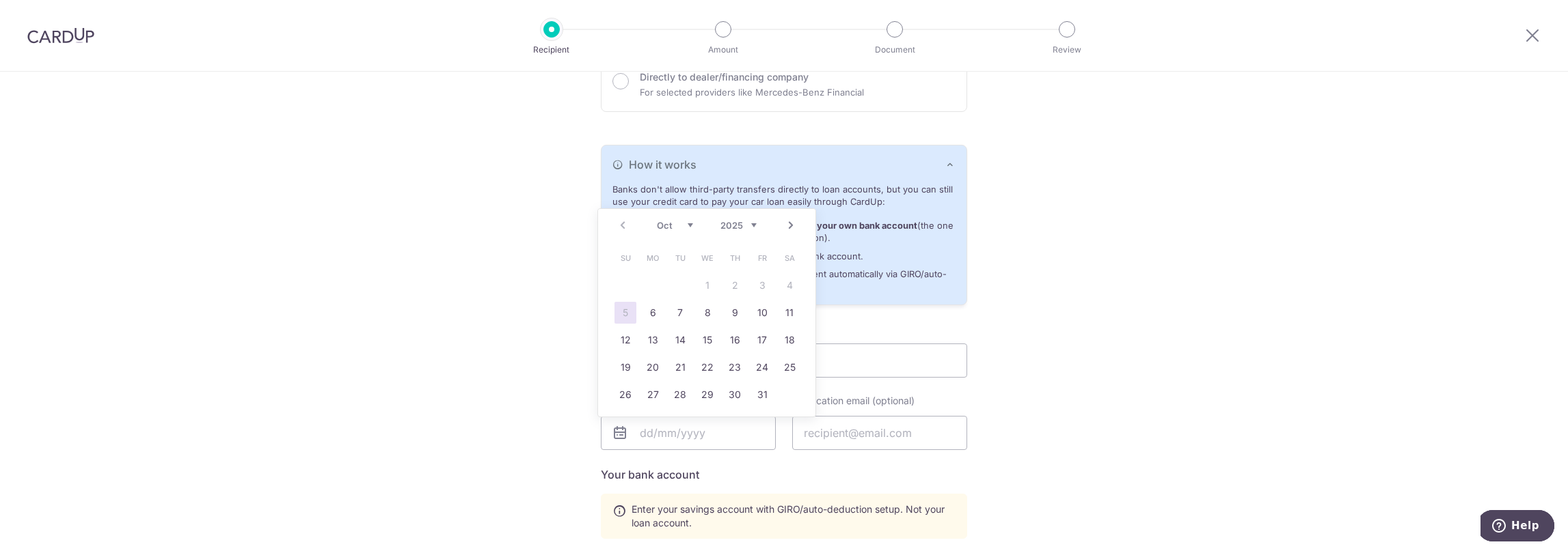
click at [687, 452] on div "Loan end date Notification email (optional)" at bounding box center [784, 430] width 383 height 72
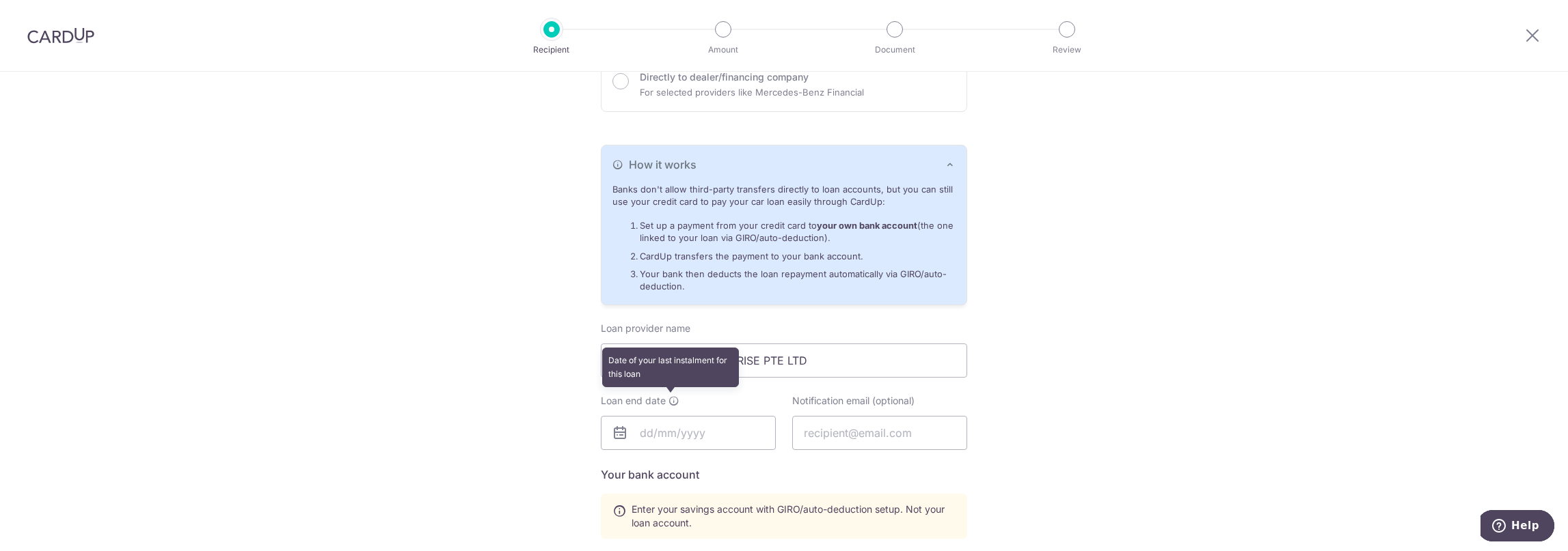
click at [671, 399] on icon at bounding box center [674, 401] width 11 height 11
click at [670, 429] on input "text" at bounding box center [688, 433] width 175 height 34
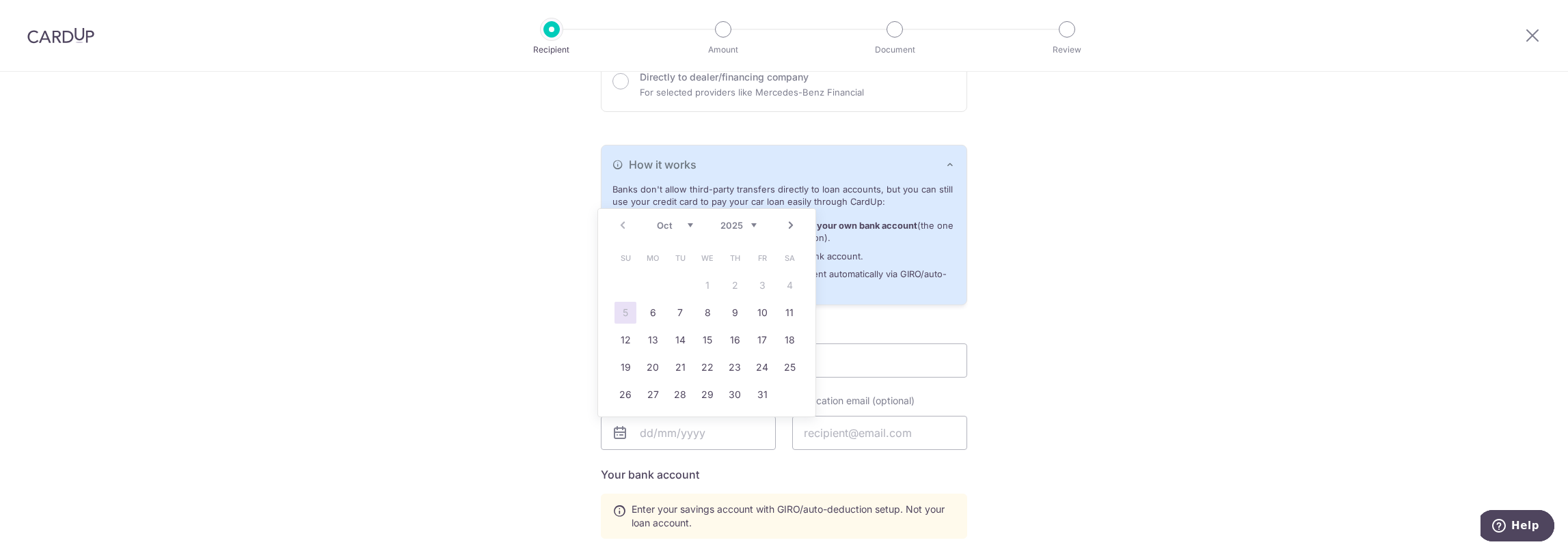
click at [742, 222] on select "2025 2026 2027 2028 2029 2030 2031 2032 2033 2034 2035" at bounding box center [738, 225] width 36 height 11
click at [764, 391] on link "28" at bounding box center [762, 395] width 22 height 22
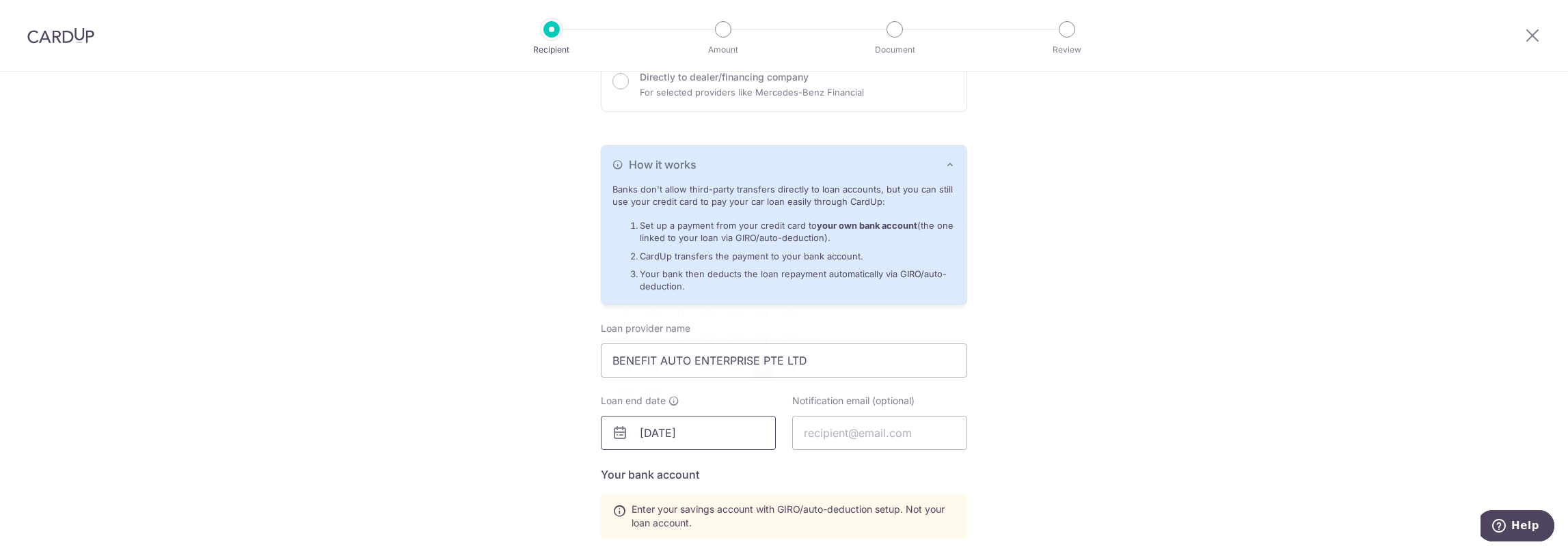
click at [719, 433] on input "28/10/2033" at bounding box center [688, 433] width 175 height 34
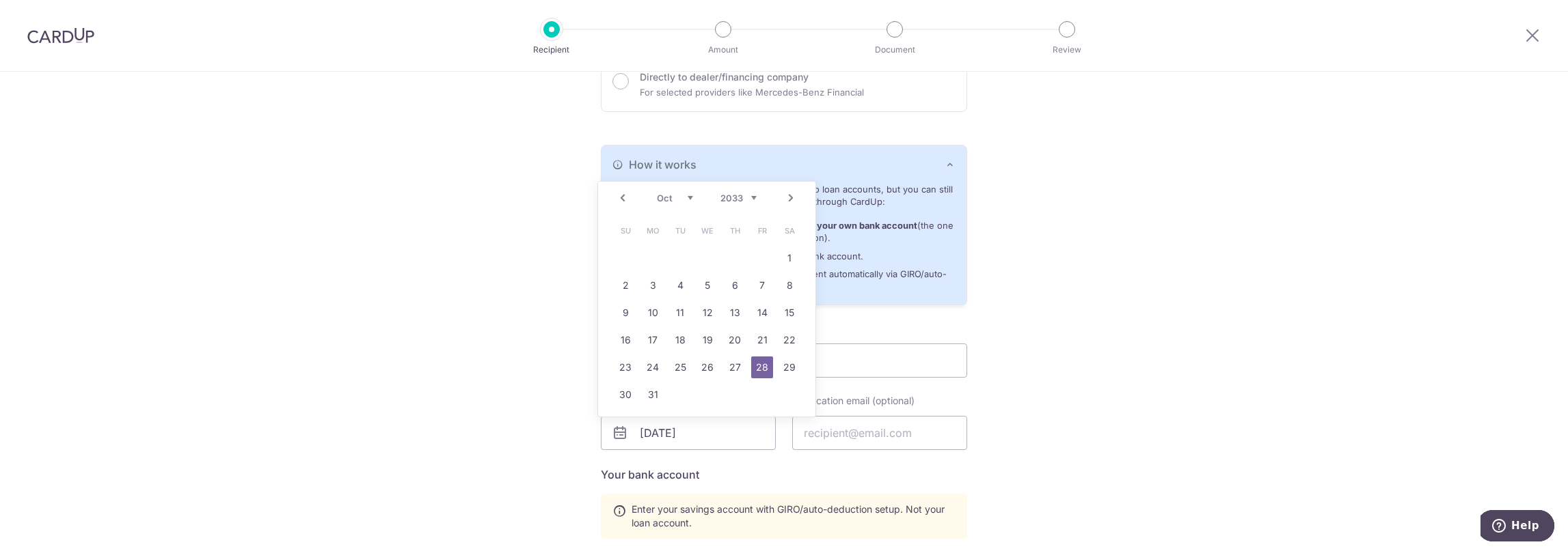
click at [624, 206] on link "Prev" at bounding box center [623, 198] width 16 height 16
click at [624, 200] on link "Prev" at bounding box center [623, 198] width 16 height 16
click at [624, 200] on link "Prev" at bounding box center [623, 198] width 16 height 16
click at [683, 365] on link "28" at bounding box center [680, 368] width 22 height 22
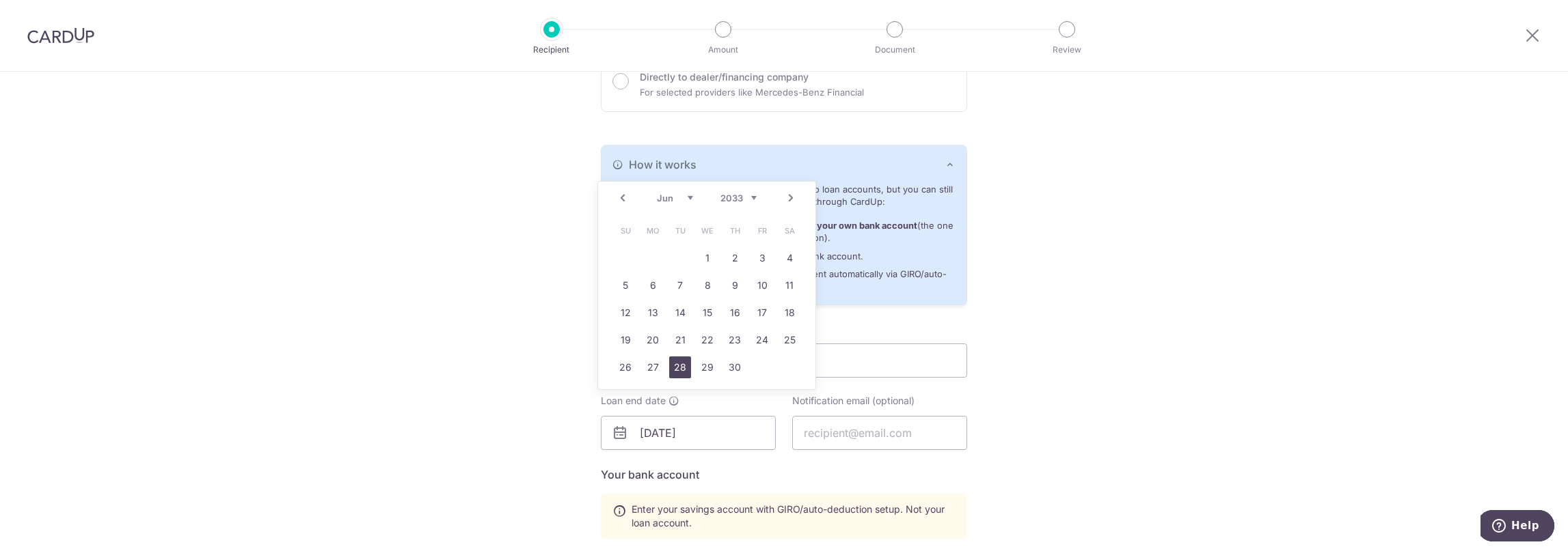
type input "28/06/2033"
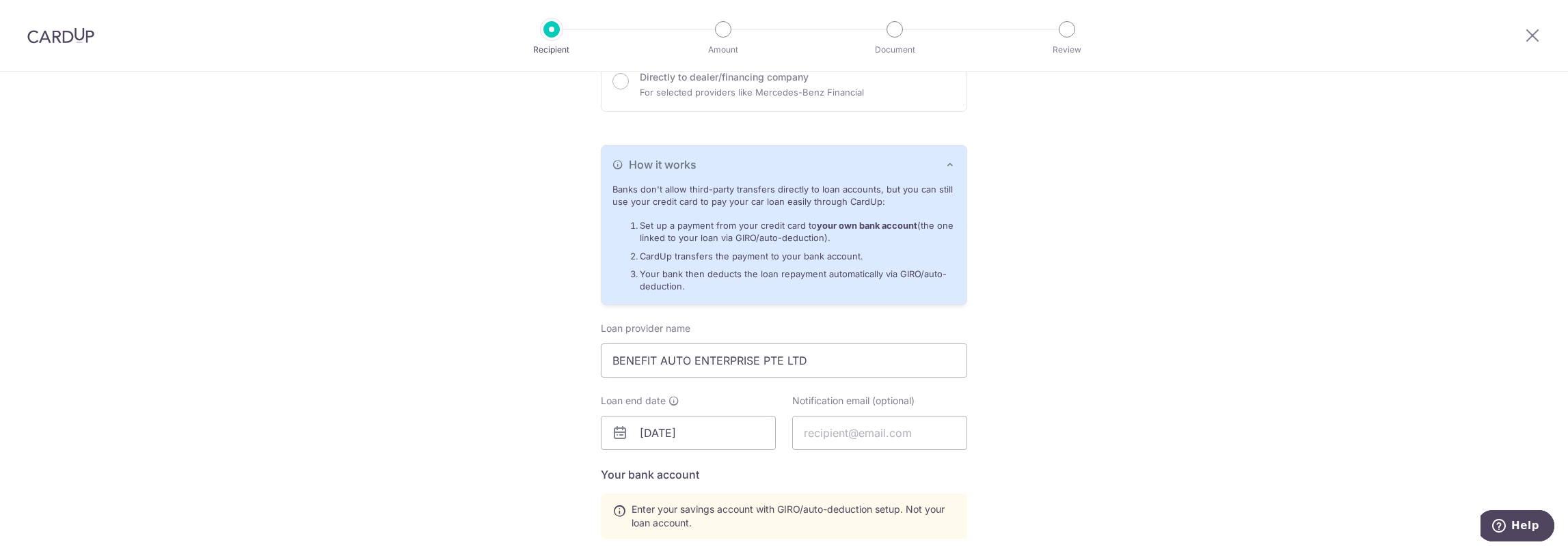
click at [777, 466] on h5 "Your bank account" at bounding box center [784, 474] width 366 height 16
click at [855, 436] on input "text" at bounding box center [879, 433] width 175 height 34
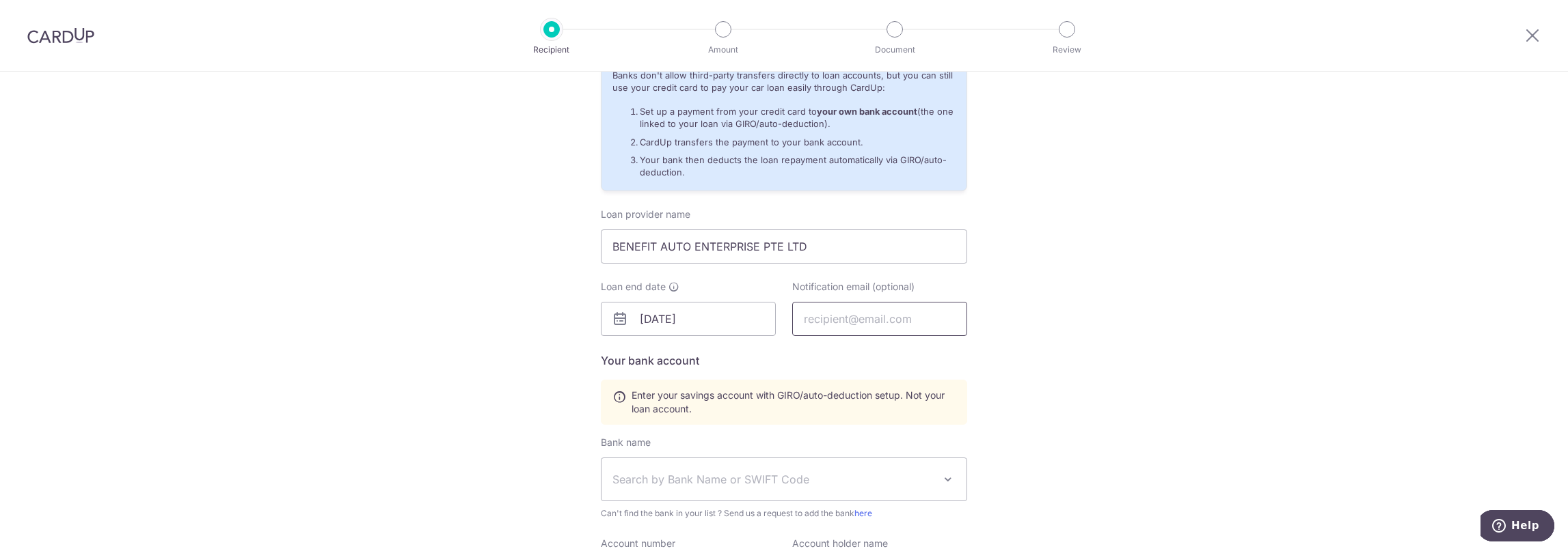
scroll to position [455, 0]
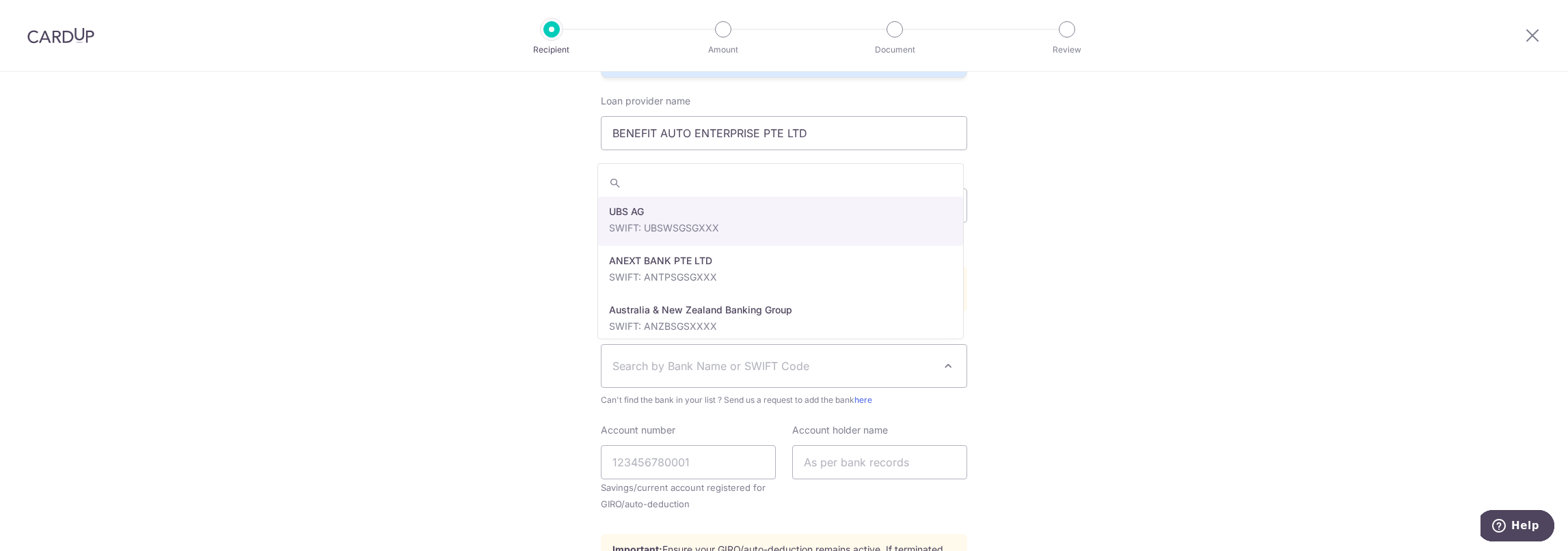
click at [751, 359] on span "Search by Bank Name or SWIFT Code" at bounding box center [773, 366] width 321 height 16
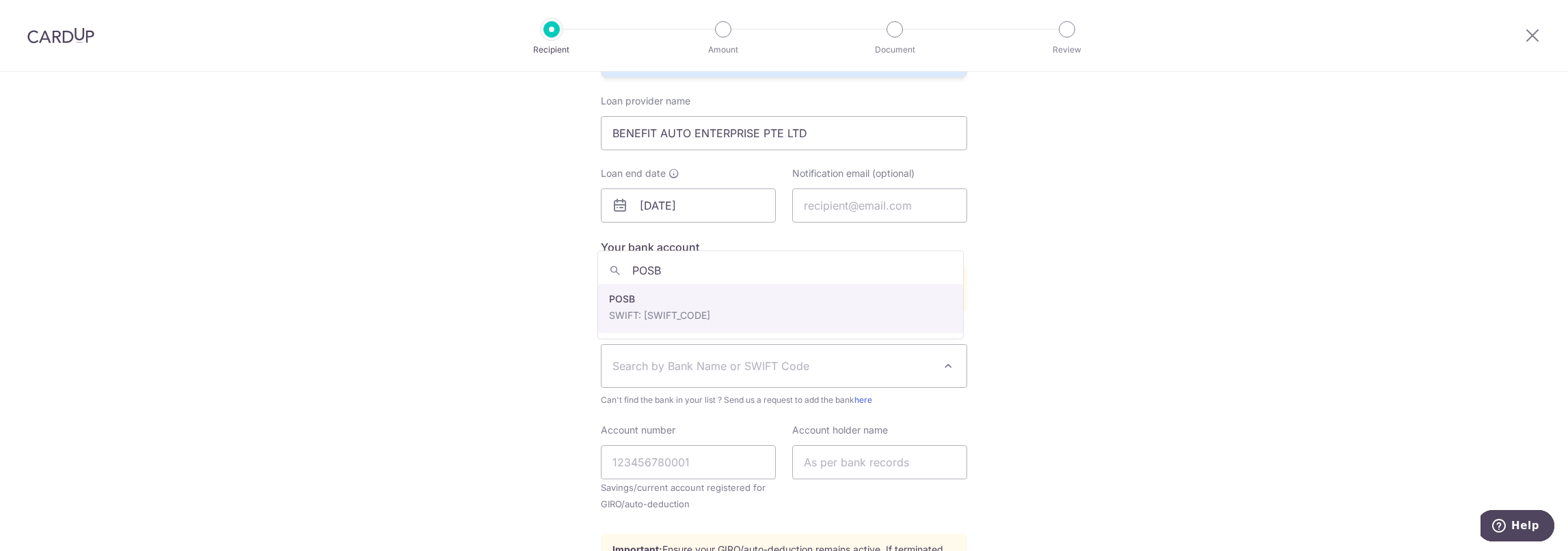
type input "POSB"
select select "19"
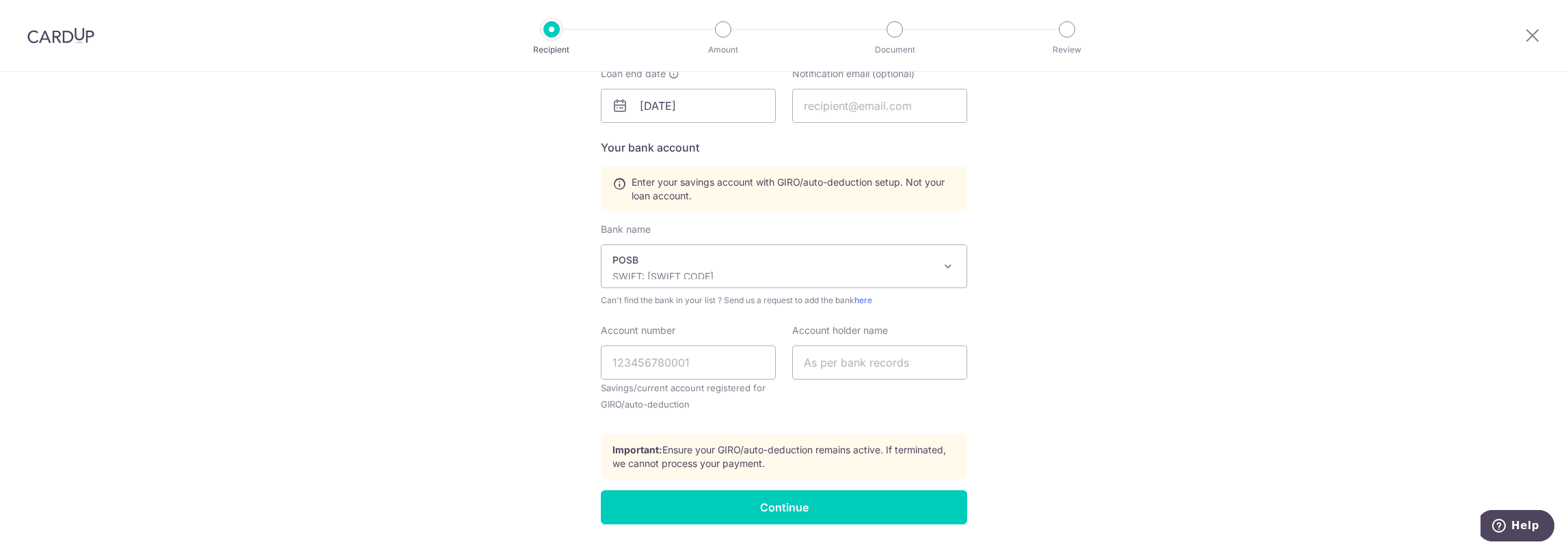
scroll to position [569, 0]
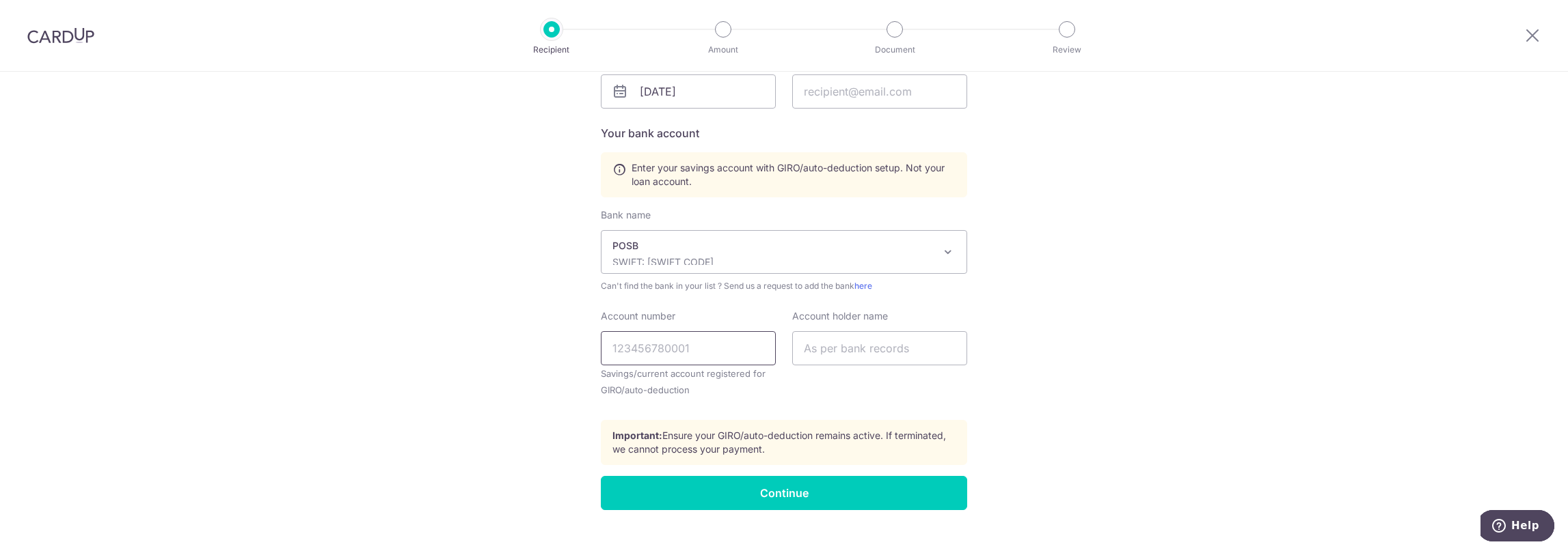
click at [670, 353] on input "Account number" at bounding box center [688, 348] width 175 height 34
type input "0"
type input "030132530"
click at [854, 356] on input "text" at bounding box center [879, 348] width 175 height 34
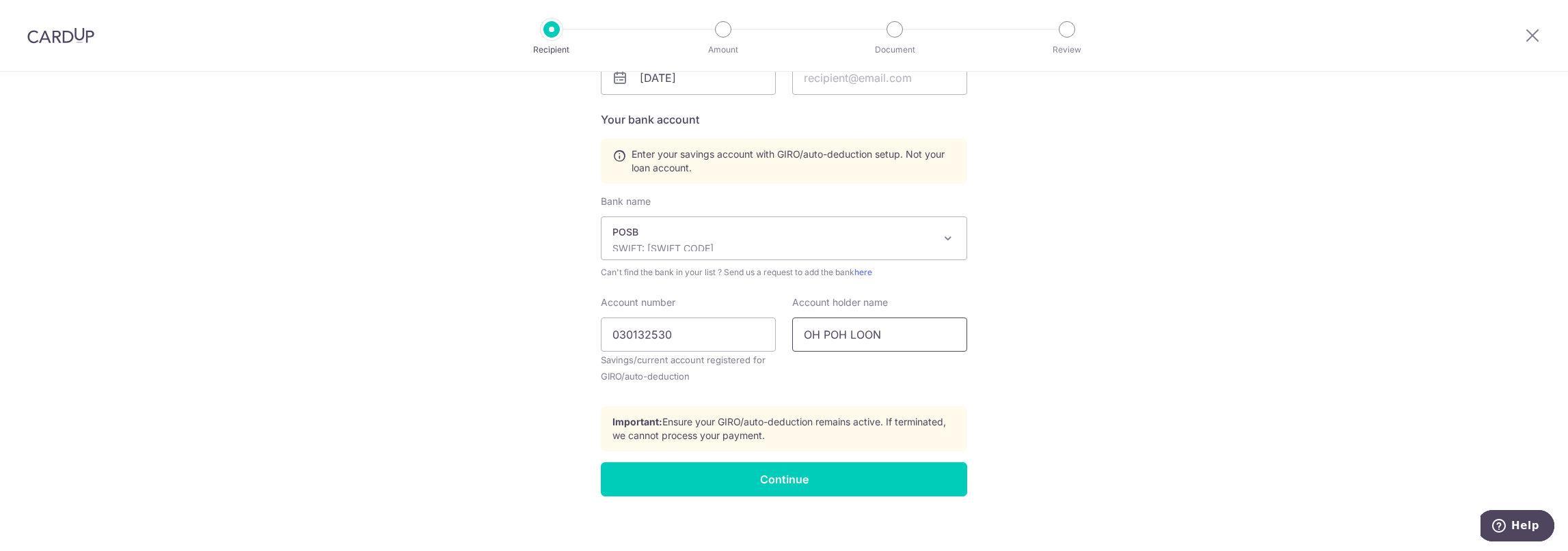
scroll to position [589, 0]
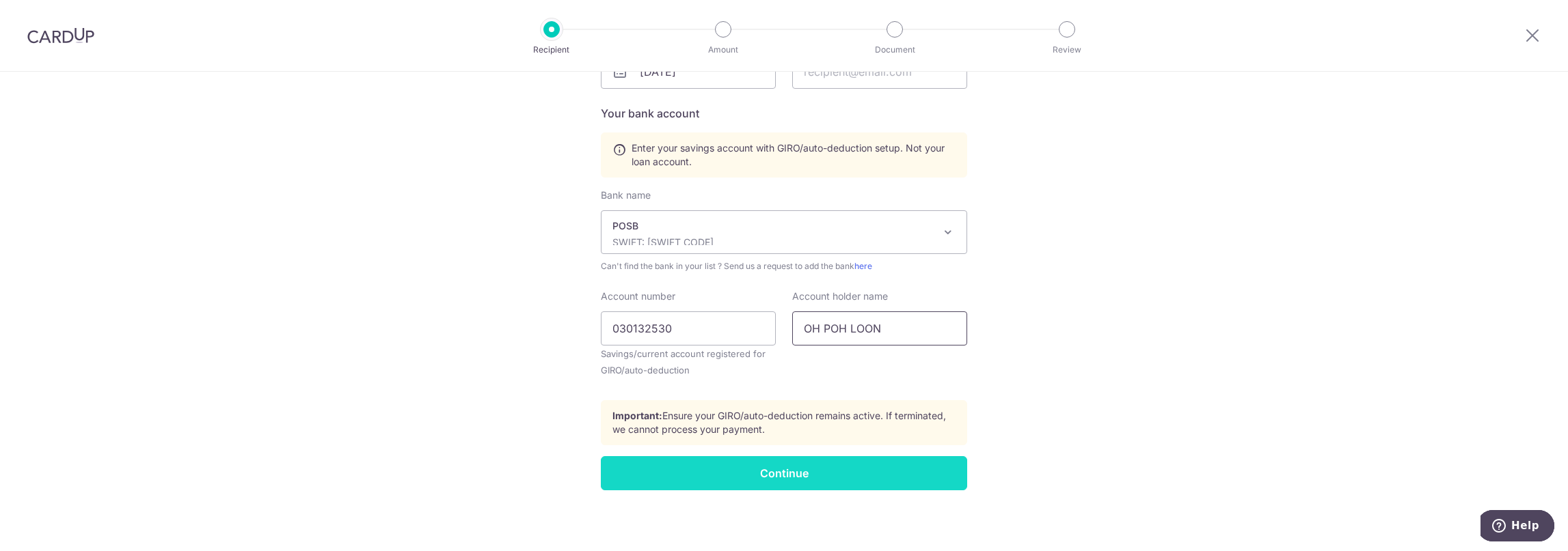
type input "OH POH LOON"
click at [817, 474] on input "Continue" at bounding box center [784, 473] width 366 height 34
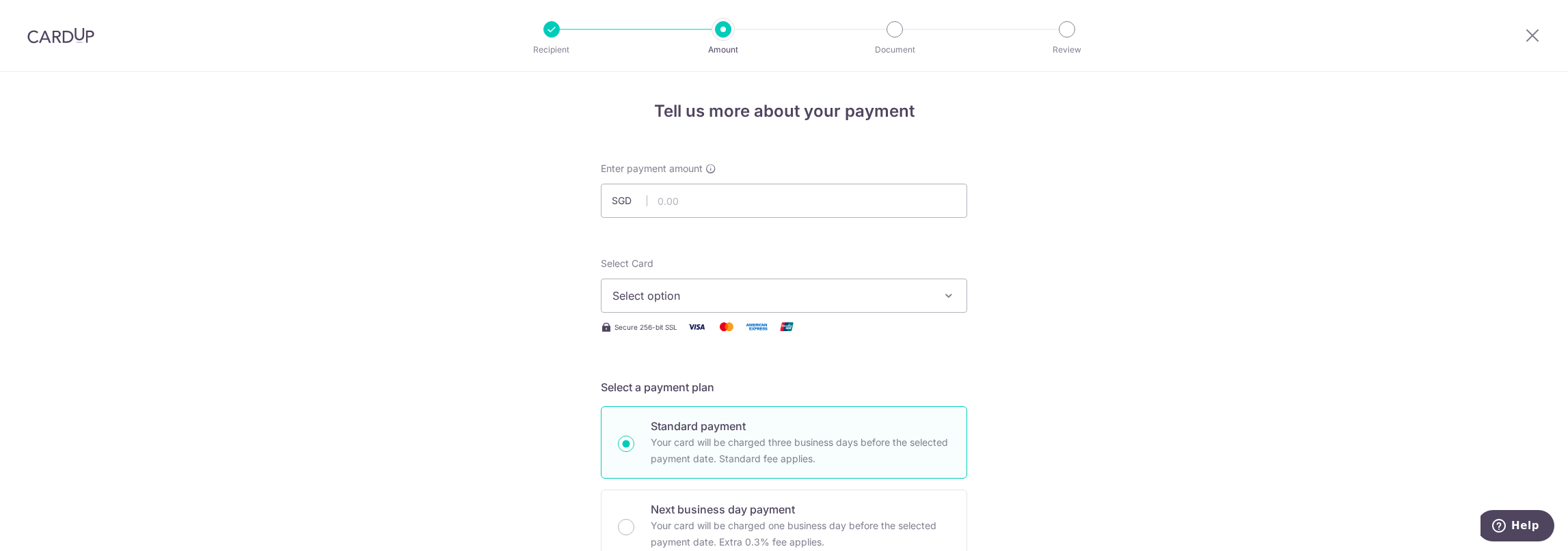
click at [938, 288] on button "Select option" at bounding box center [784, 295] width 366 height 34
click at [701, 194] on input "text" at bounding box center [784, 200] width 366 height 34
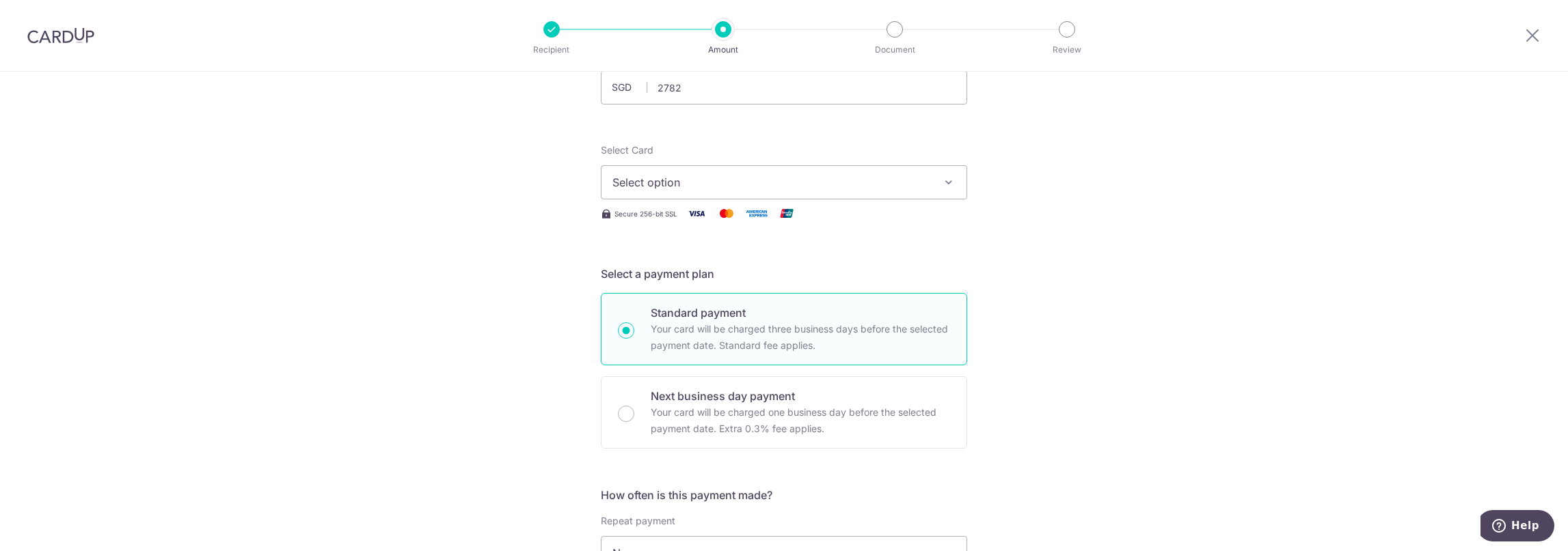
type input "2,782.00"
click at [926, 180] on span "Select option" at bounding box center [772, 182] width 318 height 16
click at [779, 222] on span "Add credit card" at bounding box center [796, 220] width 318 height 14
